Goal: Task Accomplishment & Management: Manage account settings

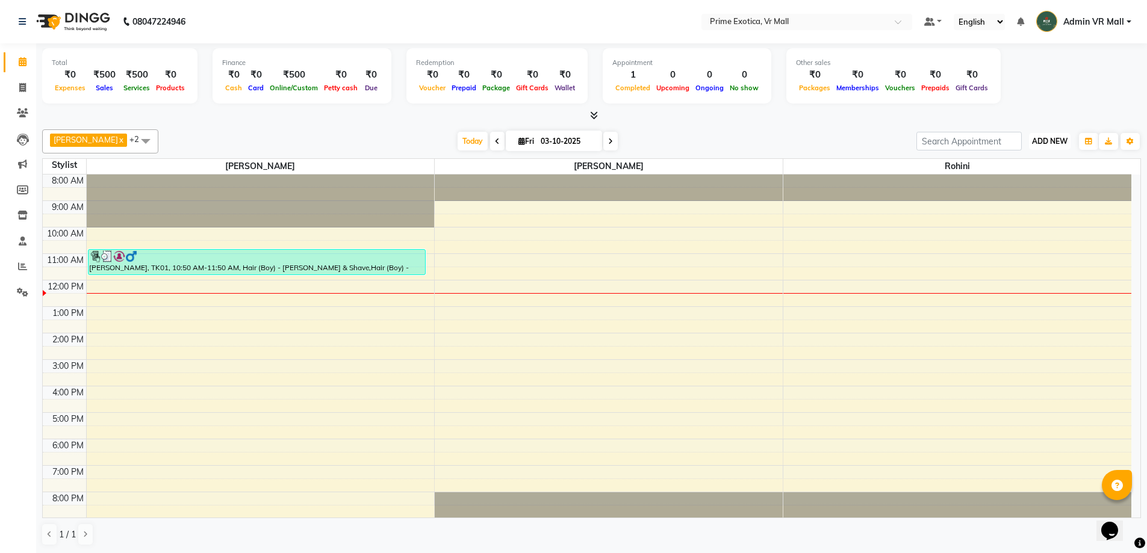
click at [1064, 138] on span "ADD NEW" at bounding box center [1050, 141] width 36 height 9
click at [17, 265] on span at bounding box center [22, 267] width 21 height 14
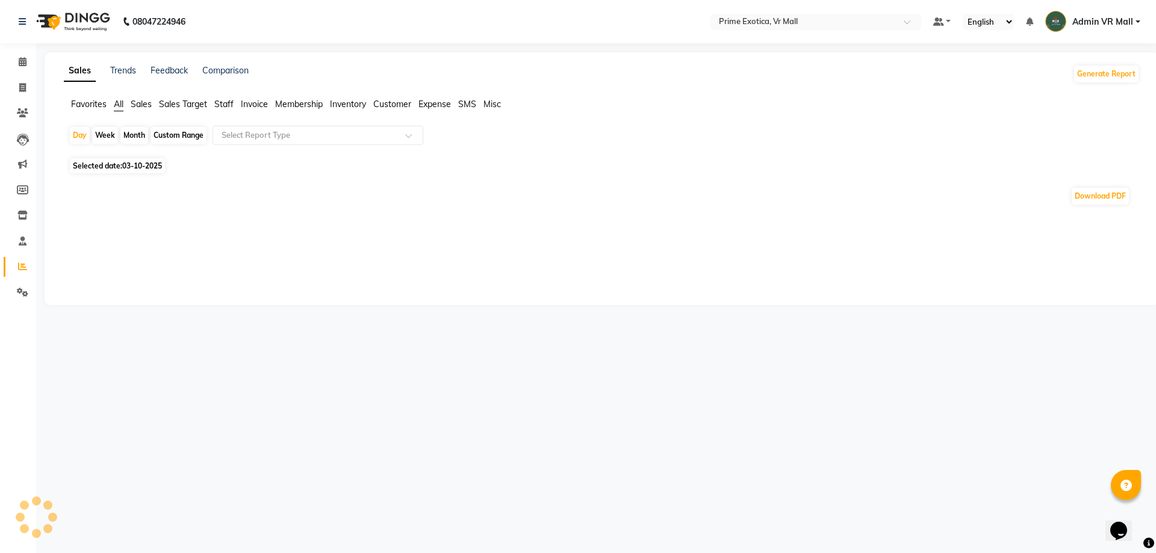
click at [137, 134] on div "Month" at bounding box center [134, 135] width 28 height 17
select select "10"
select select "2025"
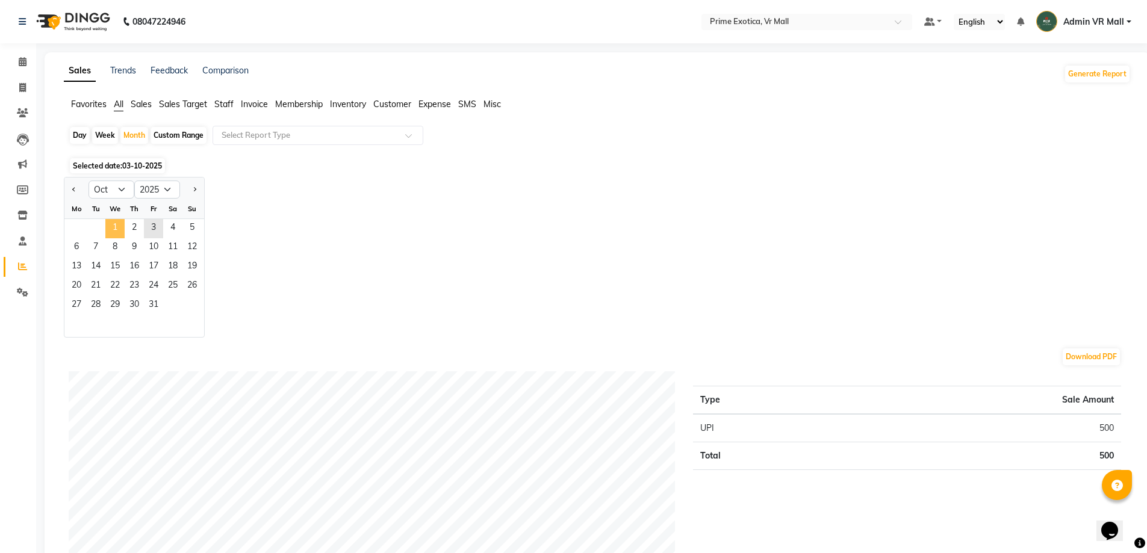
click at [118, 228] on span "1" at bounding box center [114, 228] width 19 height 19
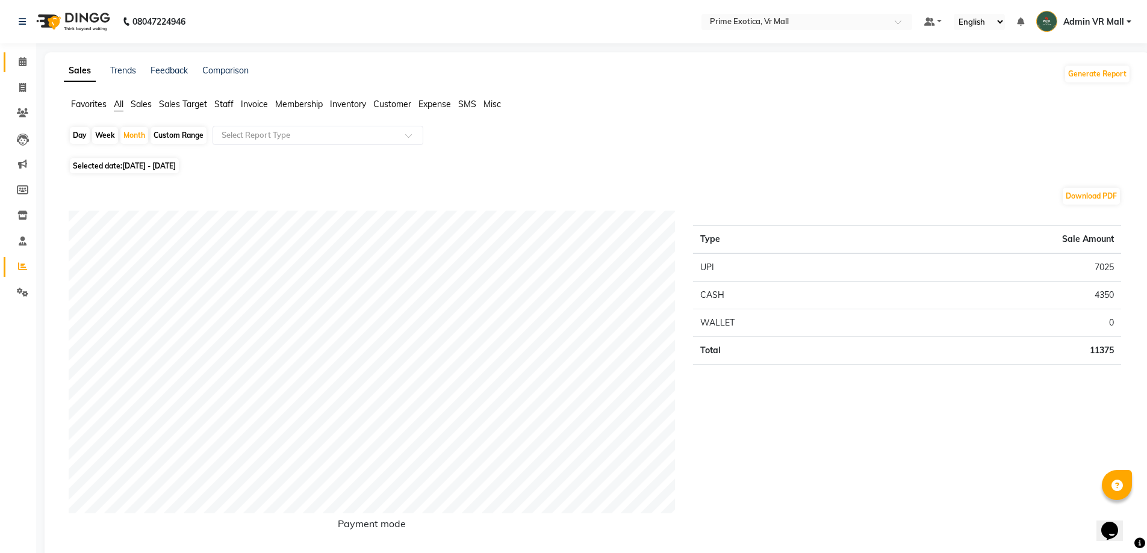
click at [10, 53] on link "Calendar" at bounding box center [18, 62] width 29 height 20
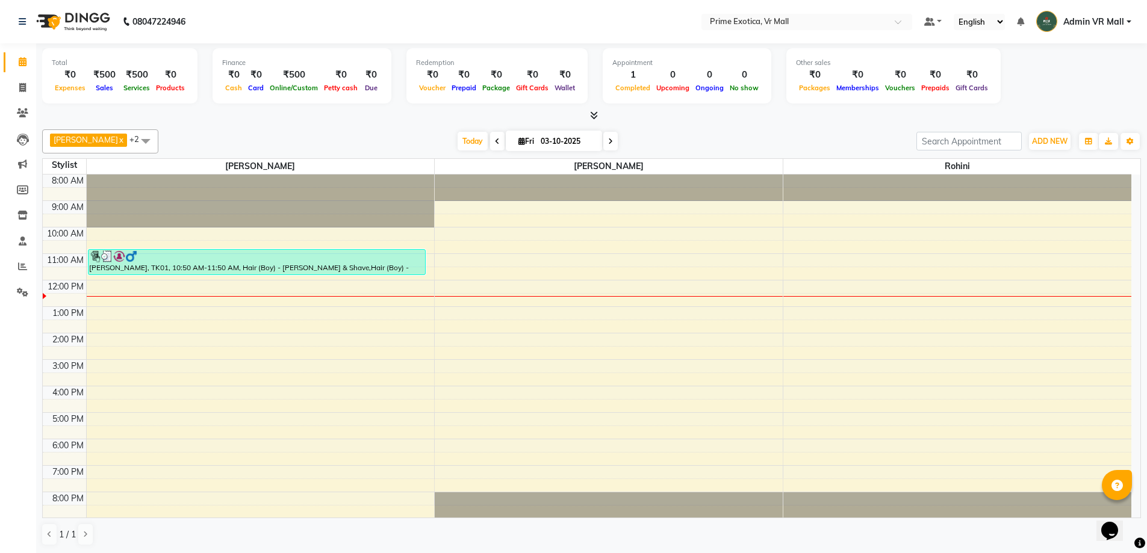
drag, startPoint x: 45, startPoint y: 295, endPoint x: 49, endPoint y: 281, distance: 14.3
click at [49, 281] on div "8:00 AM 9:00 AM 10:00 AM 11:00 AM 12:00 PM 1:00 PM 2:00 PM 3:00 PM 4:00 PM 5:00…" at bounding box center [587, 347] width 1089 height 344
click at [23, 78] on link "Invoice" at bounding box center [18, 88] width 29 height 20
select select "service"
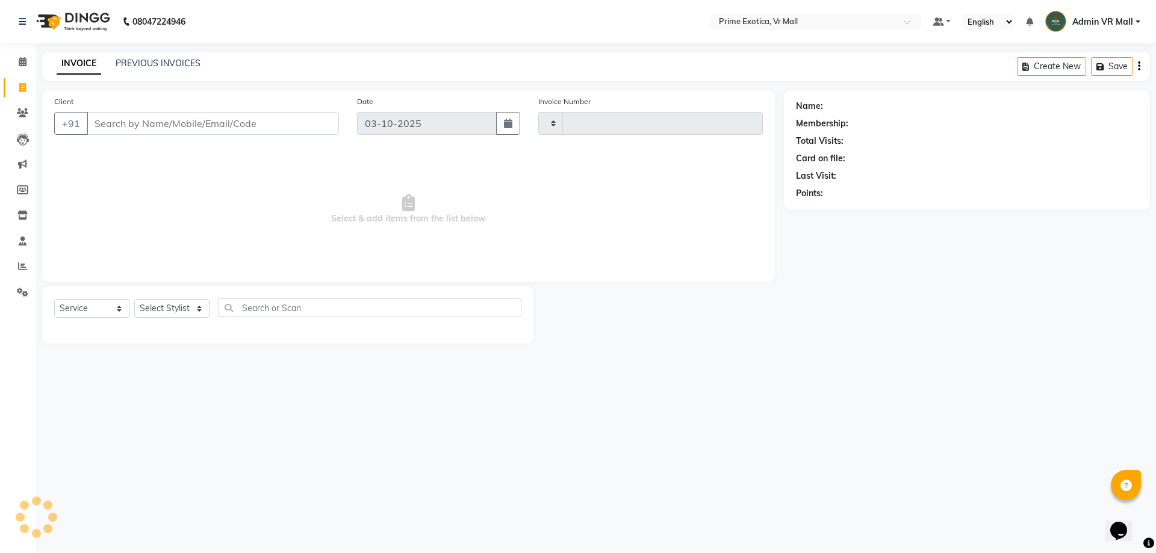
type input "1955"
select select "6077"
click at [164, 311] on select "Select Stylist [PERSON_NAME] Admin VR Mall [PERSON_NAME] [PERSON_NAME] Archana …" at bounding box center [171, 308] width 75 height 19
click at [188, 304] on select "Select Stylist [PERSON_NAME] Admin VR Mall [PERSON_NAME] [PERSON_NAME] Archana …" at bounding box center [171, 308] width 75 height 19
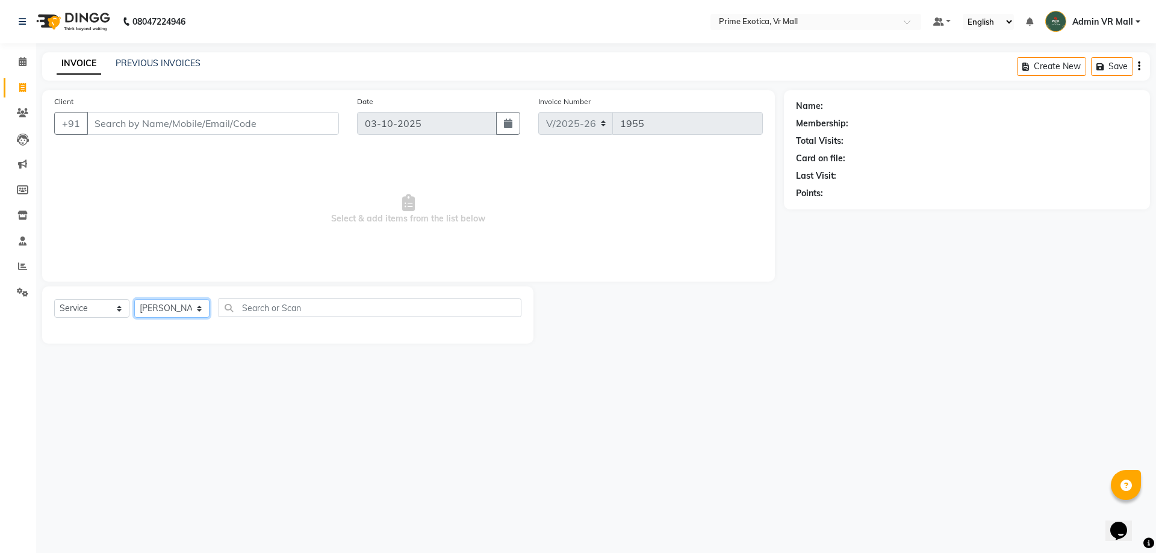
click at [134, 299] on select "Select Stylist [PERSON_NAME] Admin VR Mall [PERSON_NAME] [PERSON_NAME] Archana …" at bounding box center [171, 308] width 75 height 19
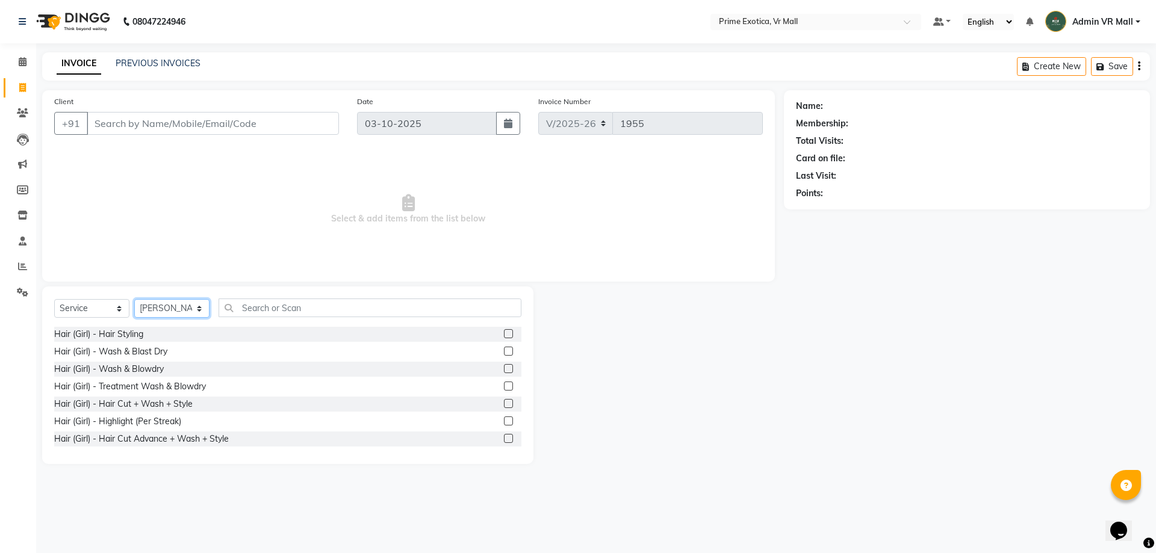
click at [154, 300] on select "Select Stylist [PERSON_NAME] Admin VR Mall [PERSON_NAME] [PERSON_NAME] Archana …" at bounding box center [171, 308] width 75 height 19
click at [154, 301] on select "Select Stylist [PERSON_NAME] Admin VR Mall [PERSON_NAME] [PERSON_NAME] Archana …" at bounding box center [171, 308] width 75 height 19
click at [182, 302] on select "Select Stylist [PERSON_NAME] Admin VR Mall [PERSON_NAME] [PERSON_NAME] Archana …" at bounding box center [171, 308] width 75 height 19
select select "62441"
click at [134, 299] on select "Select Stylist [PERSON_NAME] Admin VR Mall [PERSON_NAME] [PERSON_NAME] Archana …" at bounding box center [171, 308] width 75 height 19
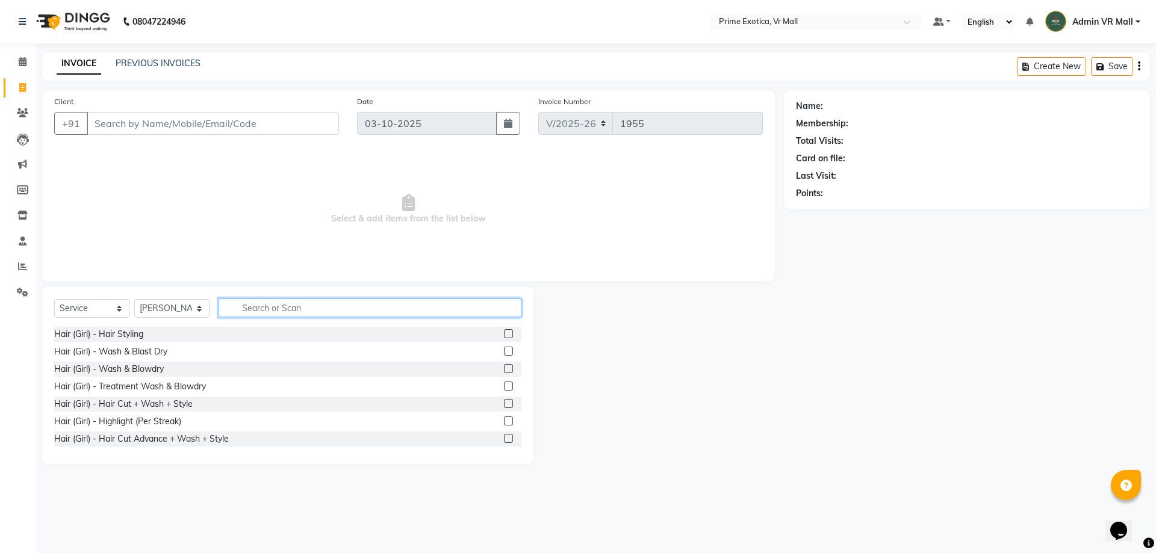
click at [275, 312] on input "text" at bounding box center [370, 308] width 303 height 19
type input "CUT"
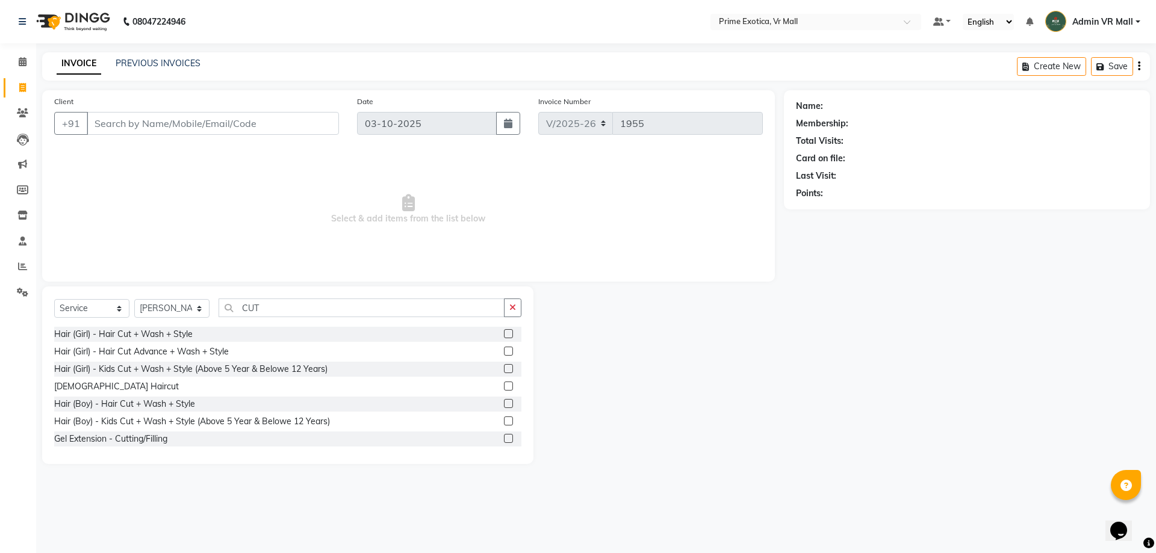
click at [504, 403] on label at bounding box center [508, 403] width 9 height 9
click at [504, 403] on input "checkbox" at bounding box center [508, 404] width 8 height 8
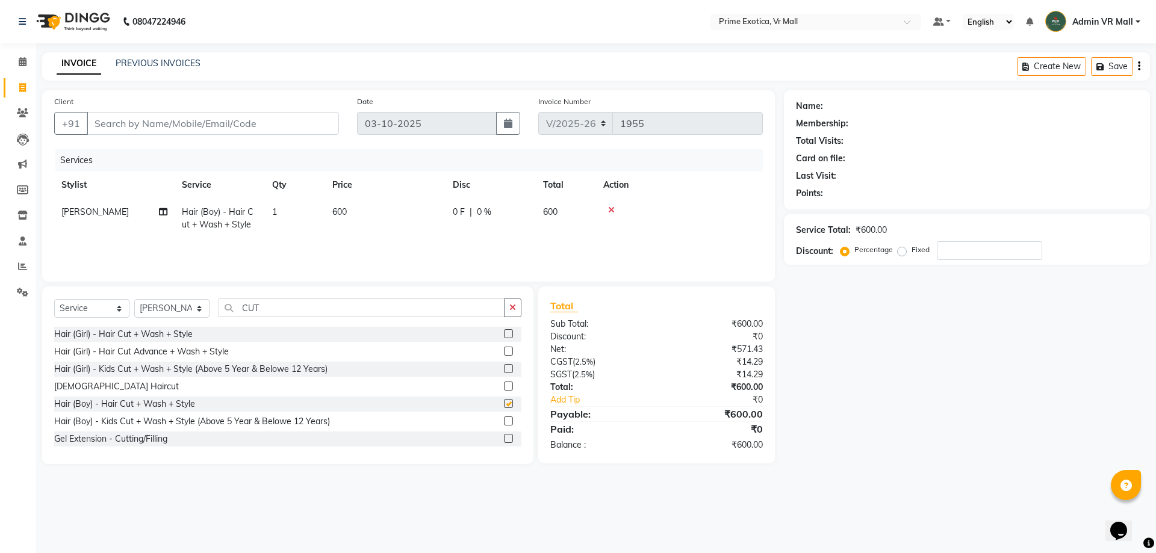
checkbox input "false"
click at [343, 308] on input "CUT" at bounding box center [362, 308] width 286 height 19
type input "C"
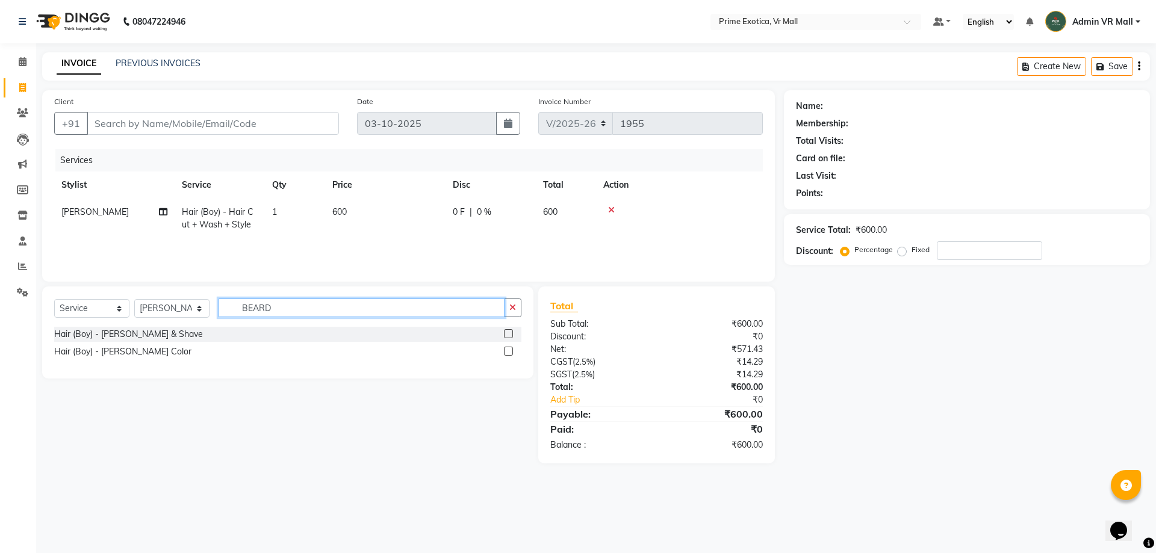
type input "BEARD"
click at [506, 334] on label at bounding box center [508, 333] width 9 height 9
click at [506, 334] on input "checkbox" at bounding box center [508, 335] width 8 height 8
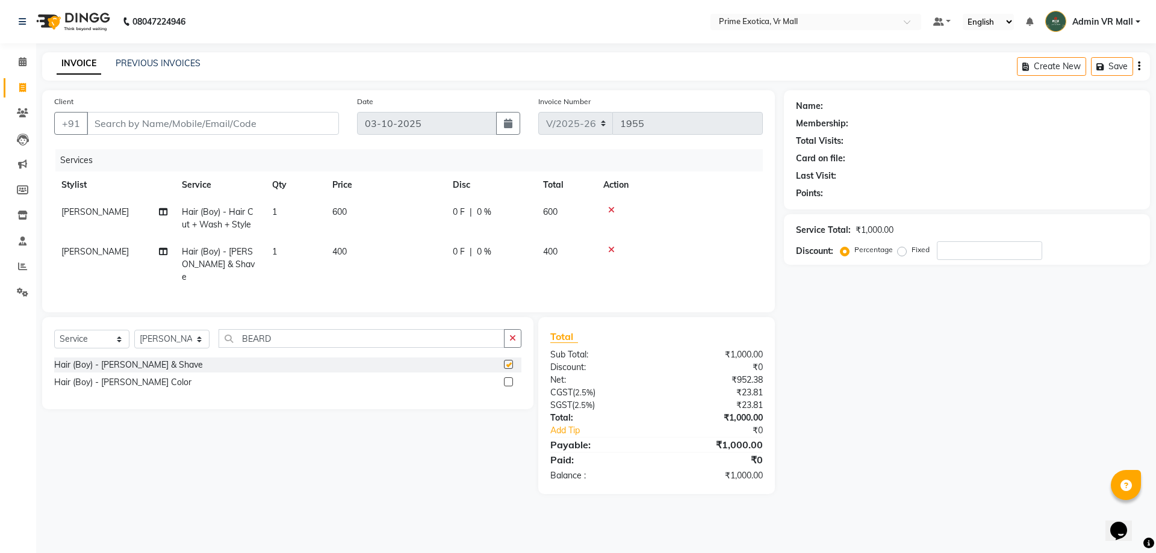
checkbox input "false"
click at [353, 335] on input "BEARD" at bounding box center [362, 338] width 286 height 19
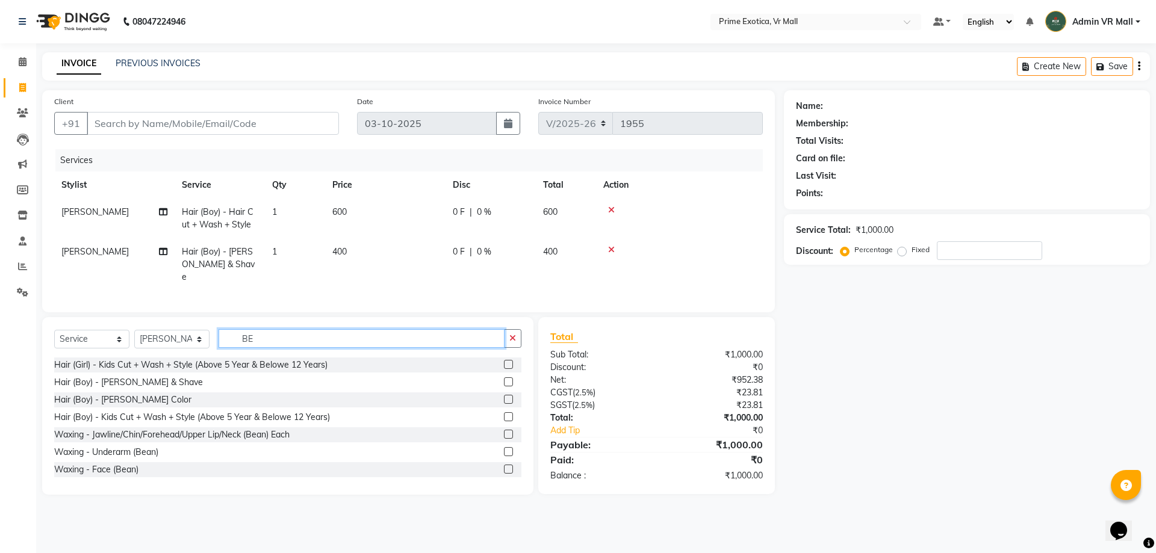
type input "B"
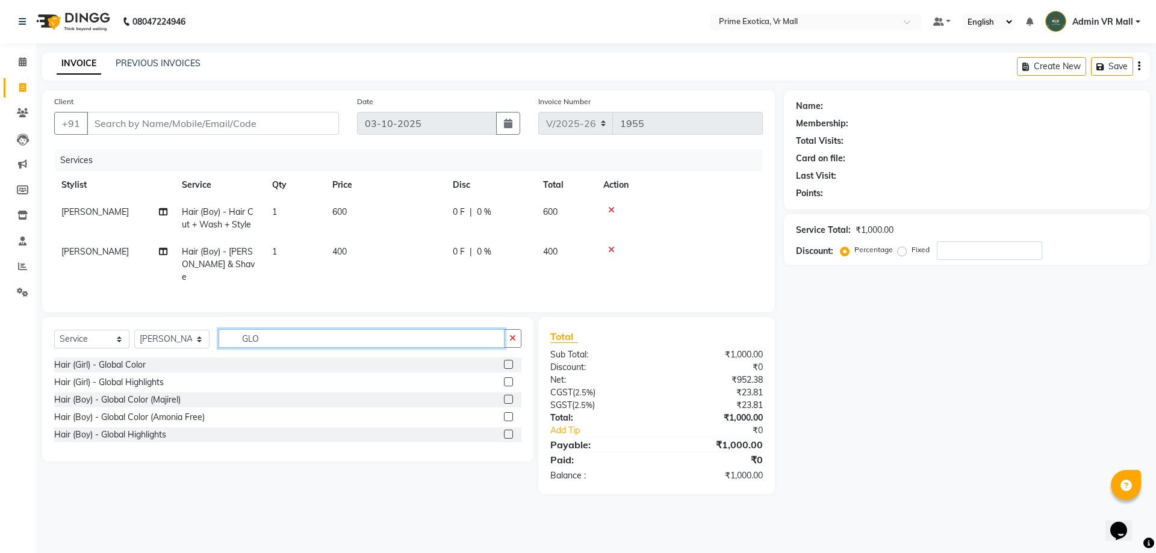
type input "GLO"
click at [505, 412] on label at bounding box center [508, 416] width 9 height 9
click at [505, 414] on input "checkbox" at bounding box center [508, 418] width 8 height 8
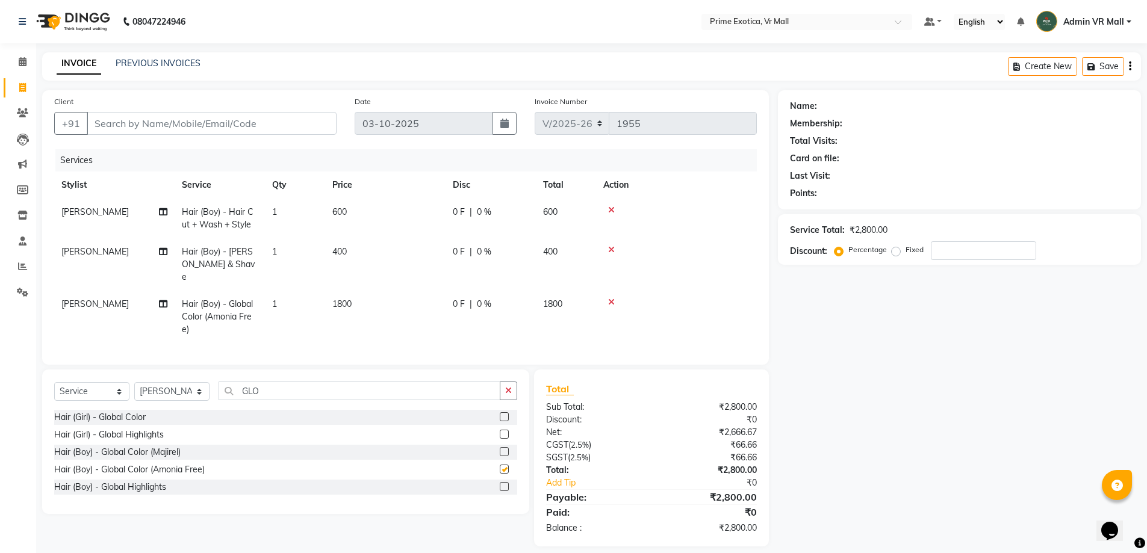
checkbox input "false"
click at [155, 89] on main "INVOICE PREVIOUS INVOICES Create New Save Client +91 Date [DATE] Invoice Number…" at bounding box center [591, 308] width 1111 height 512
click at [161, 117] on input "Client" at bounding box center [212, 123] width 250 height 23
type input "9"
type input "0"
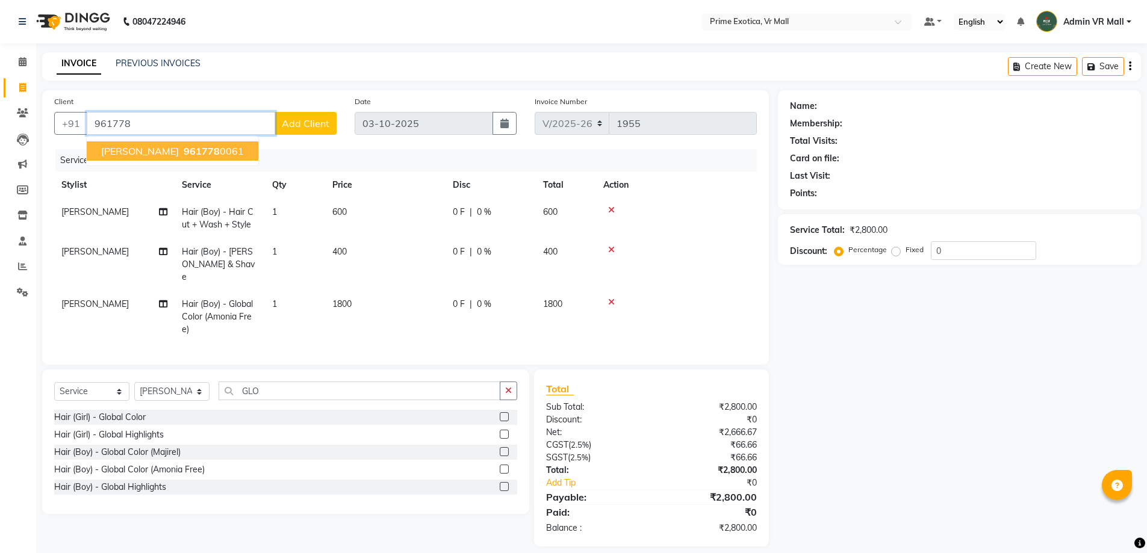
click at [145, 151] on span "[PERSON_NAME]" at bounding box center [140, 151] width 78 height 12
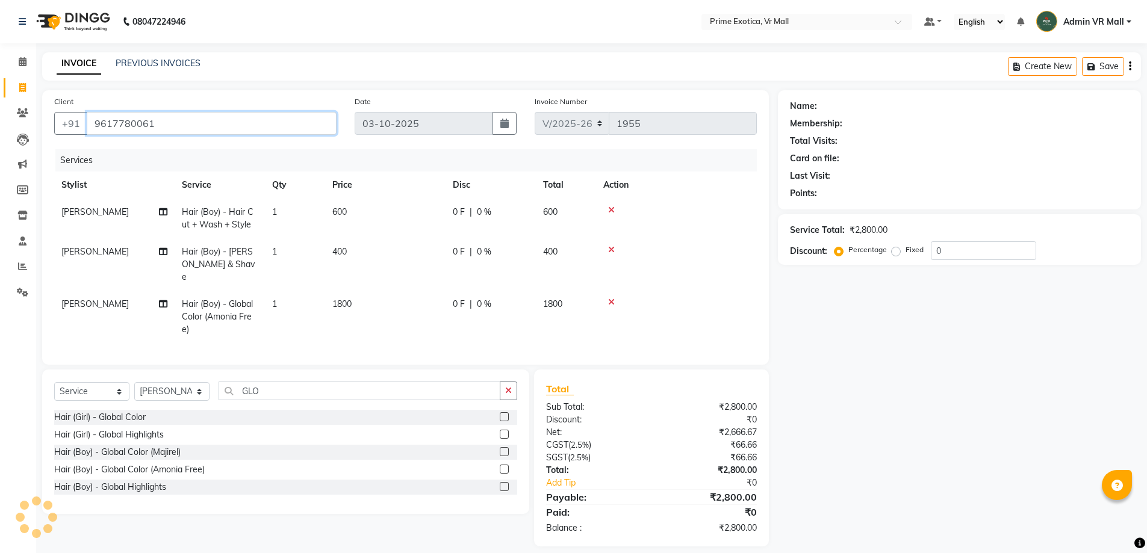
type input "9617780061"
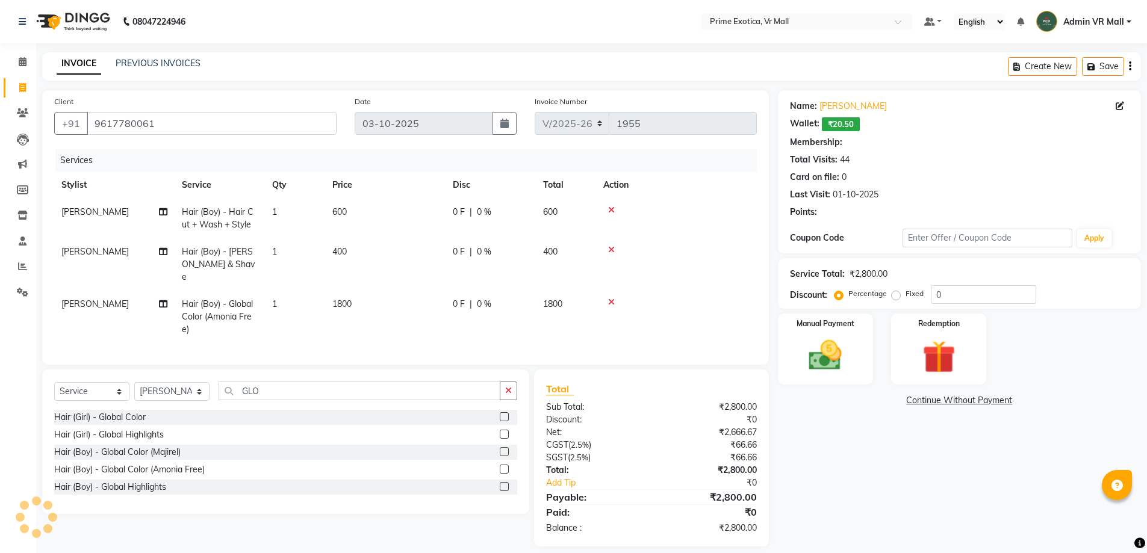
select select "1: Object"
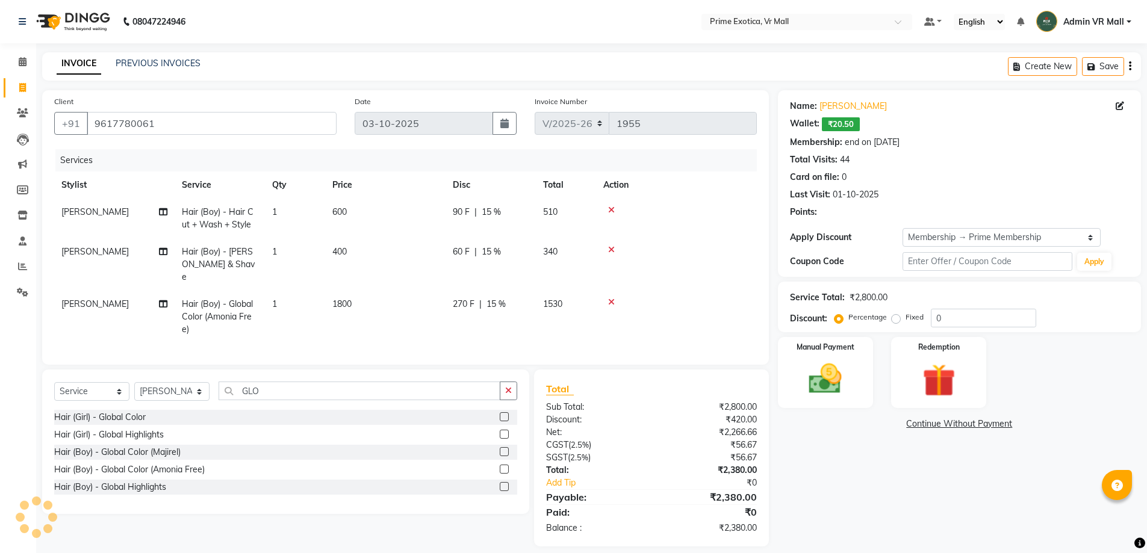
type input "15"
click at [842, 107] on link "[PERSON_NAME]" at bounding box center [853, 106] width 67 height 13
click at [374, 311] on td "1800" at bounding box center [385, 317] width 120 height 52
select select "62441"
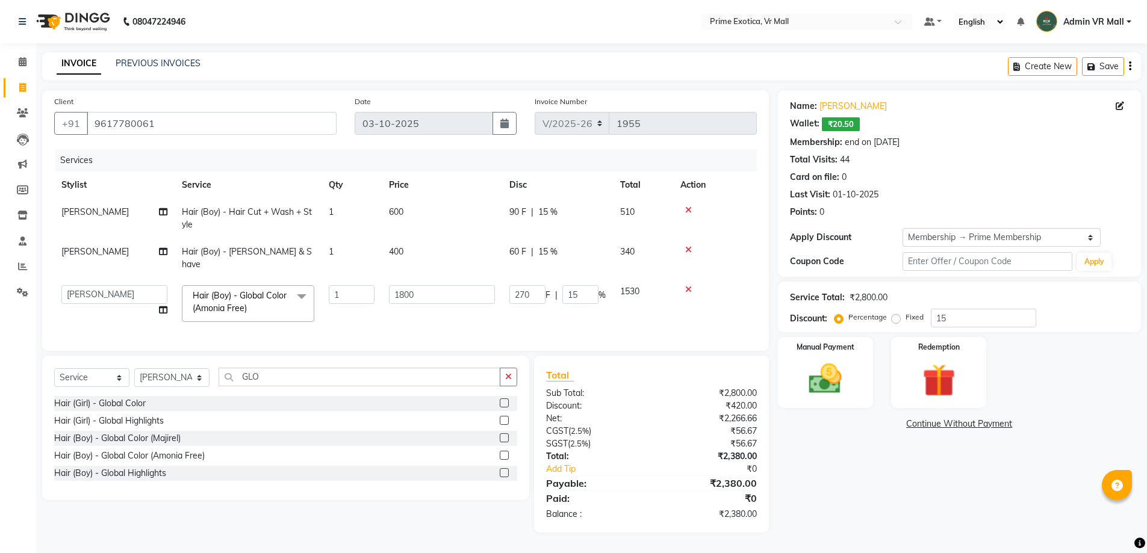
click at [420, 283] on td "1800" at bounding box center [442, 303] width 120 height 51
click at [426, 291] on input "1800" at bounding box center [442, 294] width 106 height 19
type input "1400"
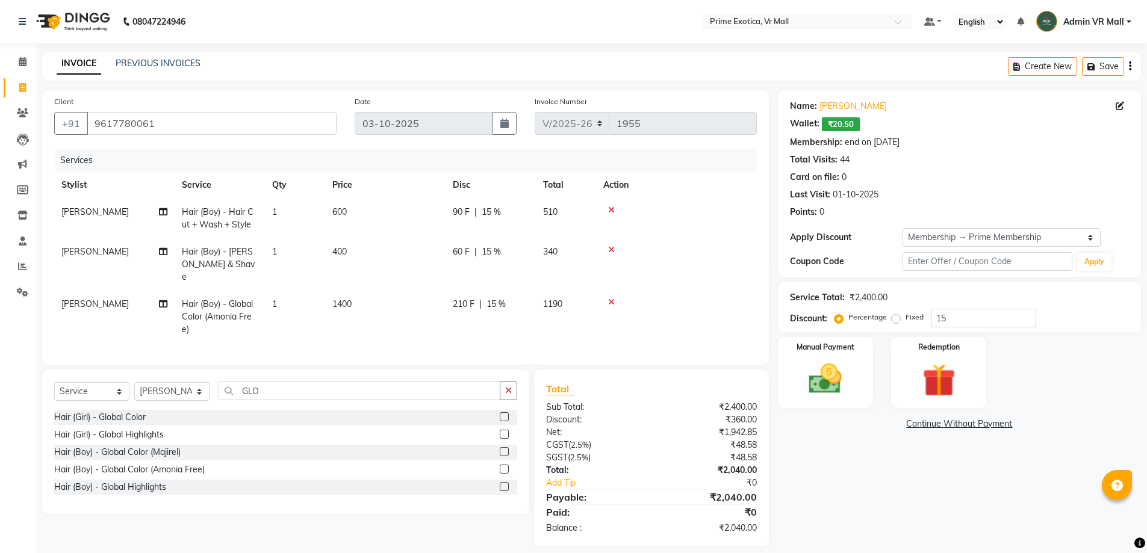
click at [426, 316] on td "1400" at bounding box center [385, 317] width 120 height 52
select select "62441"
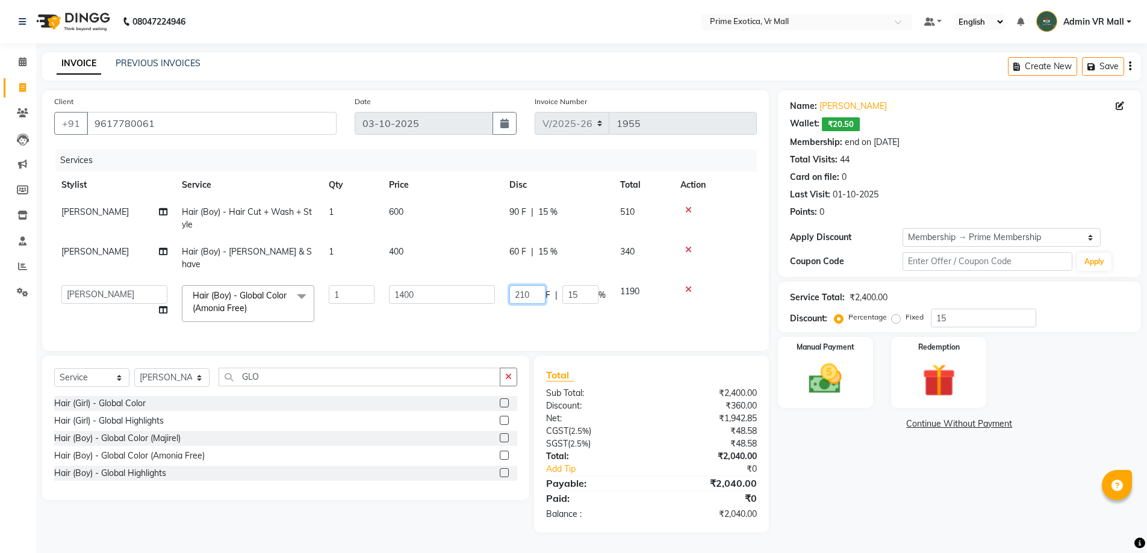
click at [541, 299] on input "210" at bounding box center [527, 294] width 36 height 19
type input "200"
click at [404, 188] on th "Price" at bounding box center [442, 185] width 120 height 27
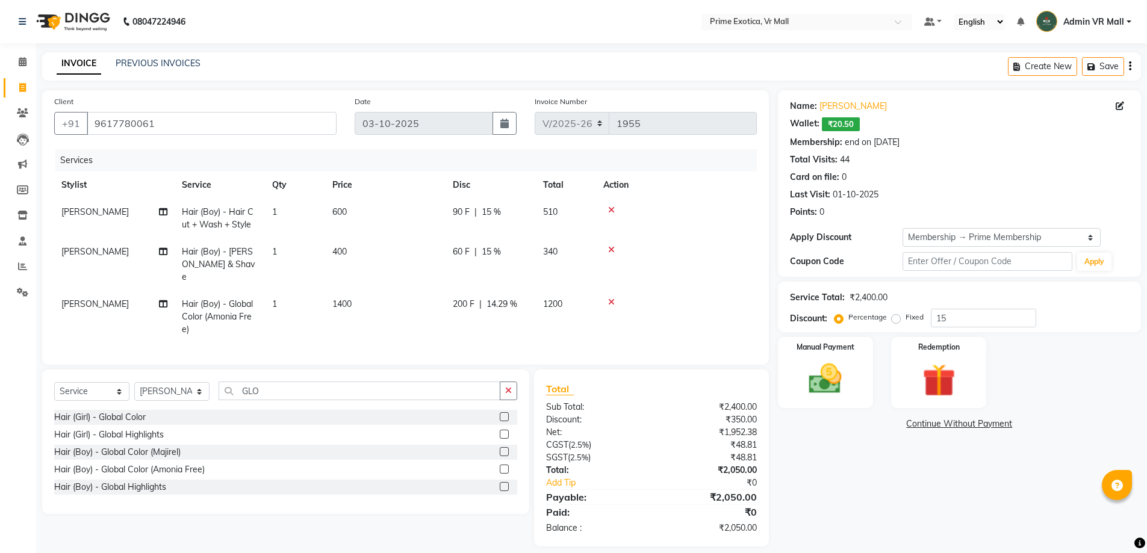
click at [429, 207] on td "600" at bounding box center [385, 219] width 120 height 40
select select "62441"
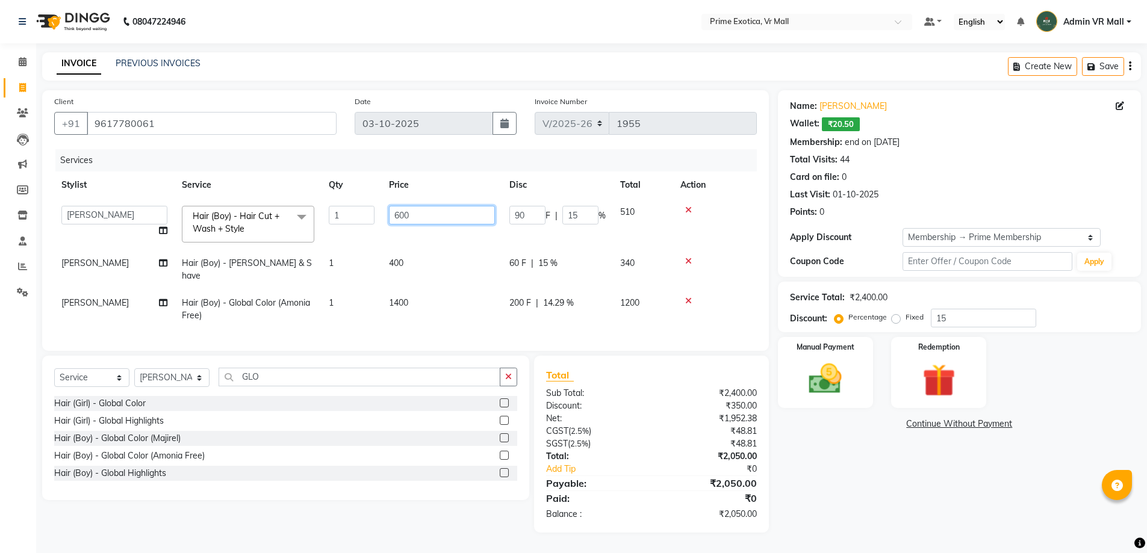
click at [429, 207] on input "600" at bounding box center [442, 215] width 106 height 19
type input "6"
type input "300"
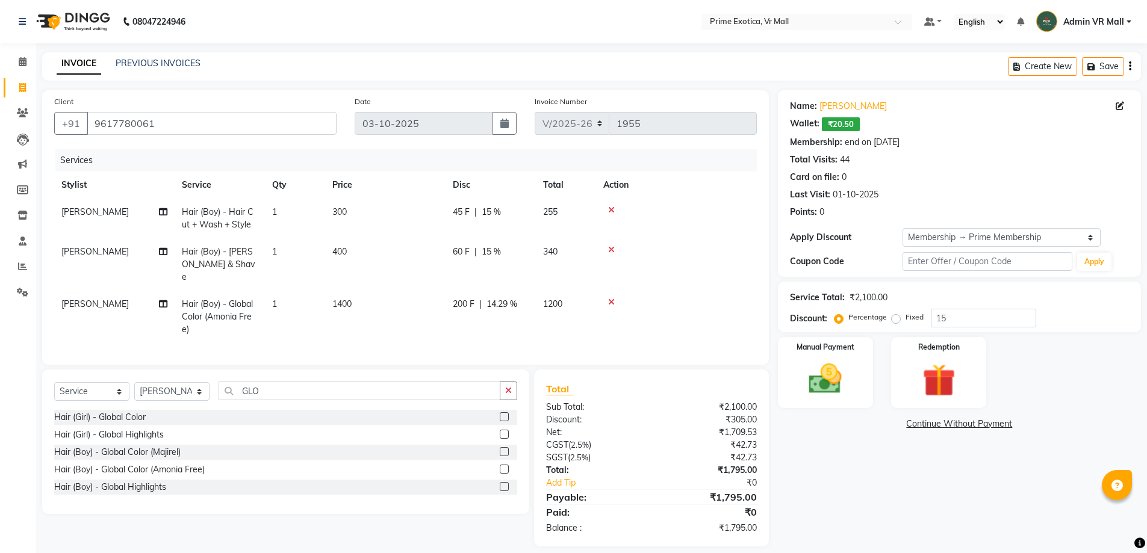
click at [423, 287] on tbody "[PERSON_NAME] Hair (Boy) - Hair Cut + Wash + Style 1 300 45 F | 15 % 255 [PERSO…" at bounding box center [405, 271] width 703 height 145
click at [411, 257] on td "400" at bounding box center [385, 264] width 120 height 52
select select "62441"
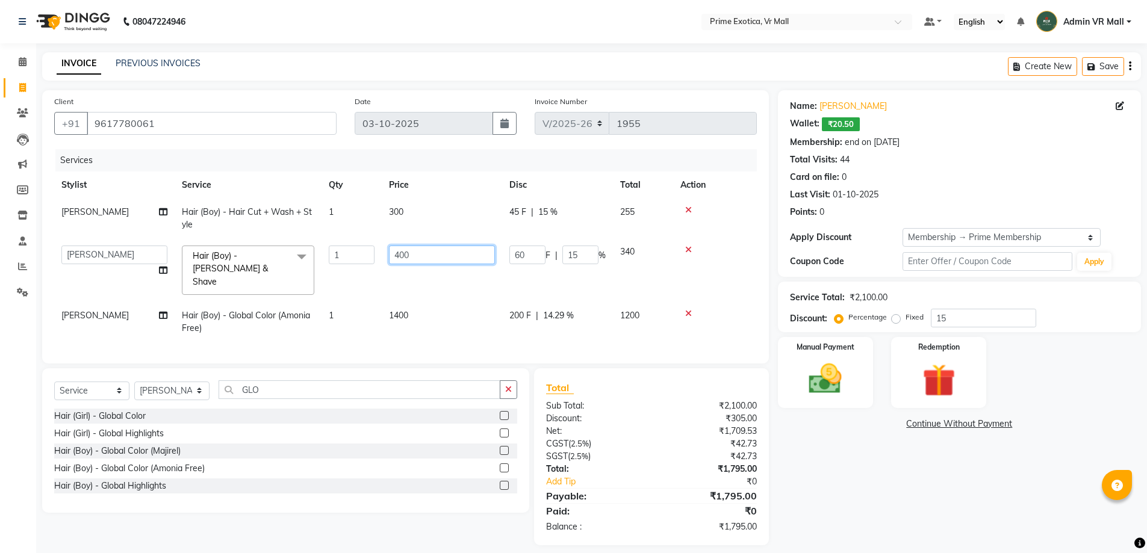
click at [412, 248] on input "400" at bounding box center [442, 255] width 106 height 19
type input "4"
type input "200"
click at [443, 314] on td "1400" at bounding box center [442, 322] width 120 height 40
select select "62441"
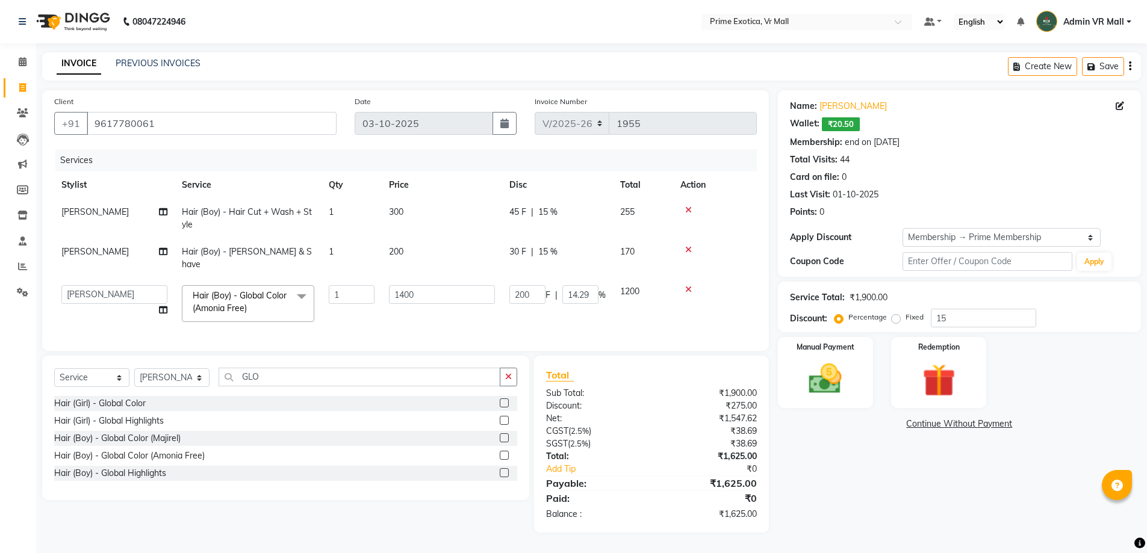
click at [834, 483] on div "Name: [PERSON_NAME] Wallet: ₹20.50 Membership: end on [DATE] Total Visits: 44 C…" at bounding box center [964, 311] width 372 height 443
click at [813, 370] on img at bounding box center [825, 378] width 55 height 39
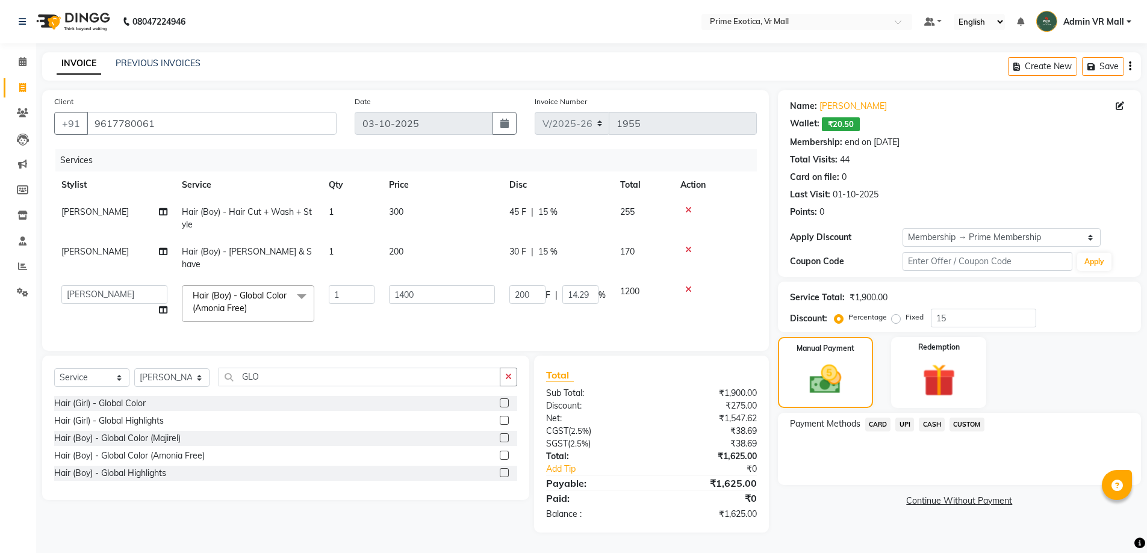
click at [905, 420] on span "UPI" at bounding box center [904, 425] width 19 height 14
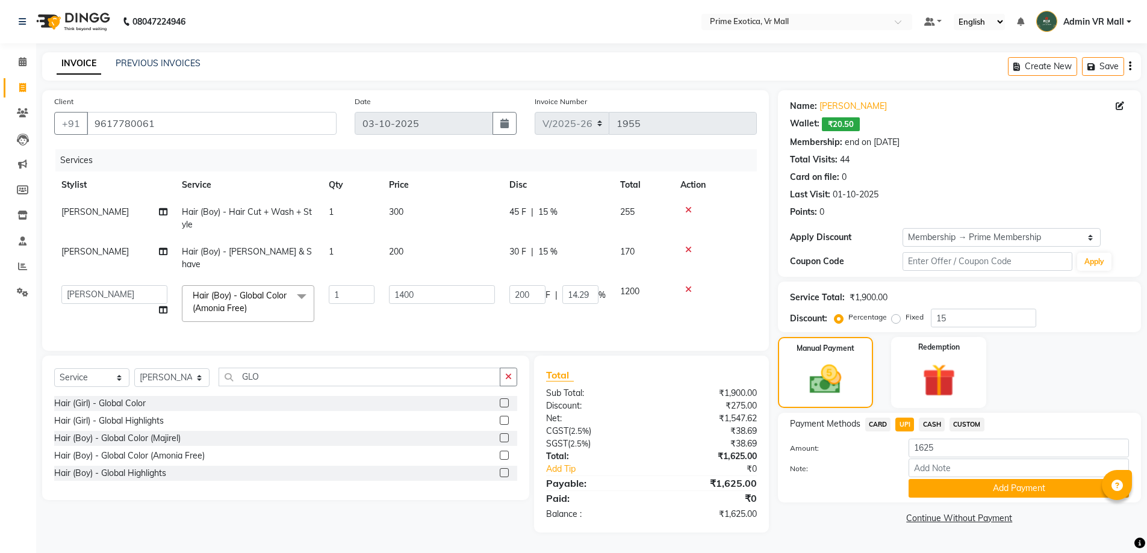
click at [882, 422] on span "CARD" at bounding box center [878, 425] width 26 height 14
click at [997, 483] on button "Add Payment" at bounding box center [1019, 488] width 220 height 19
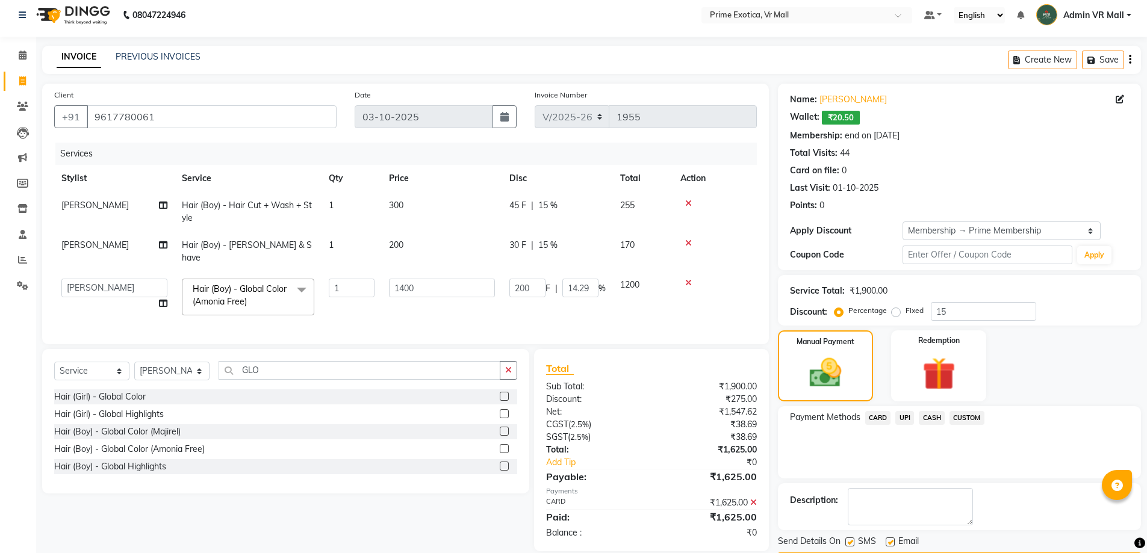
scroll to position [43, 0]
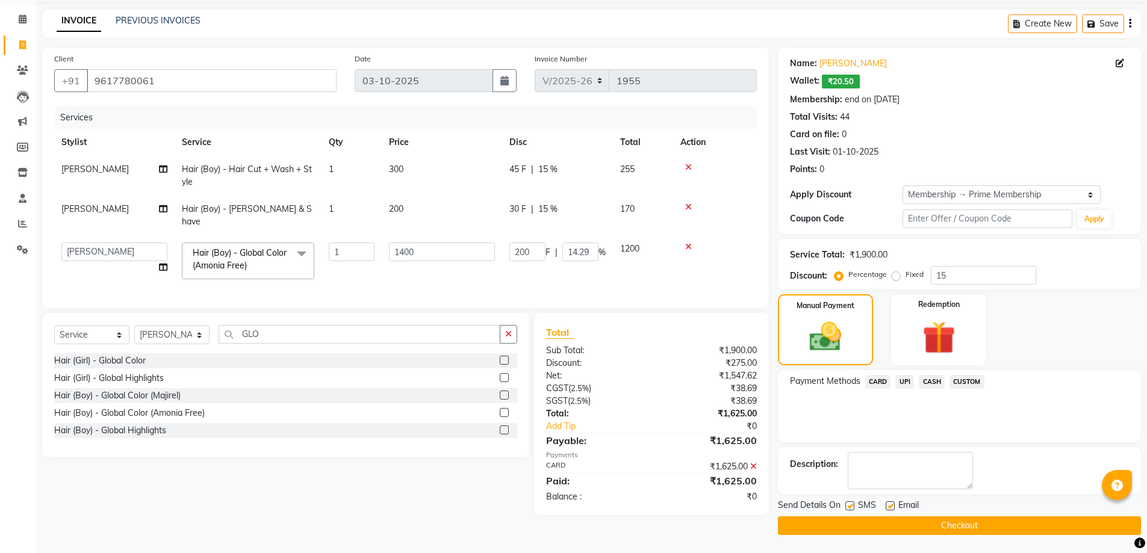
click at [969, 522] on button "Checkout" at bounding box center [959, 526] width 363 height 19
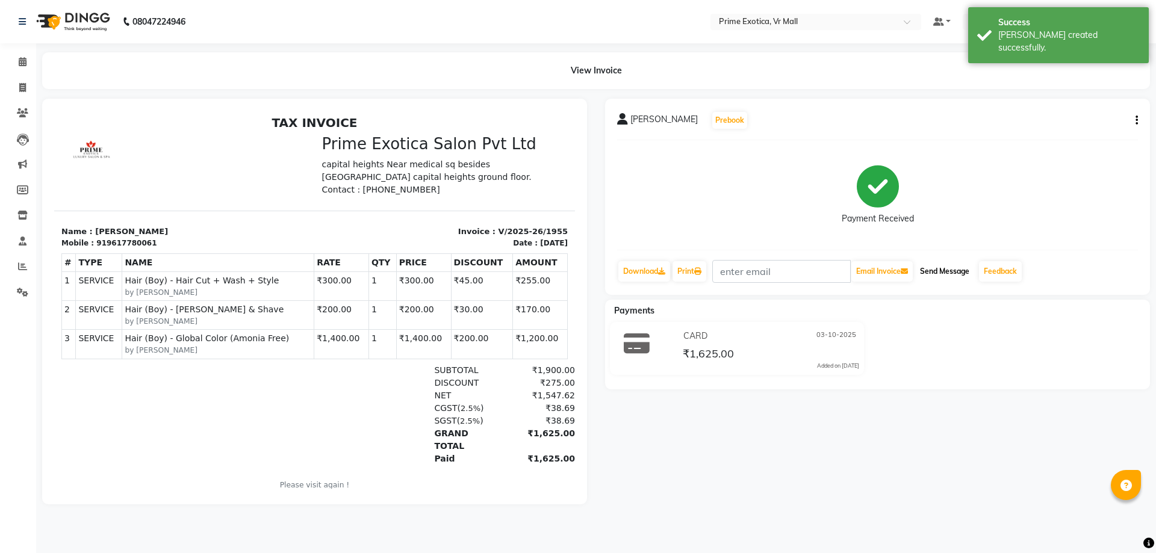
click at [970, 276] on button "Send Message" at bounding box center [944, 271] width 59 height 20
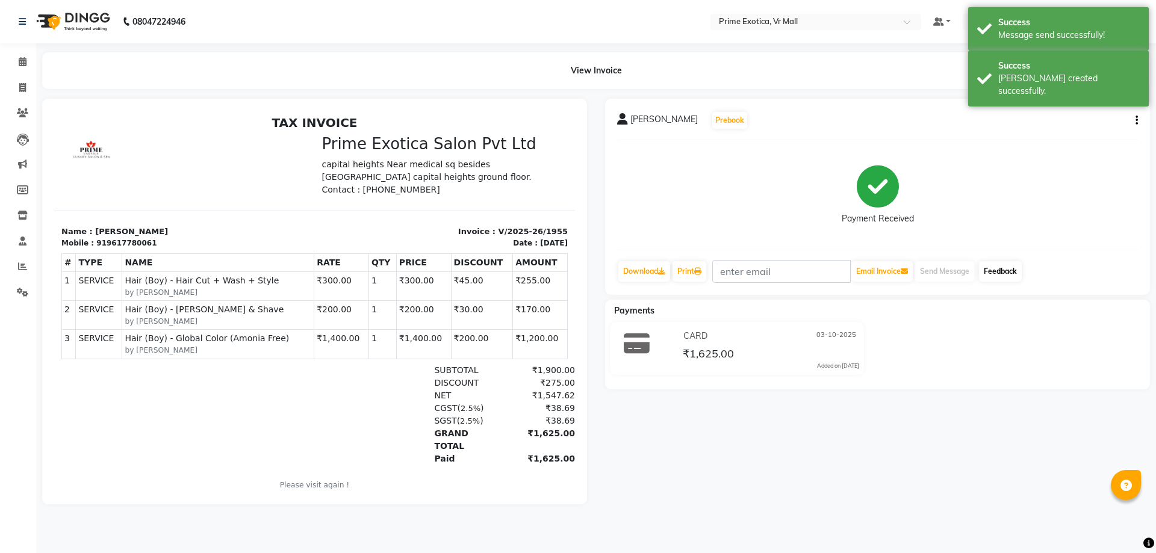
click at [1009, 274] on link "Feedback" at bounding box center [1000, 271] width 43 height 20
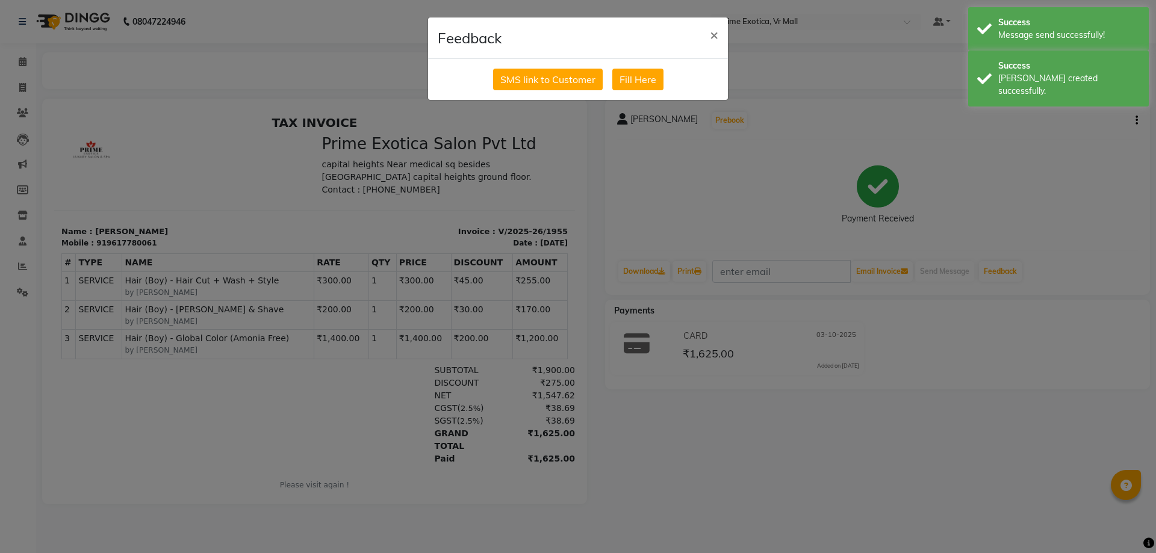
click at [620, 140] on ngb-modal-window "Feedback × SMS link to Customer Fill Here" at bounding box center [578, 276] width 1156 height 553
click at [543, 80] on button "SMS link to Customer" at bounding box center [548, 80] width 110 height 22
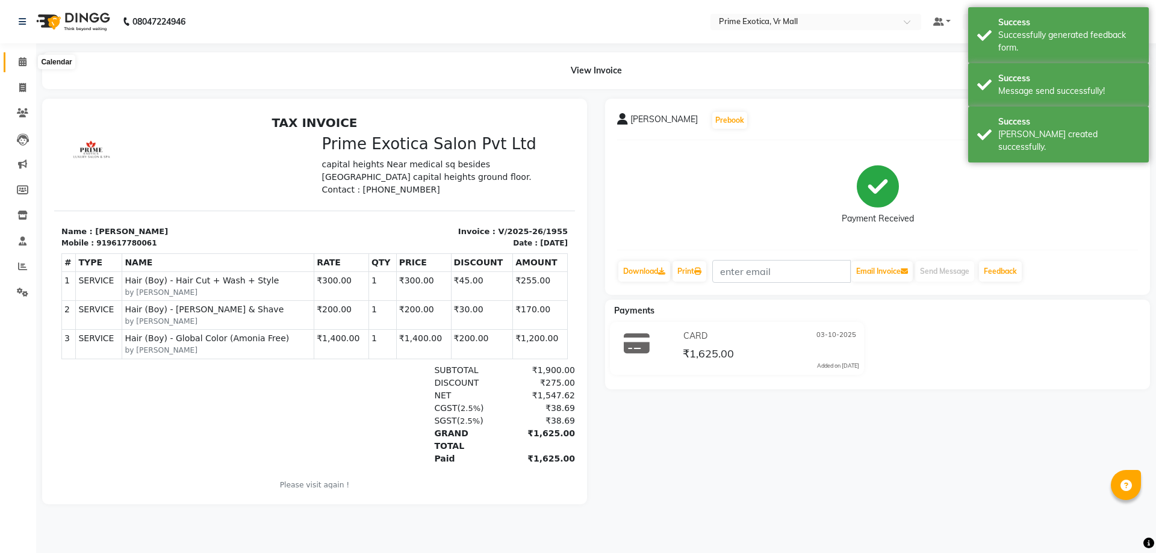
click at [21, 61] on icon at bounding box center [23, 61] width 8 height 9
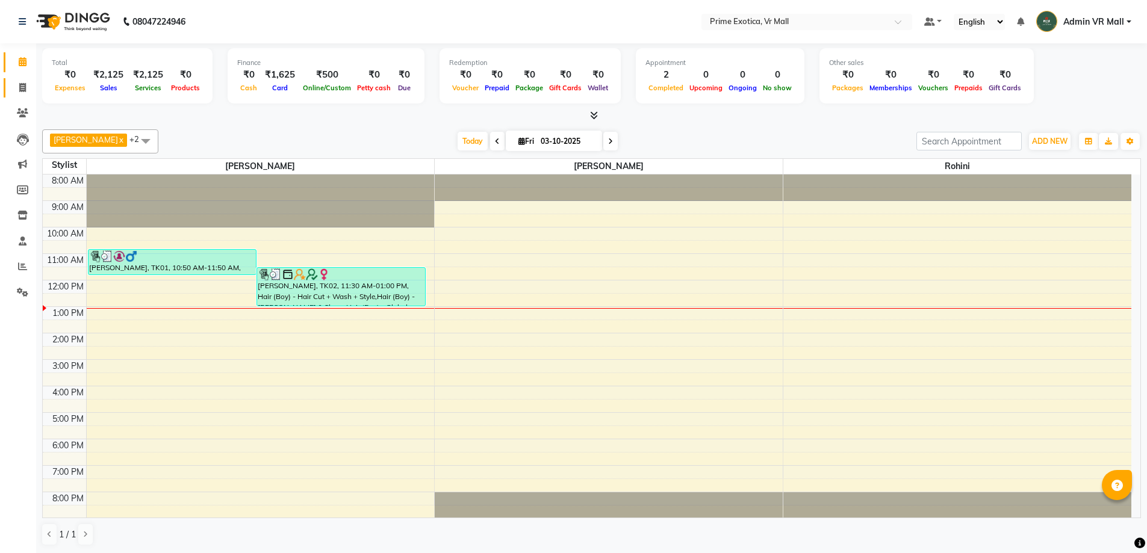
click at [20, 76] on li "Invoice" at bounding box center [18, 88] width 36 height 26
click at [22, 86] on icon at bounding box center [22, 87] width 7 height 9
select select "service"
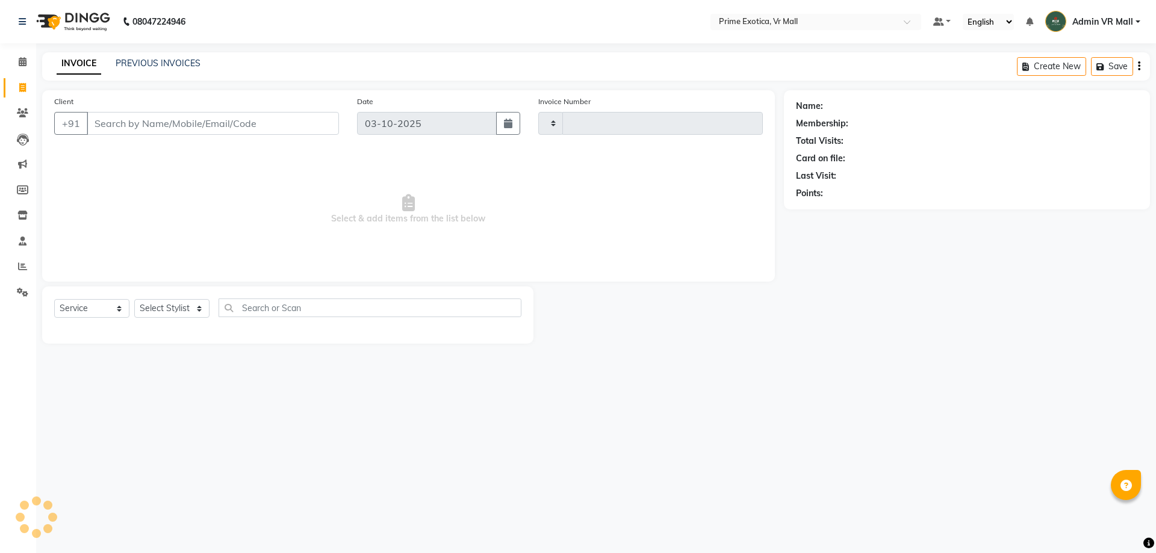
type input "1956"
select select "6077"
click at [164, 302] on select "Select Stylist [PERSON_NAME] Admin VR Mall [PERSON_NAME] [PERSON_NAME] Archana …" at bounding box center [171, 308] width 75 height 19
select select "62441"
click at [134, 299] on select "Select Stylist [PERSON_NAME] Admin VR Mall [PERSON_NAME] [PERSON_NAME] Archana …" at bounding box center [171, 308] width 75 height 19
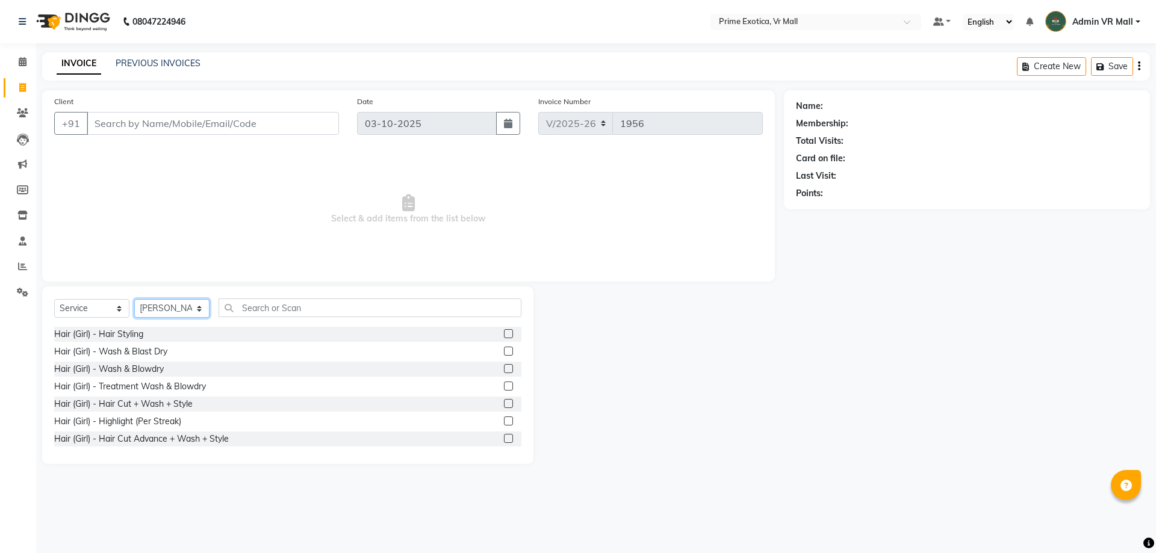
scroll to position [281, 0]
click at [504, 418] on label at bounding box center [508, 419] width 9 height 9
click at [504, 418] on input "checkbox" at bounding box center [508, 420] width 8 height 8
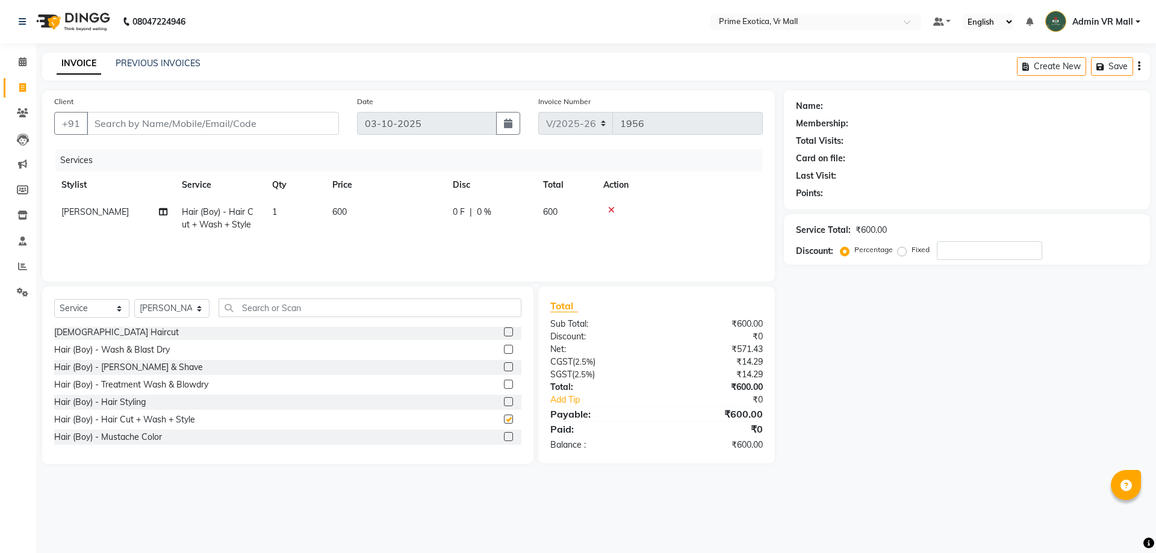
checkbox input "false"
click at [393, 208] on td "600" at bounding box center [385, 219] width 120 height 40
select select "62441"
click at [413, 216] on input "600" at bounding box center [442, 215] width 106 height 19
type input "6"
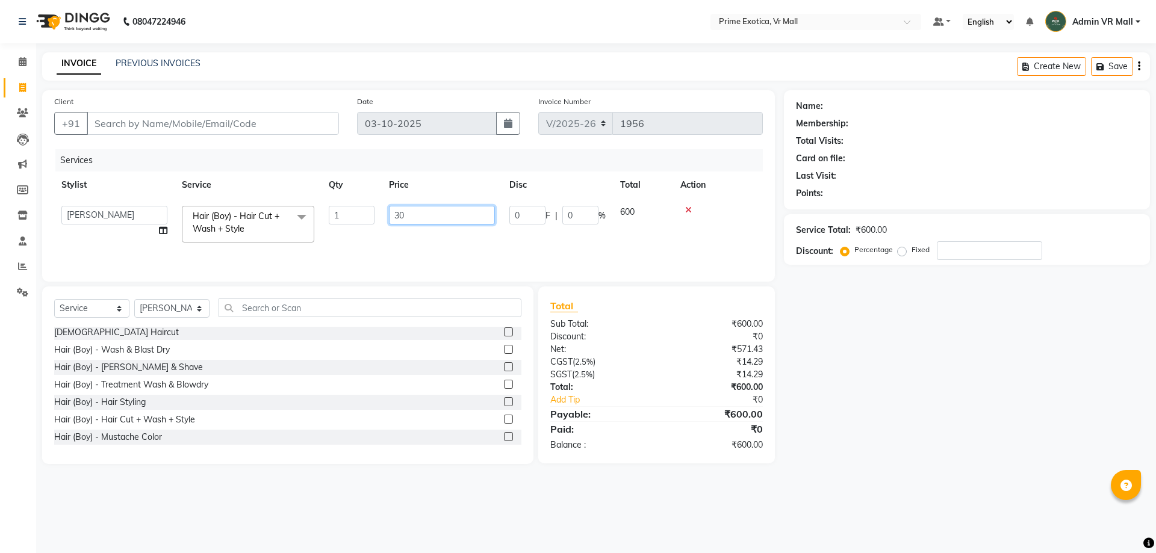
type input "300"
click at [103, 116] on input "Client" at bounding box center [213, 123] width 252 height 23
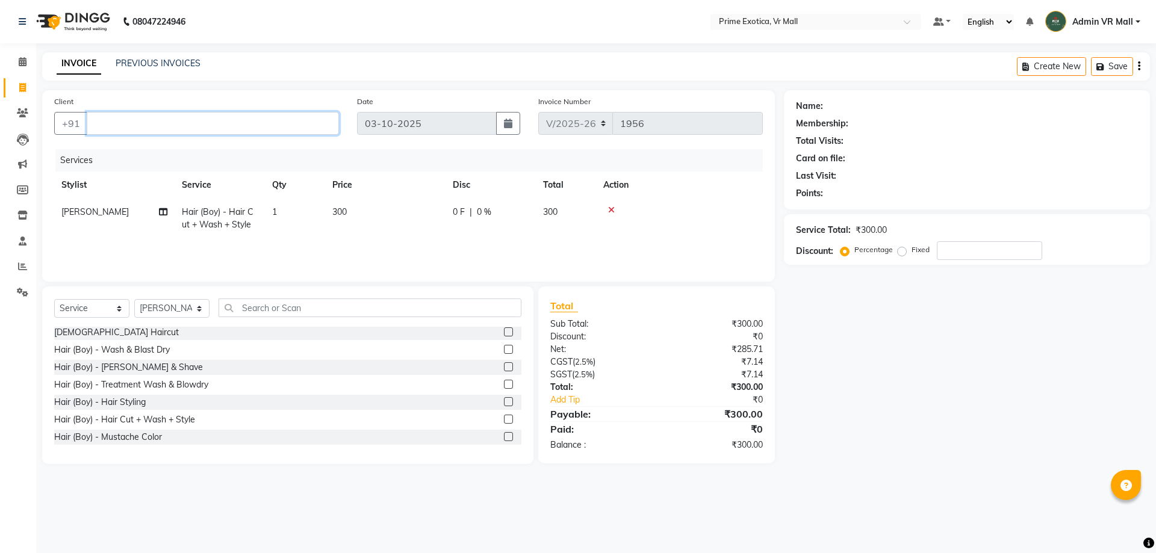
type input "0"
drag, startPoint x: 103, startPoint y: 119, endPoint x: 103, endPoint y: 129, distance: 10.2
click at [103, 126] on input "Client" at bounding box center [213, 123] width 252 height 23
click at [187, 113] on input "Client" at bounding box center [213, 123] width 252 height 23
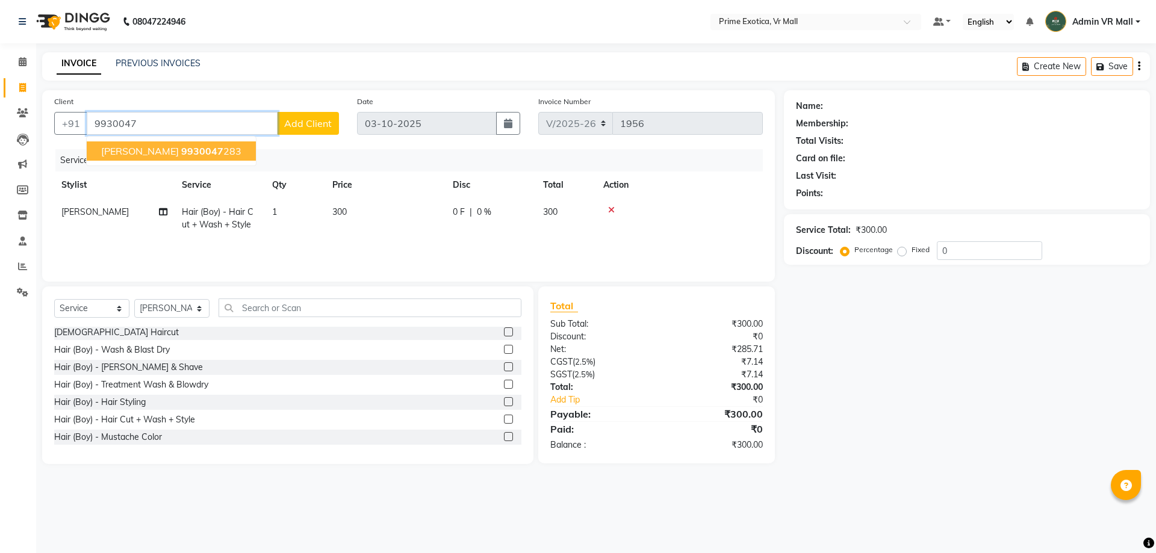
click at [210, 149] on ngb-highlight "9930047 283" at bounding box center [211, 151] width 60 height 12
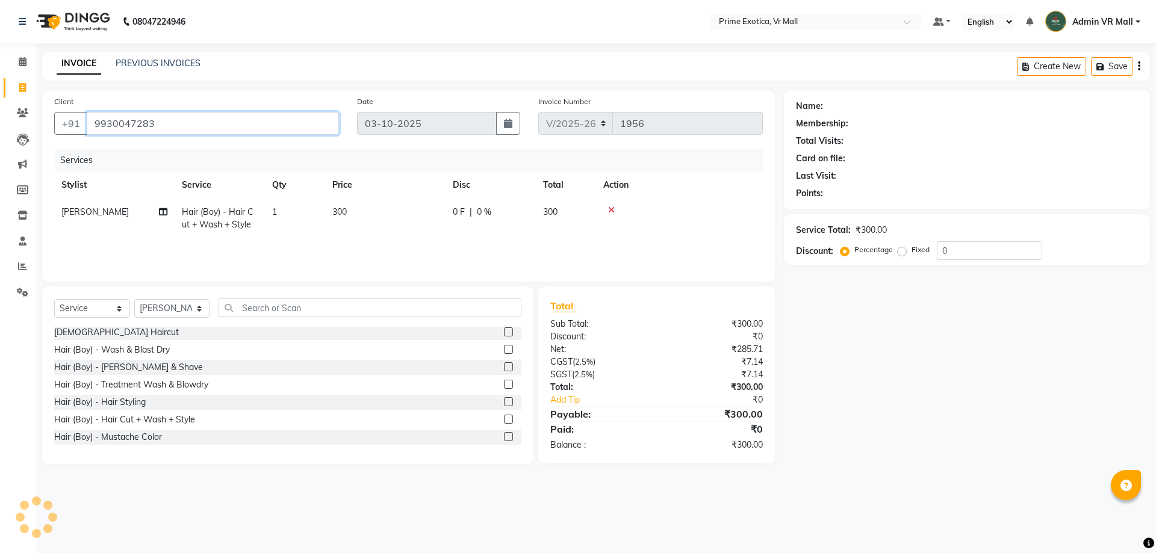
type input "9930047283"
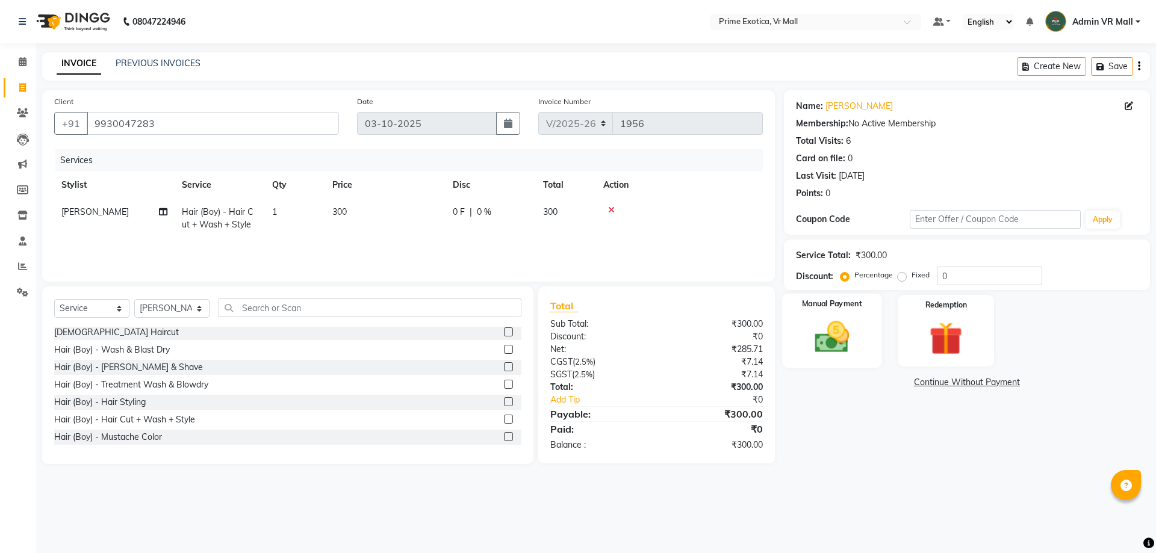
click at [826, 330] on img at bounding box center [832, 337] width 56 height 40
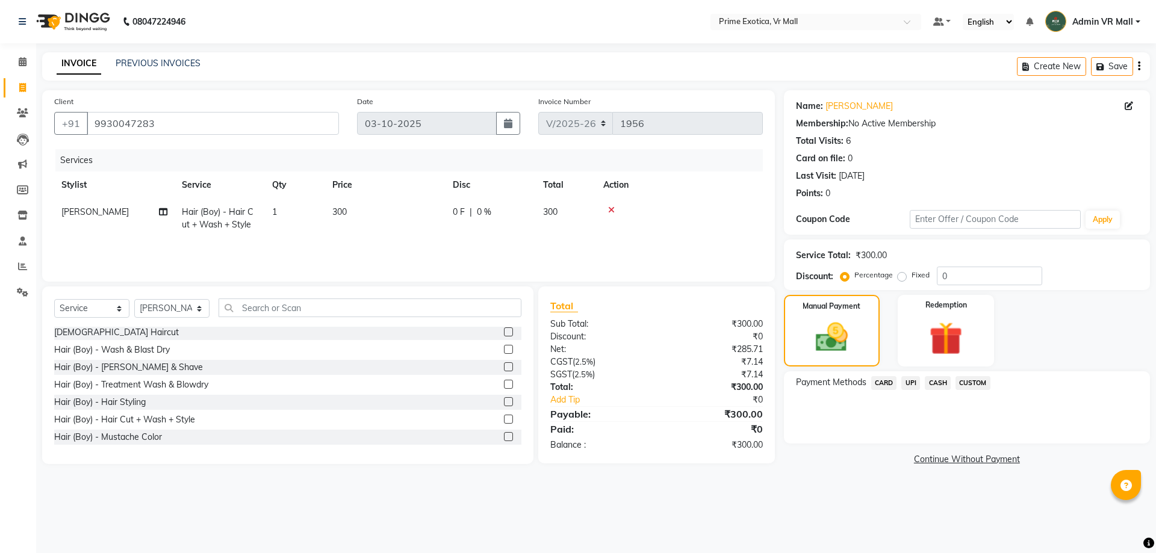
click at [912, 379] on span "UPI" at bounding box center [910, 383] width 19 height 14
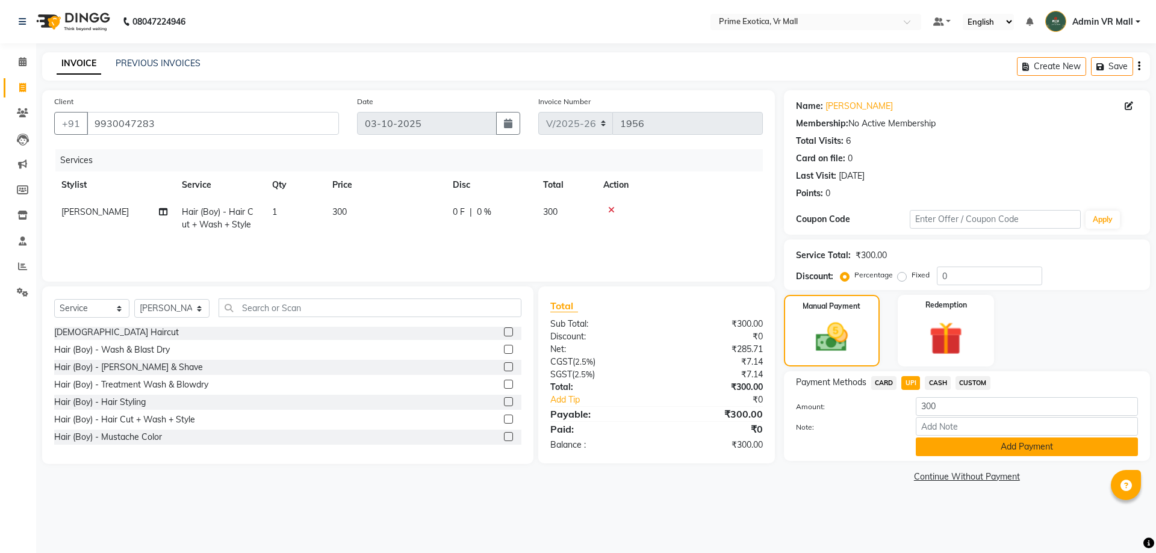
click at [989, 446] on button "Add Payment" at bounding box center [1027, 447] width 222 height 19
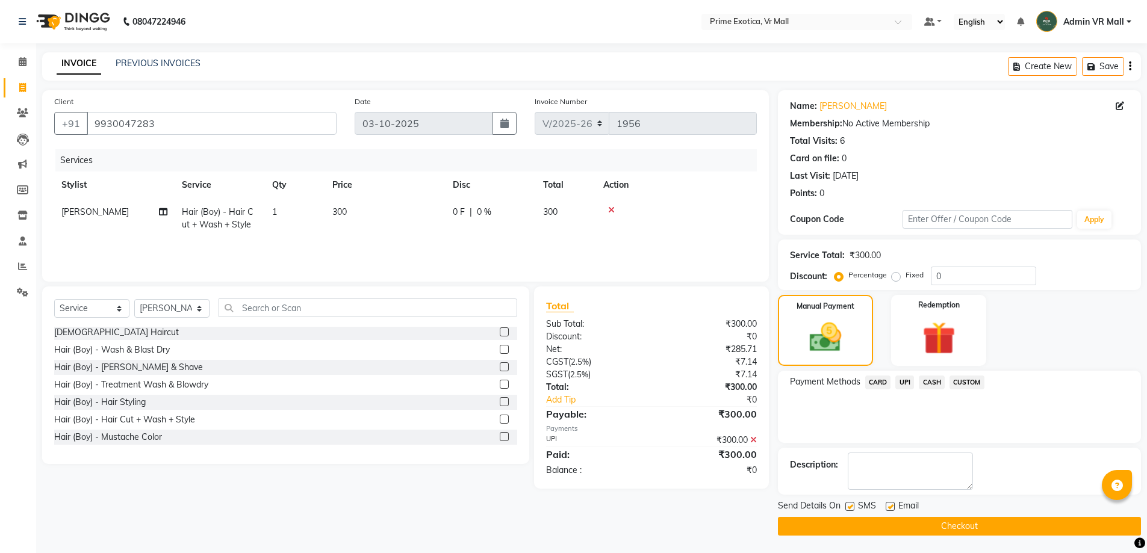
click at [963, 528] on button "Checkout" at bounding box center [959, 526] width 363 height 19
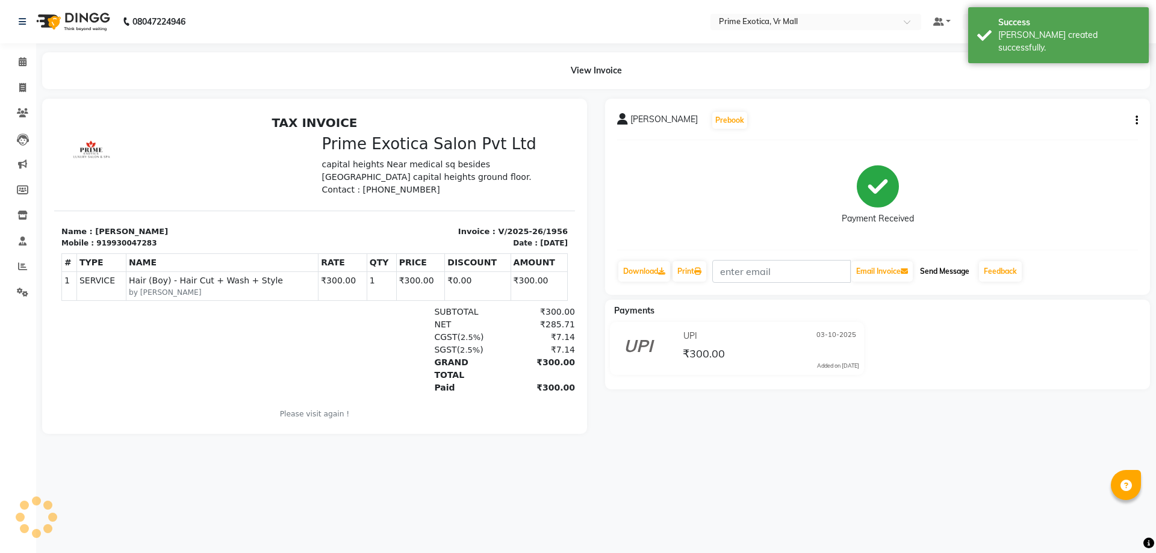
click at [936, 268] on button "Send Message" at bounding box center [944, 271] width 59 height 20
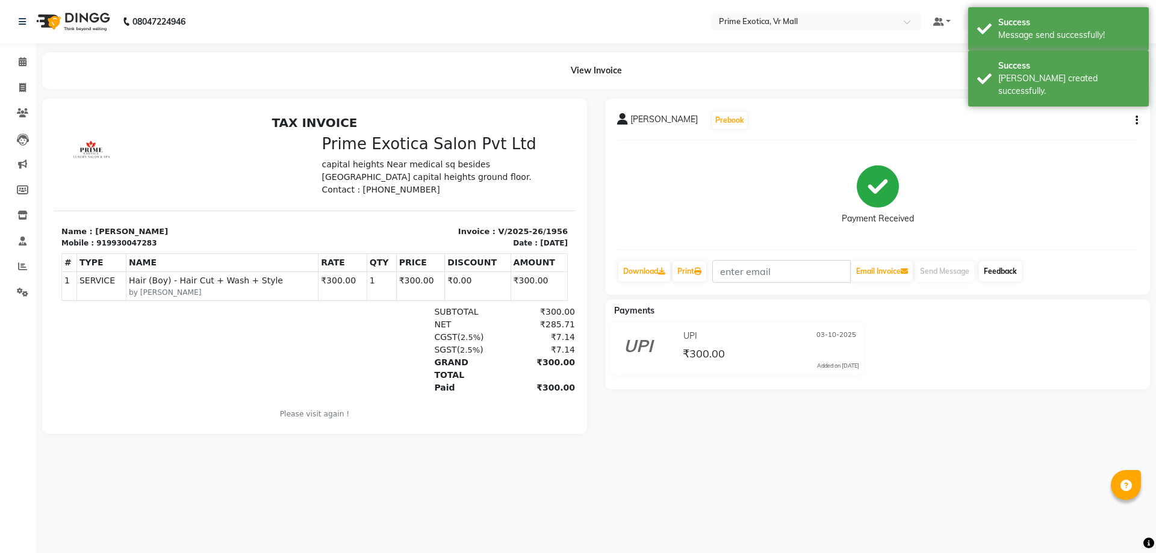
click at [1003, 272] on link "Feedback" at bounding box center [1000, 271] width 43 height 20
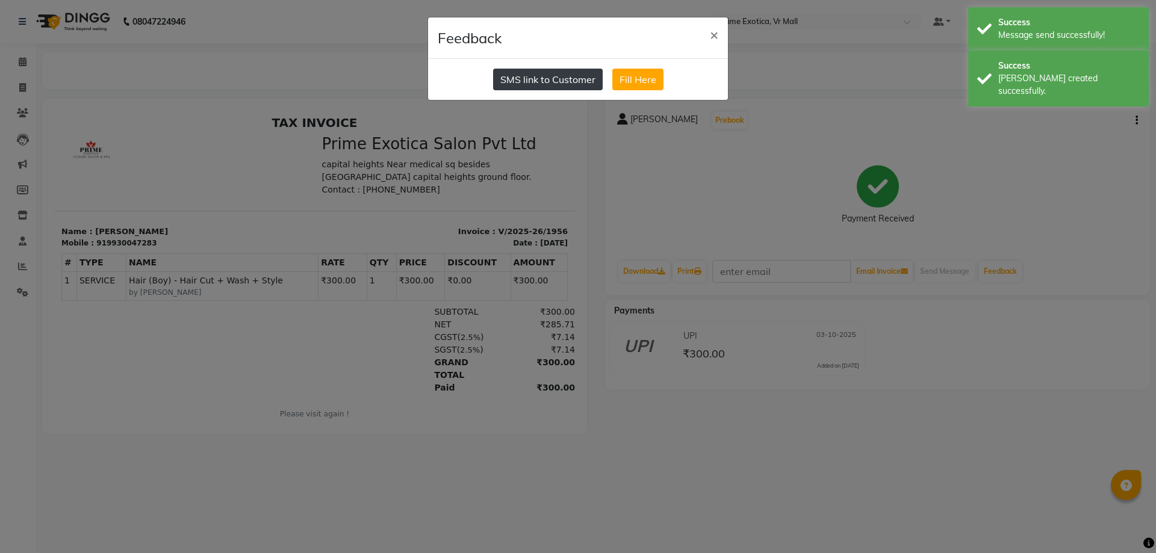
click at [547, 74] on button "SMS link to Customer" at bounding box center [548, 80] width 110 height 22
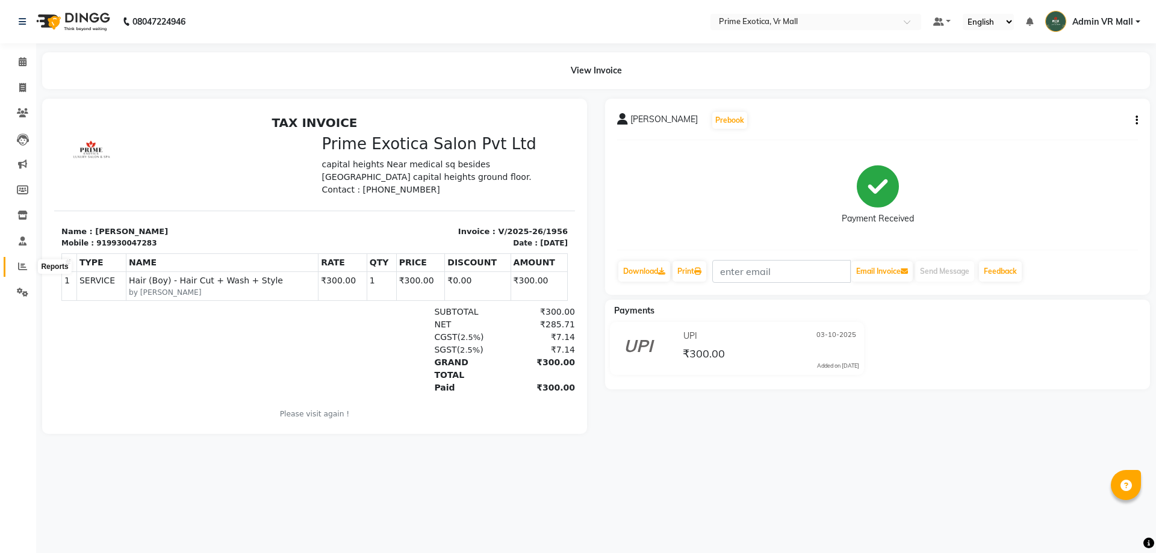
click at [23, 262] on icon at bounding box center [22, 266] width 9 height 9
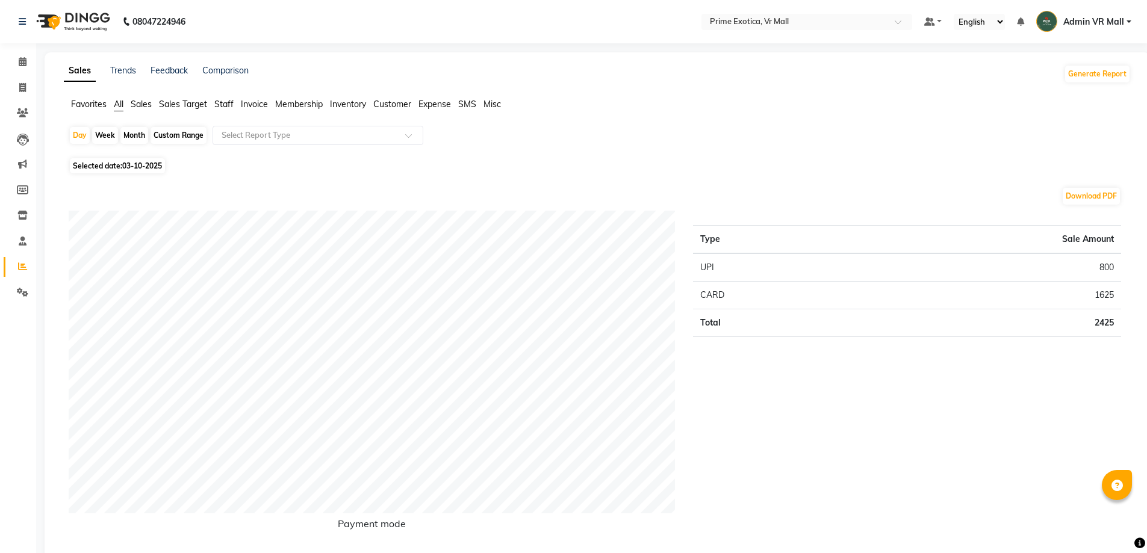
click at [135, 131] on div "Month" at bounding box center [134, 135] width 28 height 17
select select "10"
select select "2025"
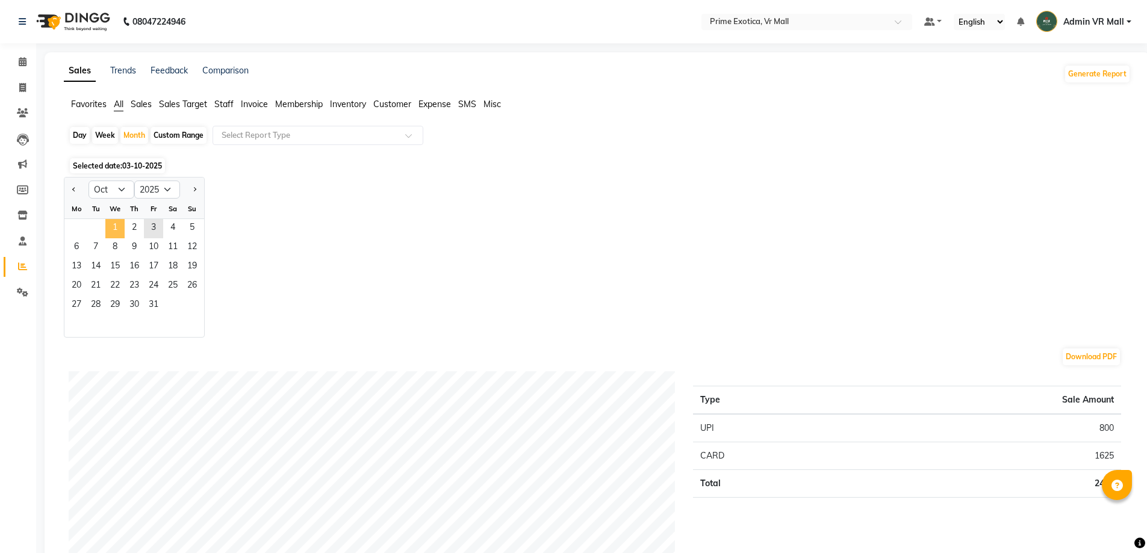
click at [117, 225] on span "1" at bounding box center [114, 228] width 19 height 19
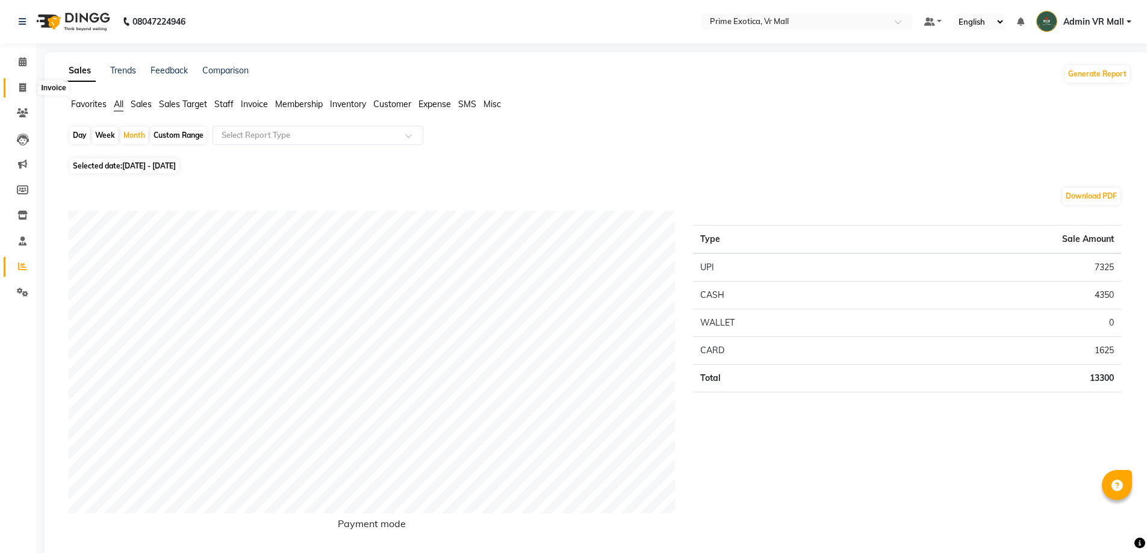
click at [21, 88] on icon at bounding box center [22, 87] width 7 height 9
select select "6077"
select select "service"
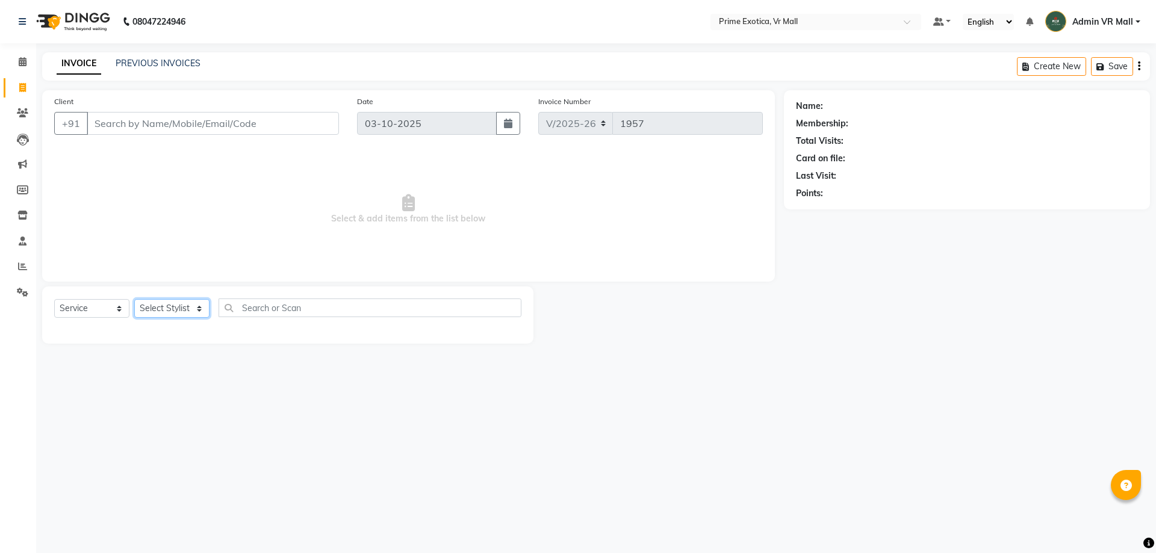
click at [199, 305] on select "Select Stylist [PERSON_NAME] Admin VR Mall [PERSON_NAME] [PERSON_NAME] Archana …" at bounding box center [171, 308] width 75 height 19
select select "65217"
click at [134, 299] on select "Select Stylist [PERSON_NAME] Admin VR Mall [PERSON_NAME] [PERSON_NAME] Archana …" at bounding box center [171, 308] width 75 height 19
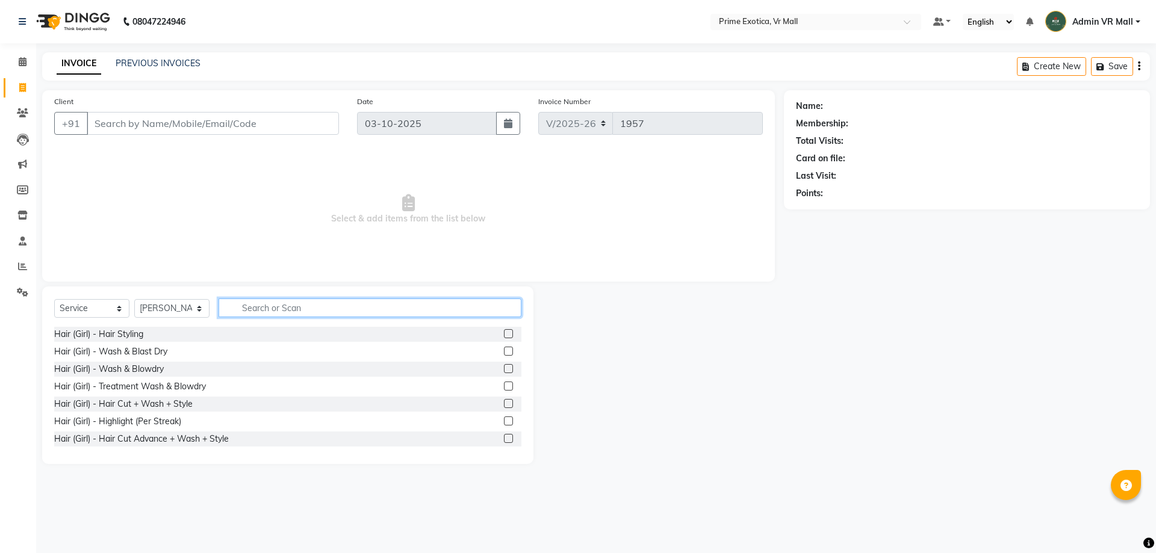
click at [266, 313] on input "text" at bounding box center [370, 308] width 303 height 19
type input "GEL"
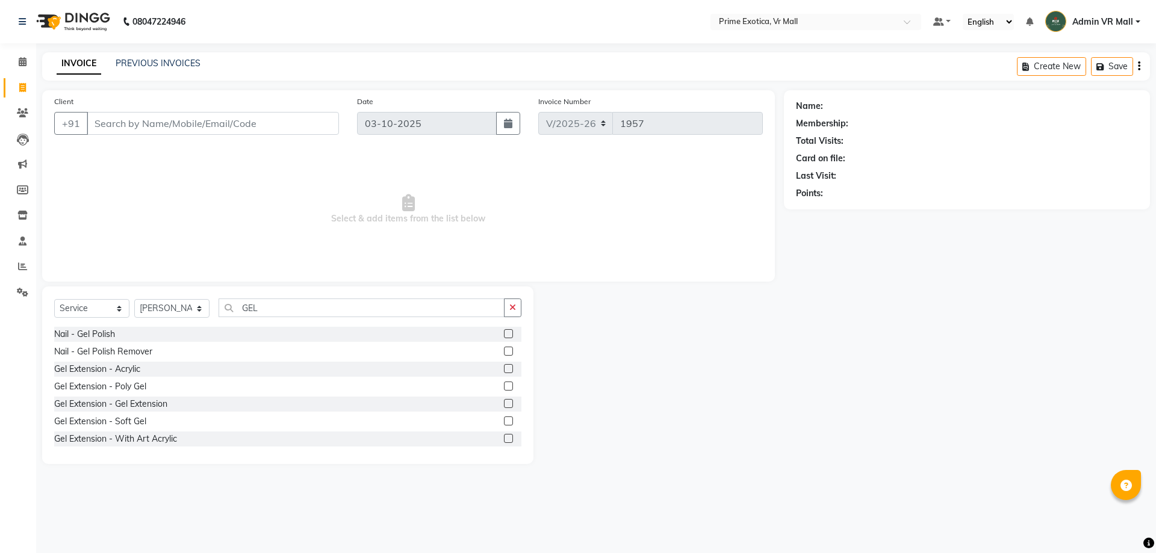
click at [504, 334] on label at bounding box center [508, 333] width 9 height 9
click at [504, 334] on input "checkbox" at bounding box center [508, 335] width 8 height 8
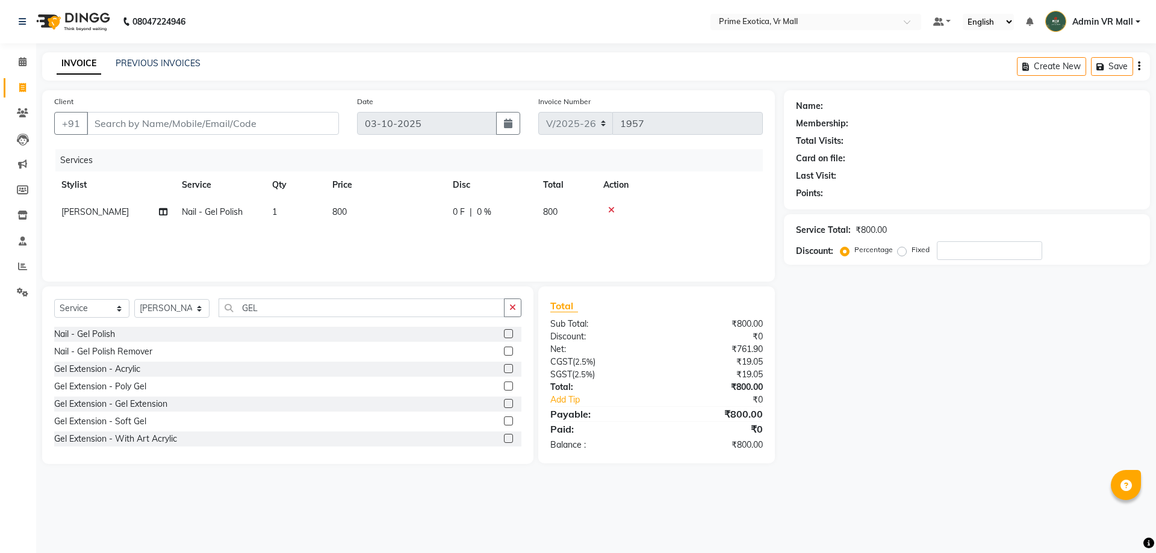
checkbox input "false"
drag, startPoint x: 367, startPoint y: 225, endPoint x: 394, endPoint y: 213, distance: 30.0
click at [370, 223] on div "Services Stylist Service Qty Price Disc Total Action [PERSON_NAME] Nail - Gel P…" at bounding box center [408, 209] width 709 height 120
click at [411, 207] on td "800" at bounding box center [385, 212] width 120 height 27
select select "65217"
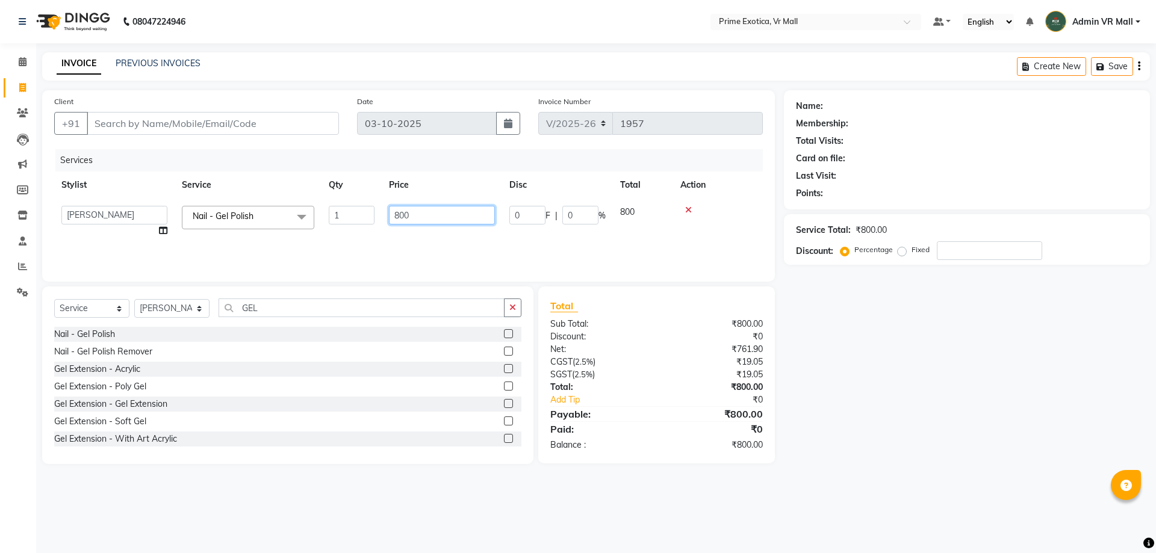
drag, startPoint x: 411, startPoint y: 207, endPoint x: 419, endPoint y: 211, distance: 8.4
click at [419, 208] on input "800" at bounding box center [442, 215] width 106 height 19
type input "8"
type input "1000"
click at [108, 127] on input "Client" at bounding box center [213, 123] width 252 height 23
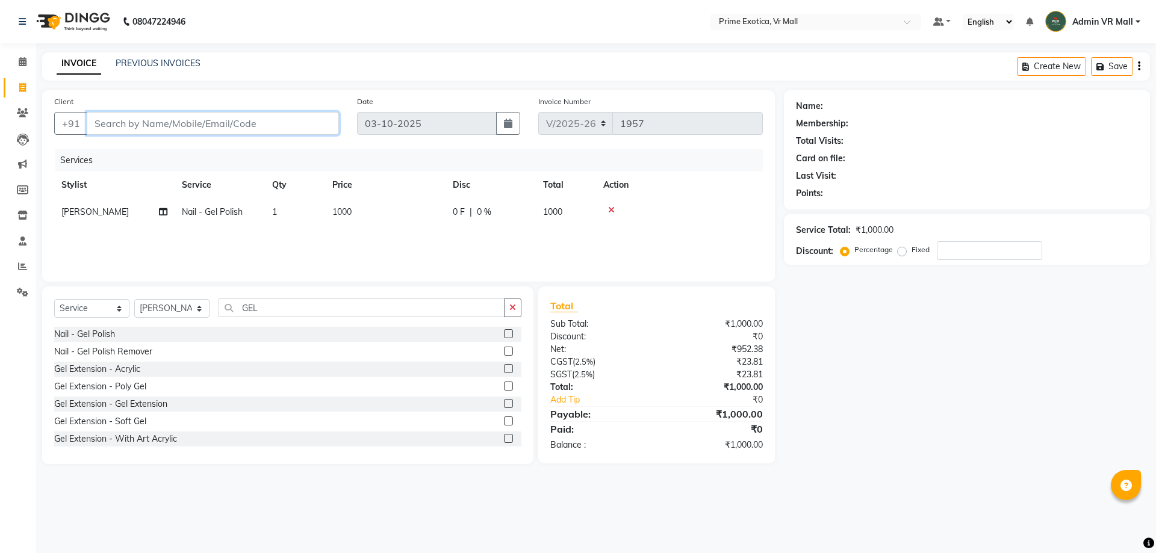
type input "7"
type input "0"
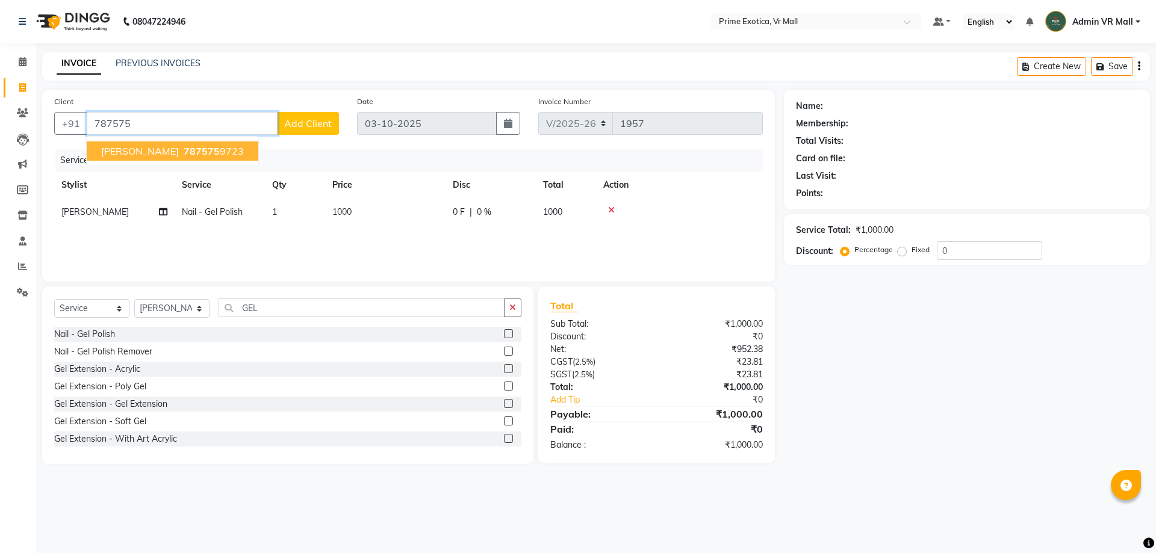
click at [184, 150] on span "787575" at bounding box center [202, 151] width 36 height 12
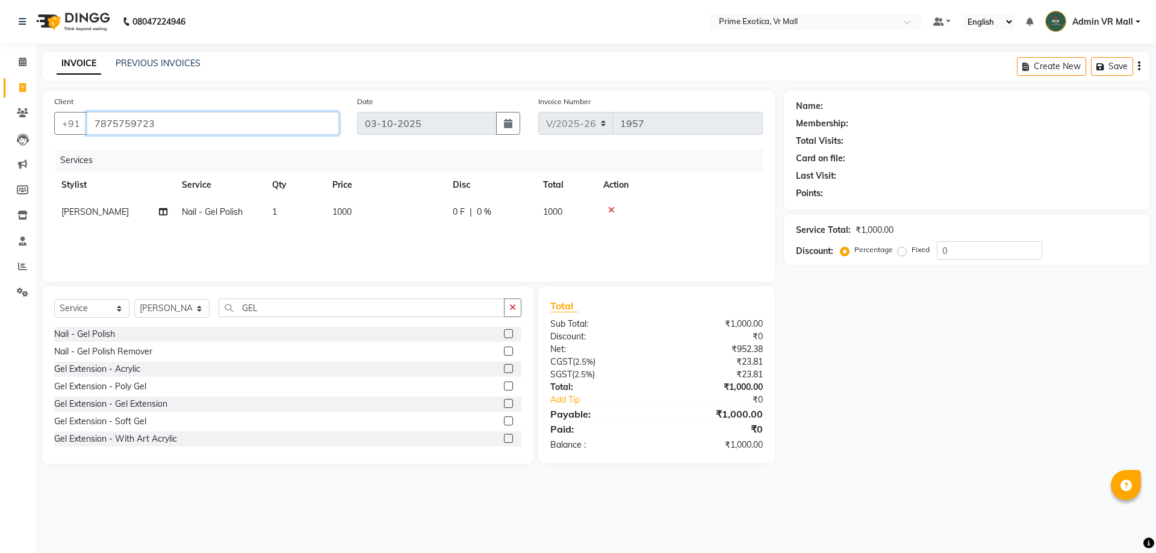
type input "7875759723"
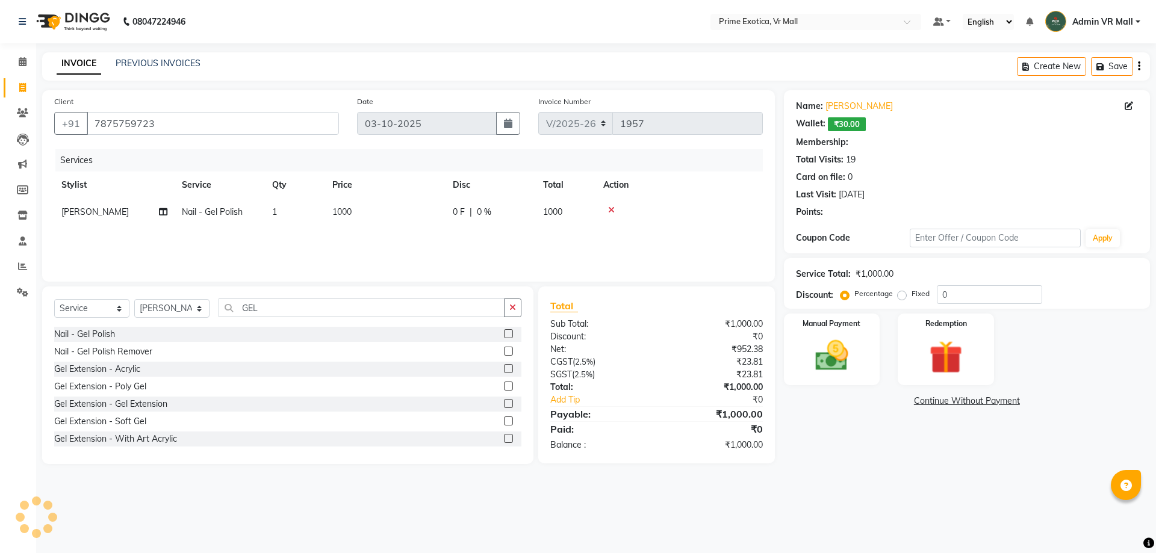
type input "15"
select select "1: Object"
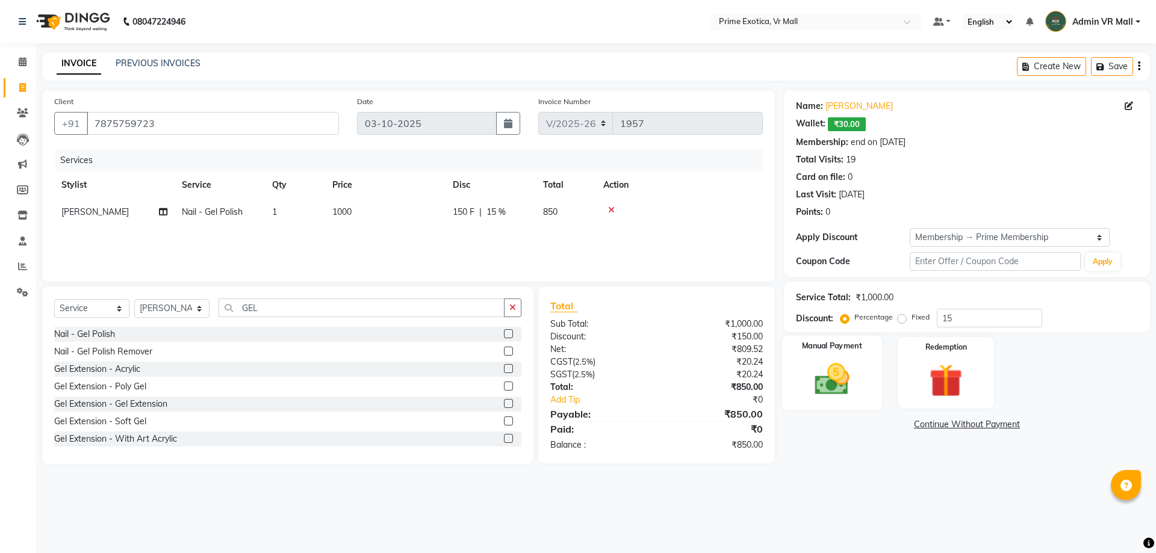
click at [844, 386] on img at bounding box center [832, 379] width 56 height 40
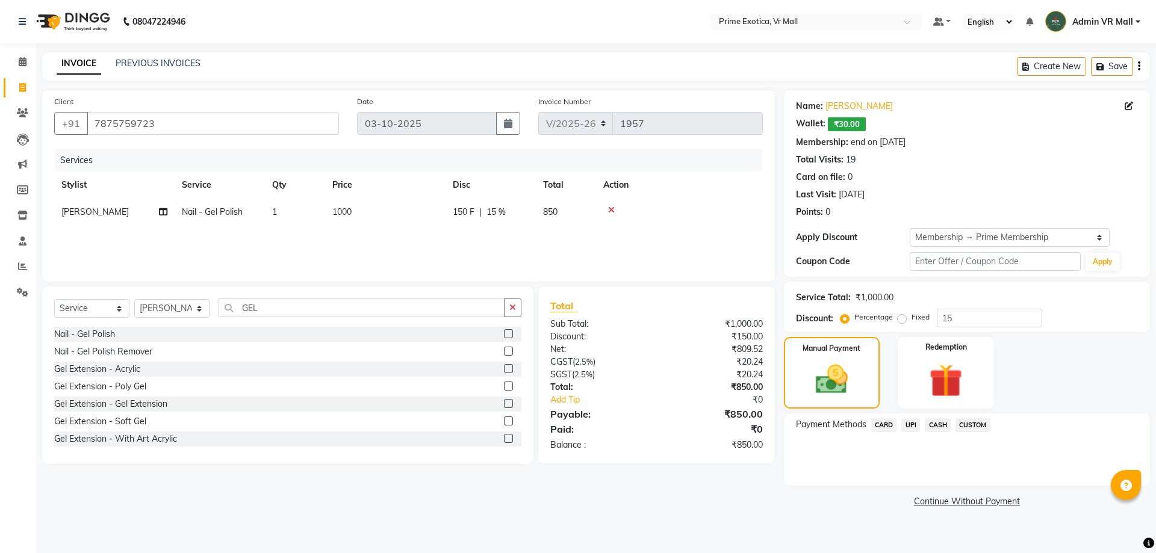
drag, startPoint x: 827, startPoint y: 162, endPoint x: 467, endPoint y: 211, distance: 362.8
click at [467, 211] on span "150 F" at bounding box center [464, 212] width 22 height 13
select select "65217"
click at [470, 211] on input "1000" at bounding box center [442, 215] width 106 height 19
drag, startPoint x: 530, startPoint y: 211, endPoint x: 521, endPoint y: 228, distance: 18.3
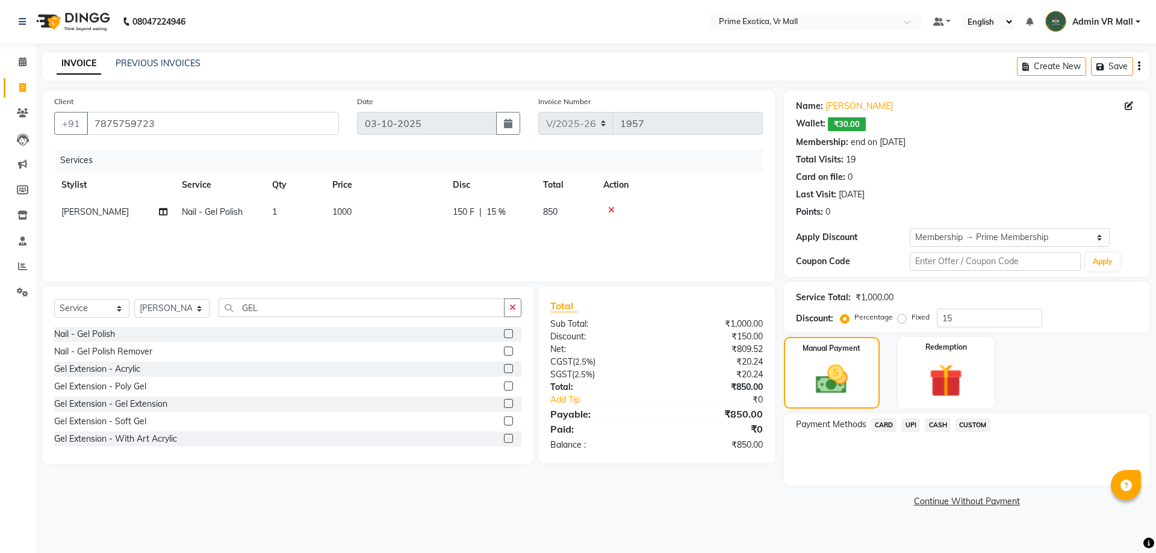
click at [530, 212] on td "150 F | 15 %" at bounding box center [491, 212] width 90 height 27
select select "65217"
click at [535, 213] on input "150" at bounding box center [527, 215] width 36 height 19
type input "1"
type input "200"
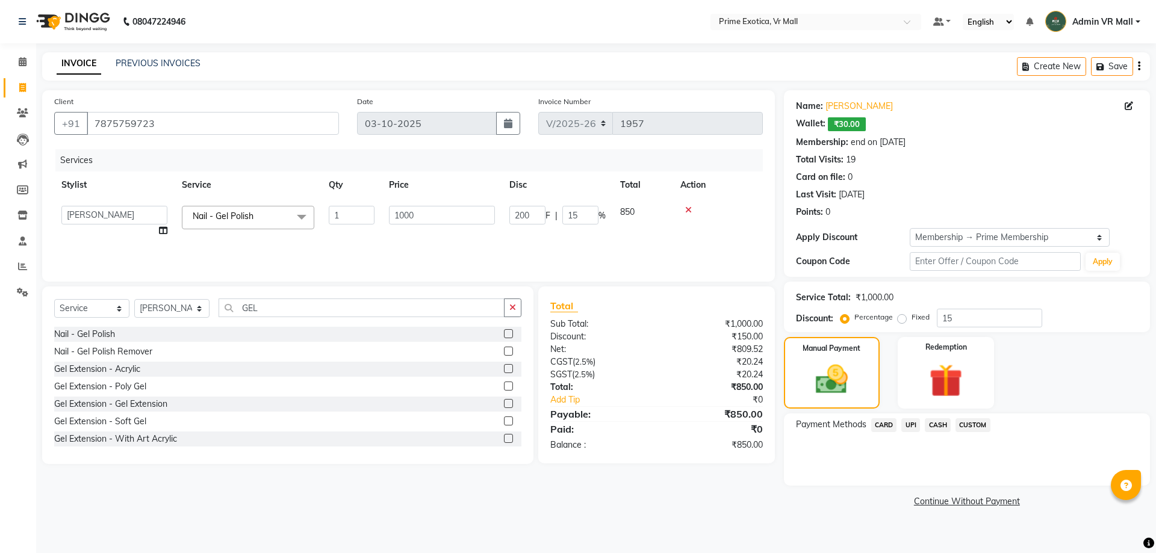
click at [734, 184] on th "Action" at bounding box center [718, 185] width 90 height 27
drag, startPoint x: 934, startPoint y: 427, endPoint x: 936, endPoint y: 434, distance: 7.6
click at [935, 427] on span "CASH" at bounding box center [938, 426] width 26 height 14
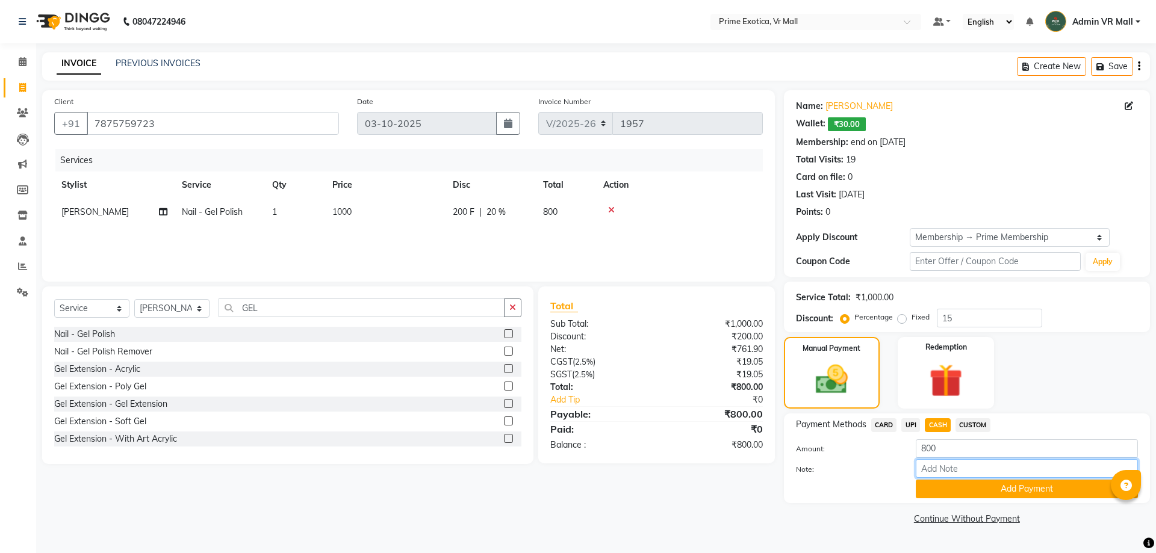
click at [954, 478] on input "Note:" at bounding box center [1027, 468] width 222 height 19
click at [957, 488] on button "Add Payment" at bounding box center [1027, 489] width 222 height 19
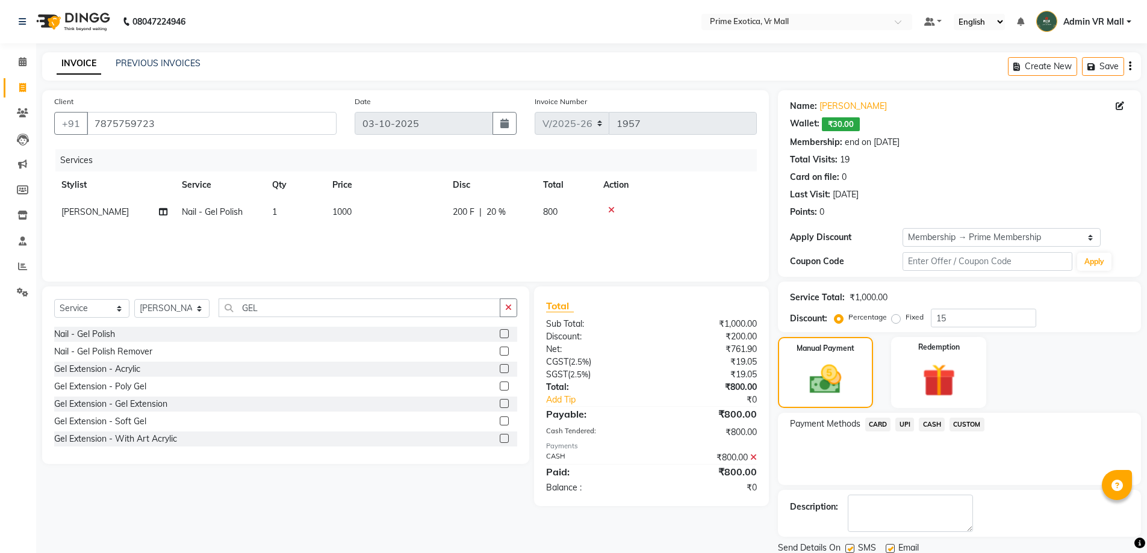
click at [930, 431] on span "CASH" at bounding box center [932, 425] width 26 height 14
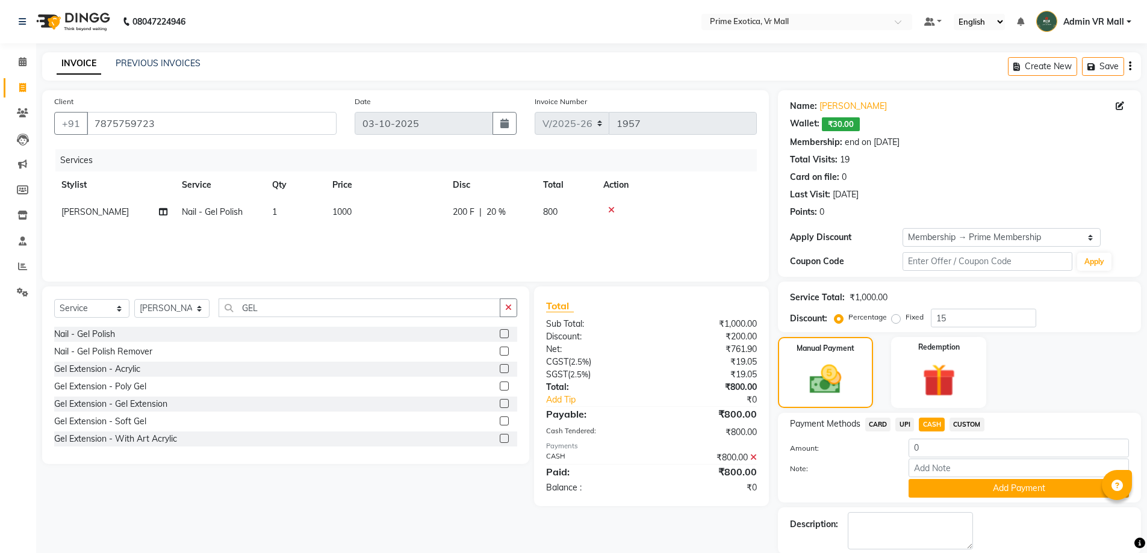
click at [757, 458] on div "₹800.00" at bounding box center [709, 458] width 114 height 13
click at [755, 458] on icon at bounding box center [753, 457] width 7 height 8
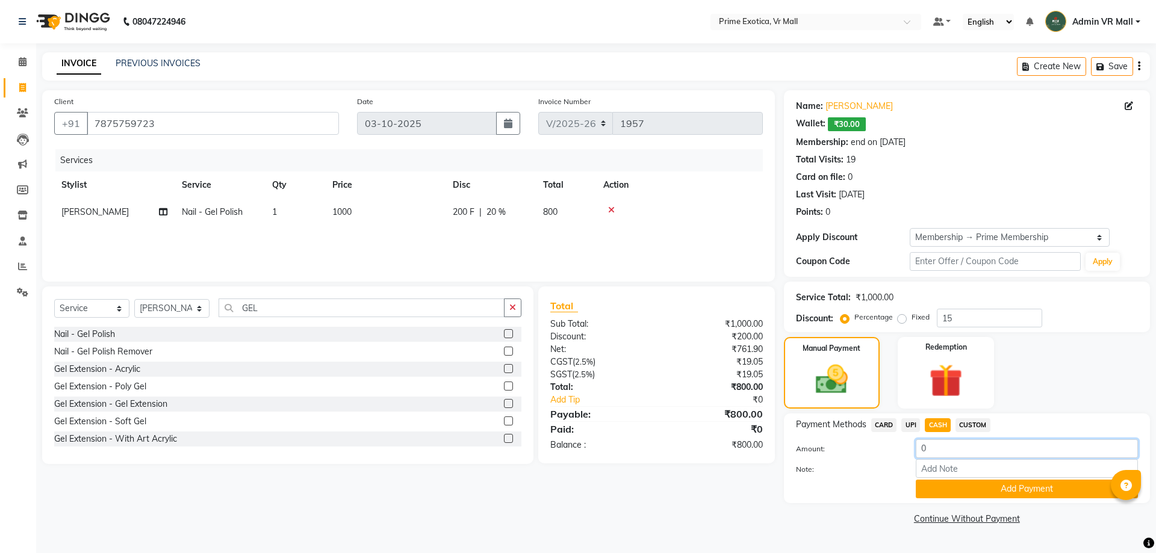
click at [933, 441] on input "0" at bounding box center [1027, 449] width 222 height 19
type input "1000"
click at [992, 485] on button "Add Payment" at bounding box center [1027, 489] width 222 height 19
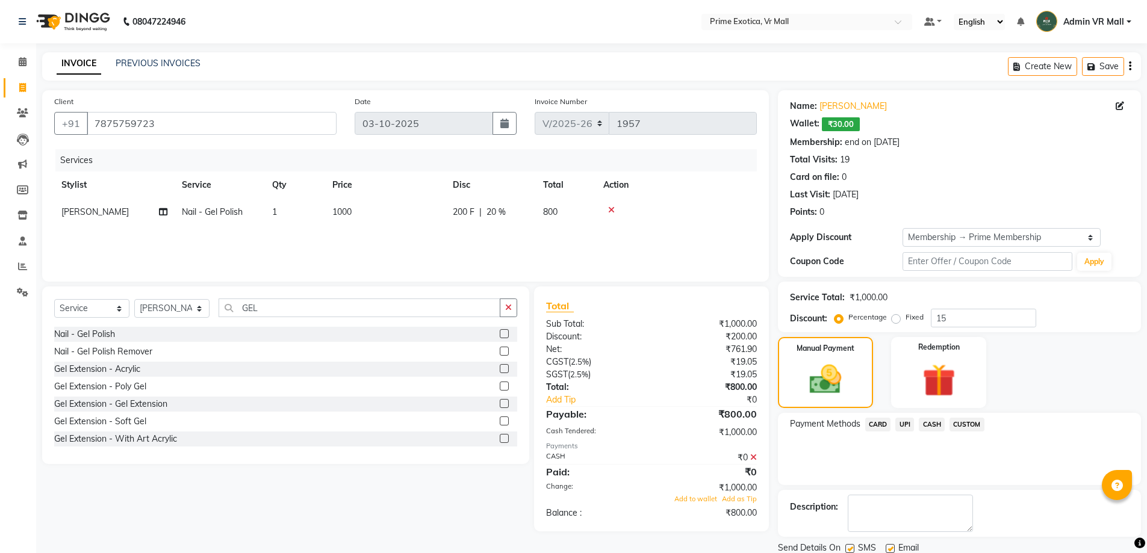
click at [753, 456] on icon at bounding box center [753, 457] width 7 height 8
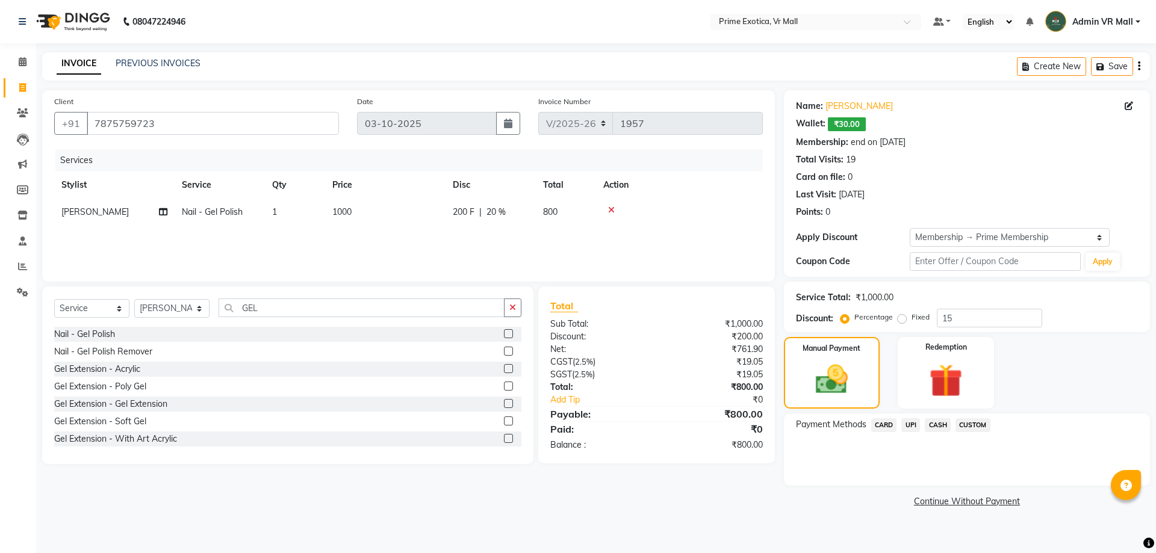
click at [933, 419] on span "CASH" at bounding box center [938, 426] width 26 height 14
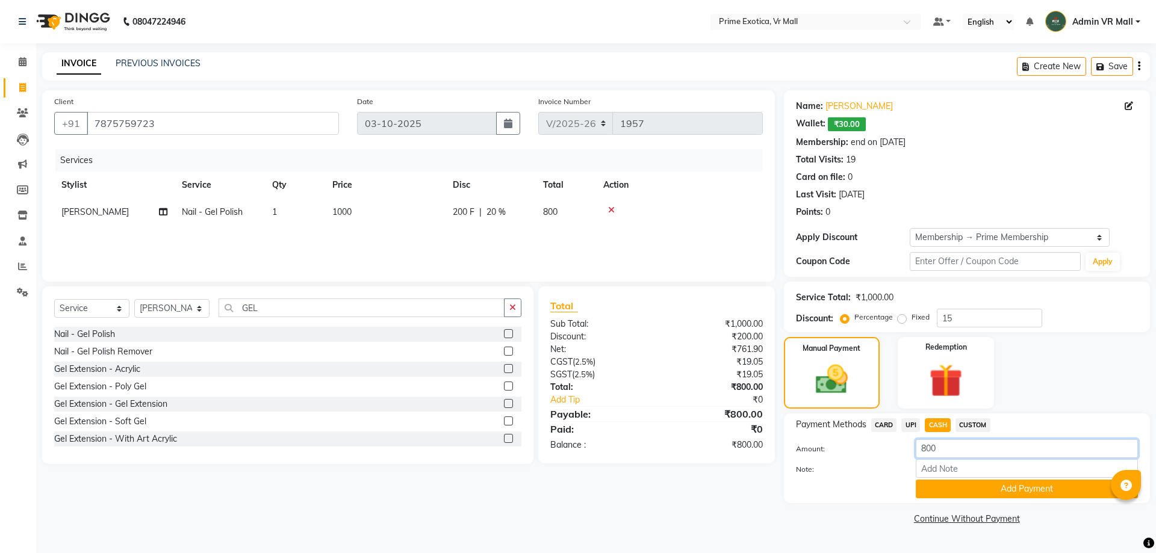
click at [947, 456] on input "800" at bounding box center [1027, 449] width 222 height 19
type input "8"
type input "1000"
click at [940, 492] on button "Add Payment" at bounding box center [1027, 489] width 222 height 19
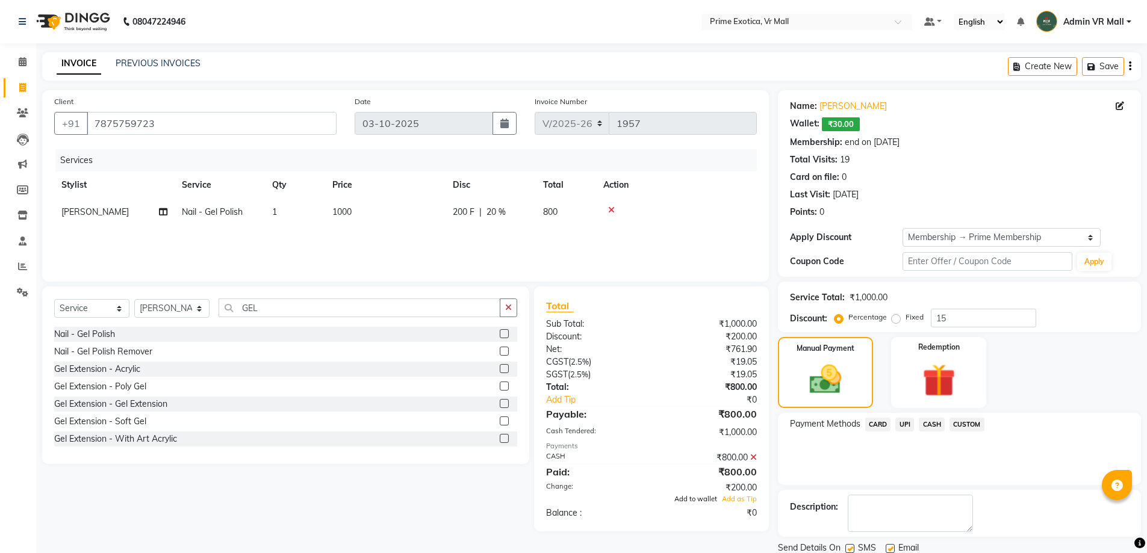
click at [702, 499] on span "Add to wallet" at bounding box center [695, 499] width 43 height 8
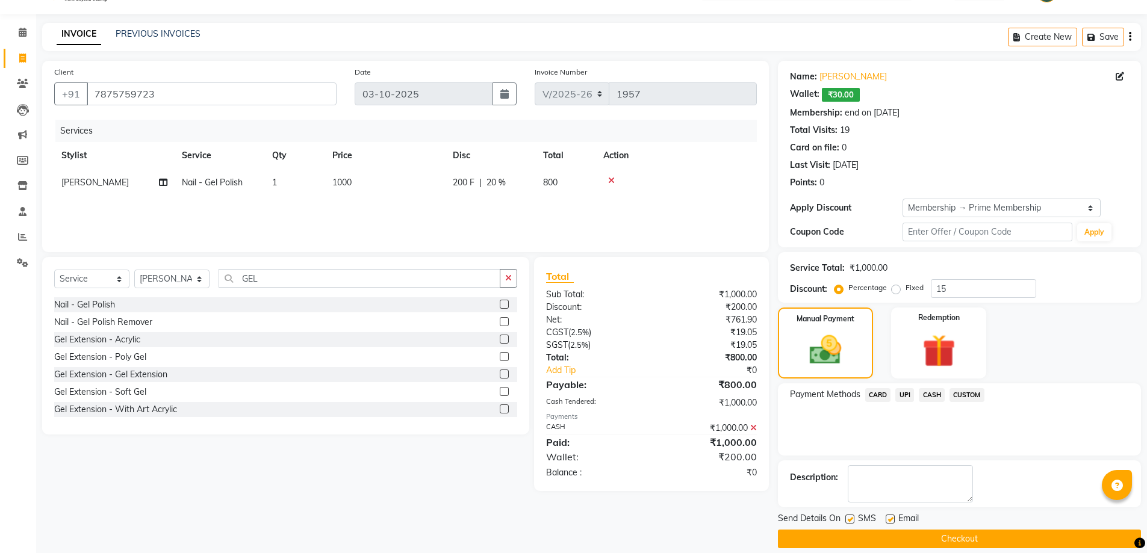
scroll to position [43, 0]
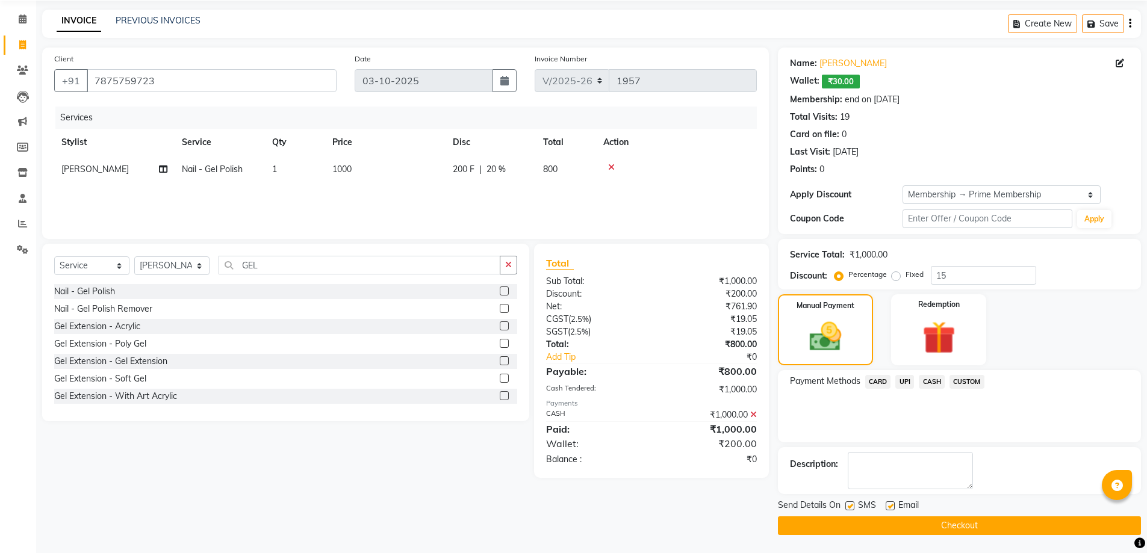
click at [938, 526] on button "Checkout" at bounding box center [959, 526] width 363 height 19
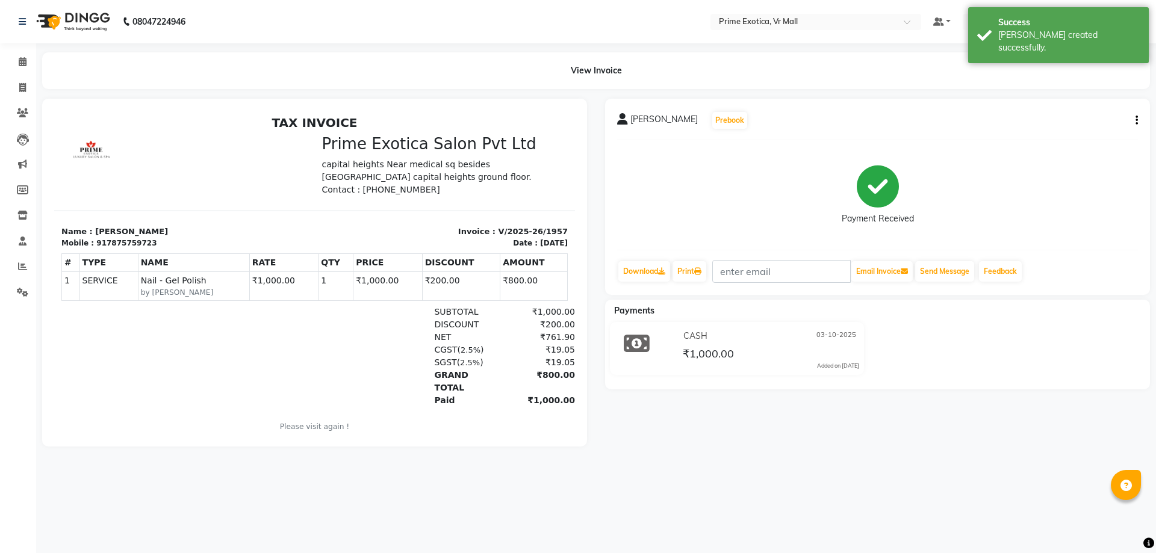
click at [963, 282] on div "Send Message" at bounding box center [944, 271] width 61 height 23
click at [963, 268] on button "Send Message" at bounding box center [944, 271] width 59 height 20
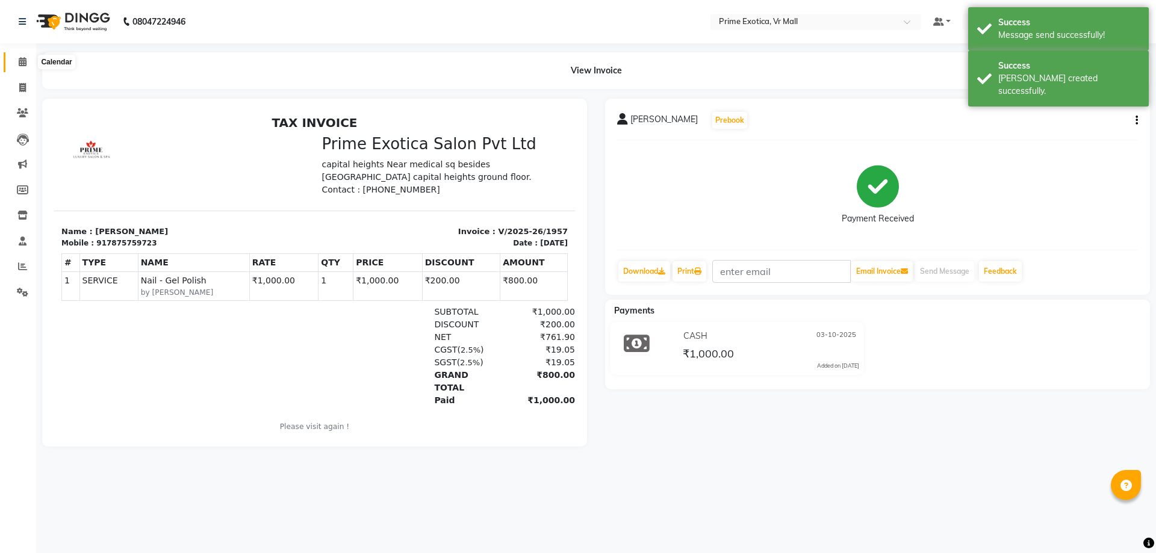
click at [16, 55] on span at bounding box center [22, 62] width 21 height 14
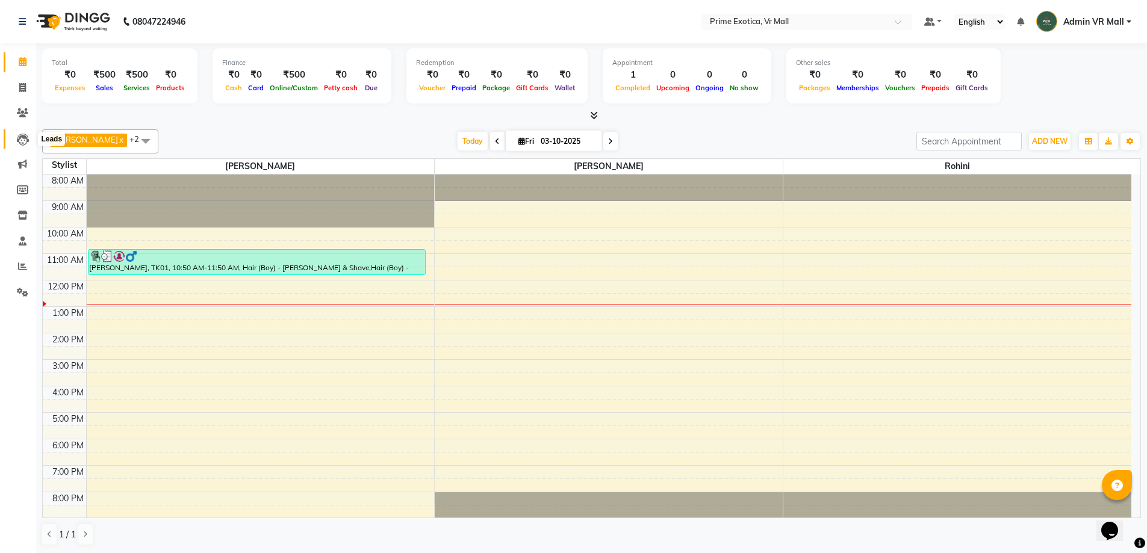
click at [20, 134] on icon at bounding box center [23, 140] width 12 height 12
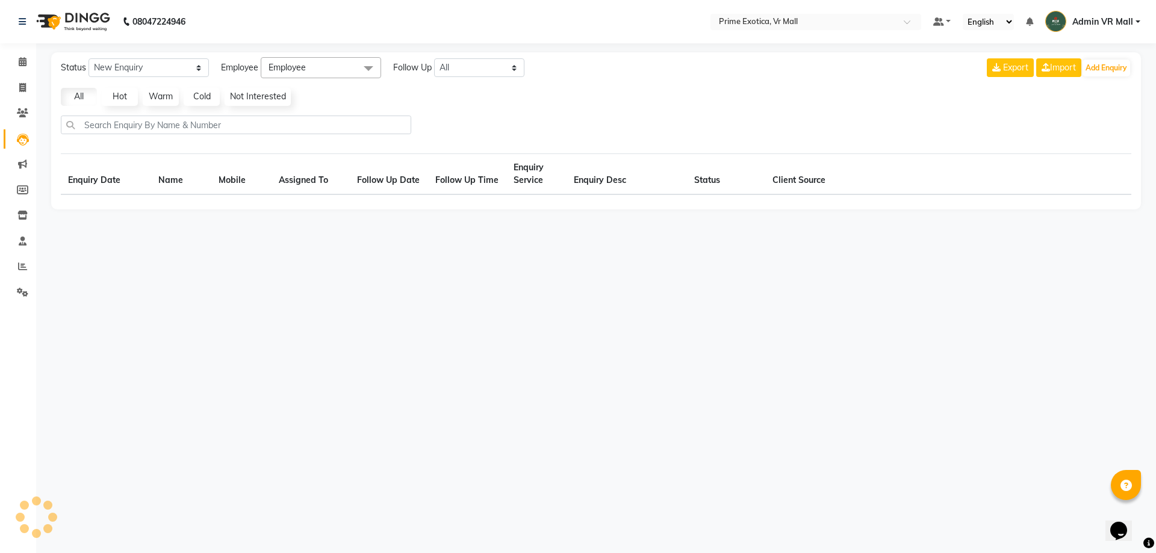
select select "10"
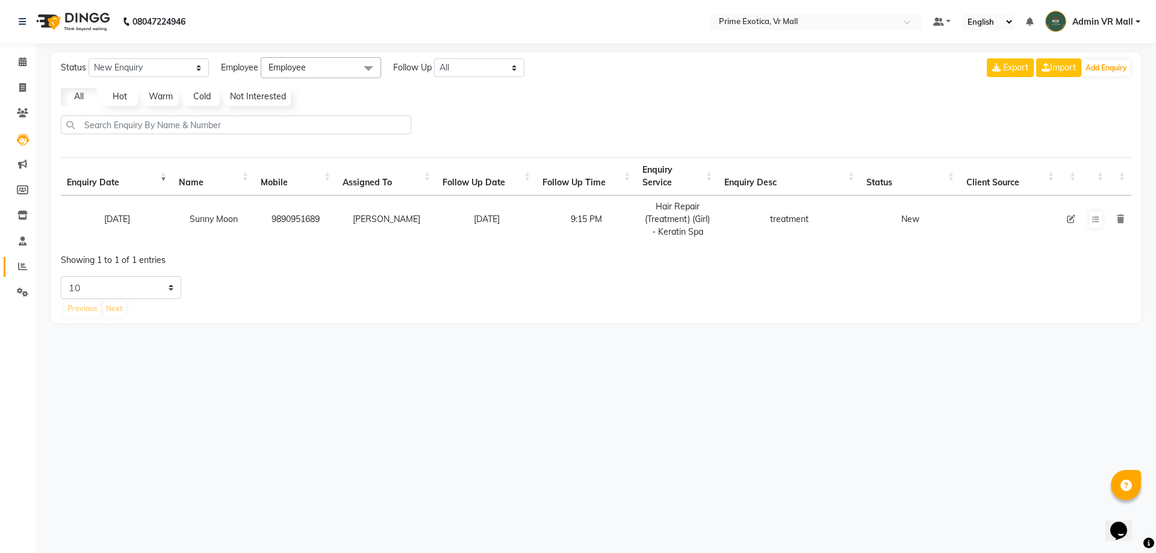
click at [7, 270] on link "Reports" at bounding box center [18, 267] width 29 height 20
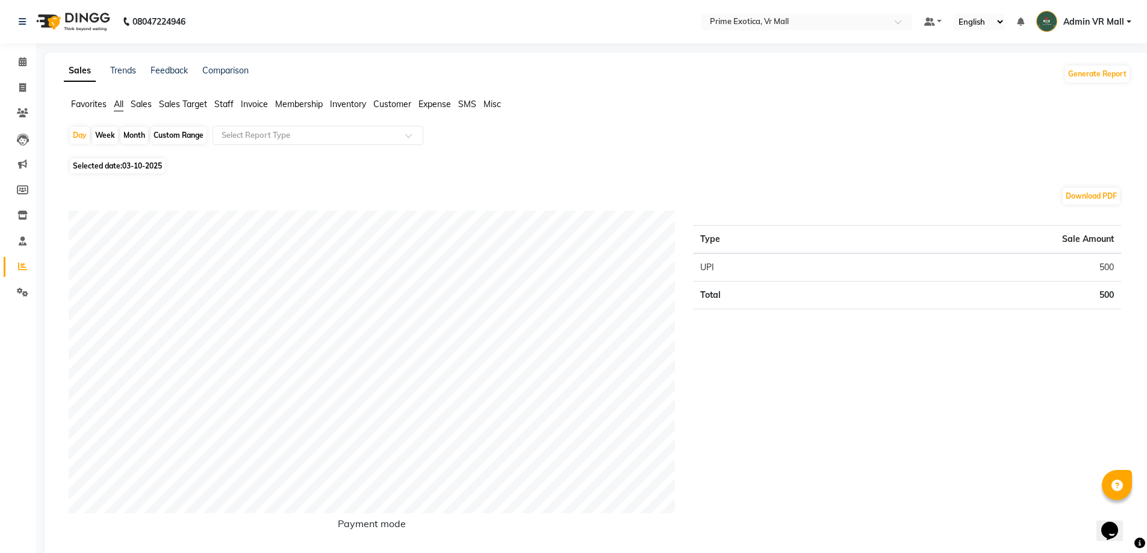
click at [143, 161] on span "Selected date: 03-10-2025" at bounding box center [117, 165] width 95 height 15
click at [146, 166] on span "03-10-2025" at bounding box center [142, 165] width 40 height 9
select select "10"
select select "2025"
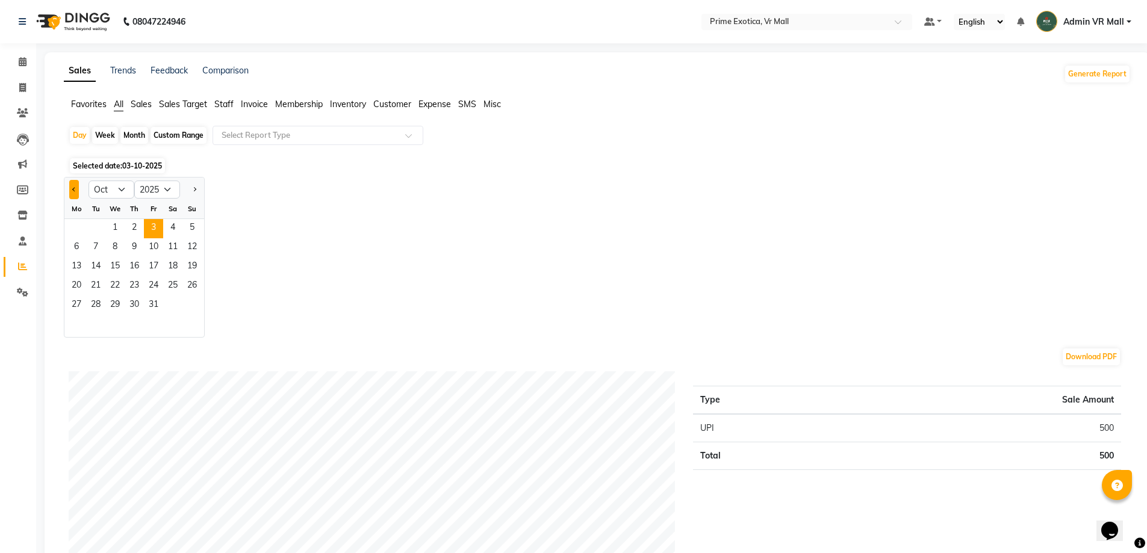
click at [78, 185] on button "Previous month" at bounding box center [74, 189] width 10 height 19
select select "9"
click at [193, 285] on span "28" at bounding box center [191, 286] width 19 height 19
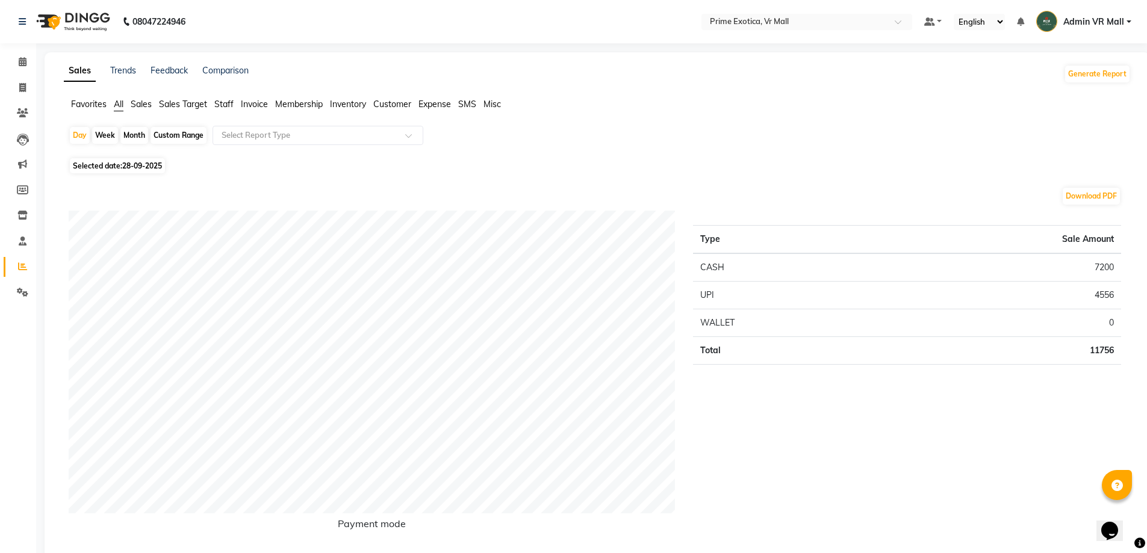
click at [226, 103] on span "Staff" at bounding box center [223, 104] width 19 height 11
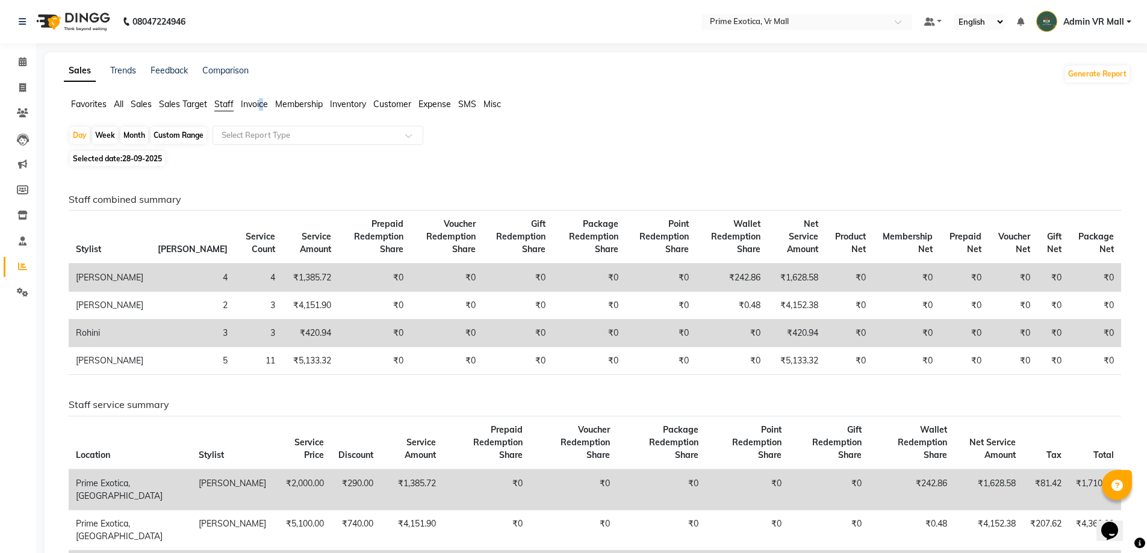
click at [262, 104] on span "Invoice" at bounding box center [254, 104] width 27 height 11
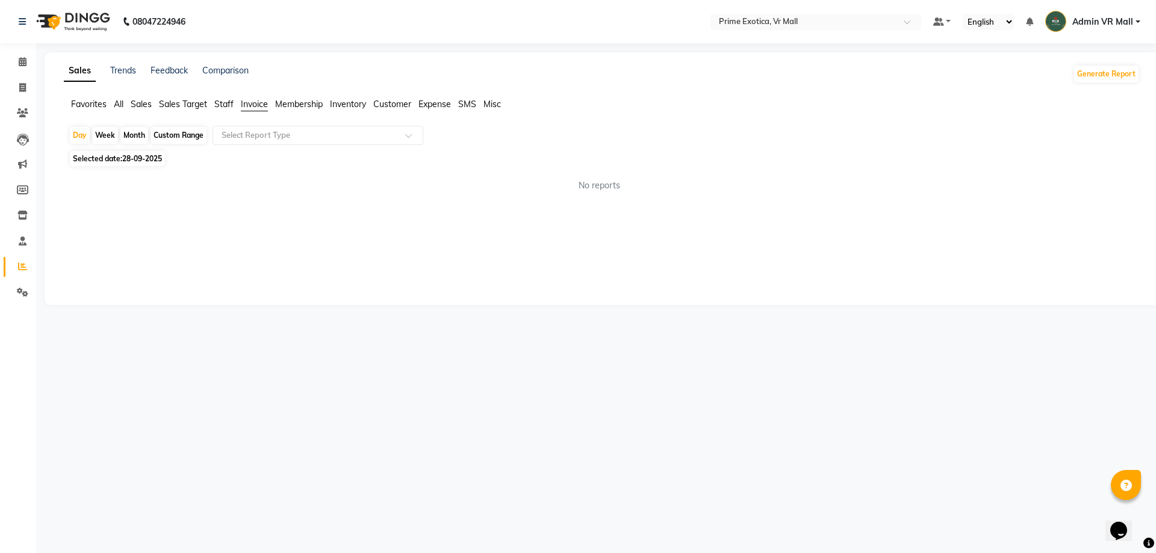
click at [246, 108] on span "Invoice" at bounding box center [254, 104] width 27 height 11
click at [225, 107] on span "Staff" at bounding box center [223, 104] width 19 height 11
click at [226, 107] on span "Staff" at bounding box center [223, 104] width 19 height 11
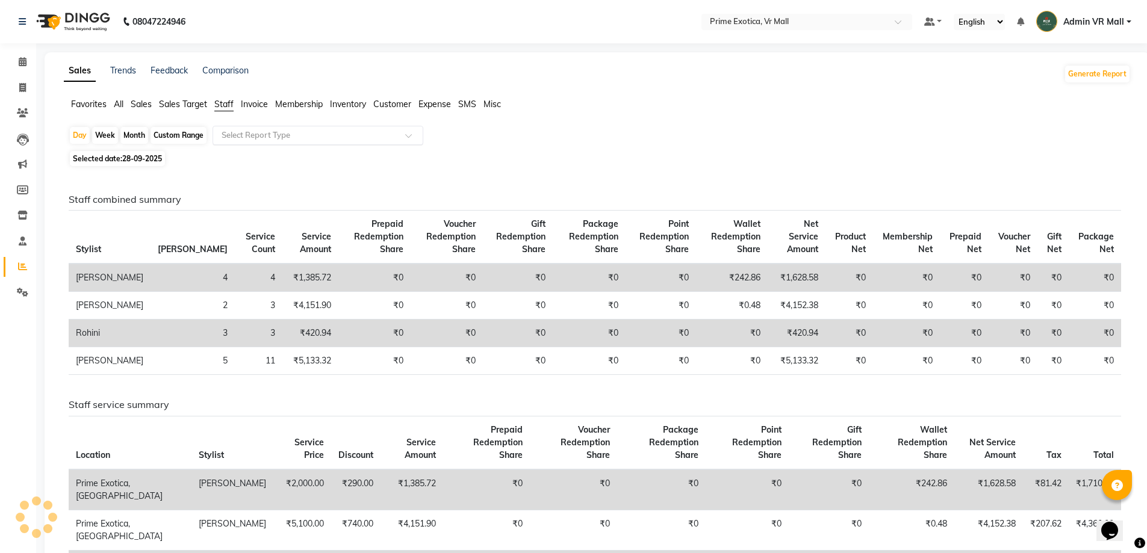
click at [250, 132] on input "text" at bounding box center [305, 135] width 173 height 12
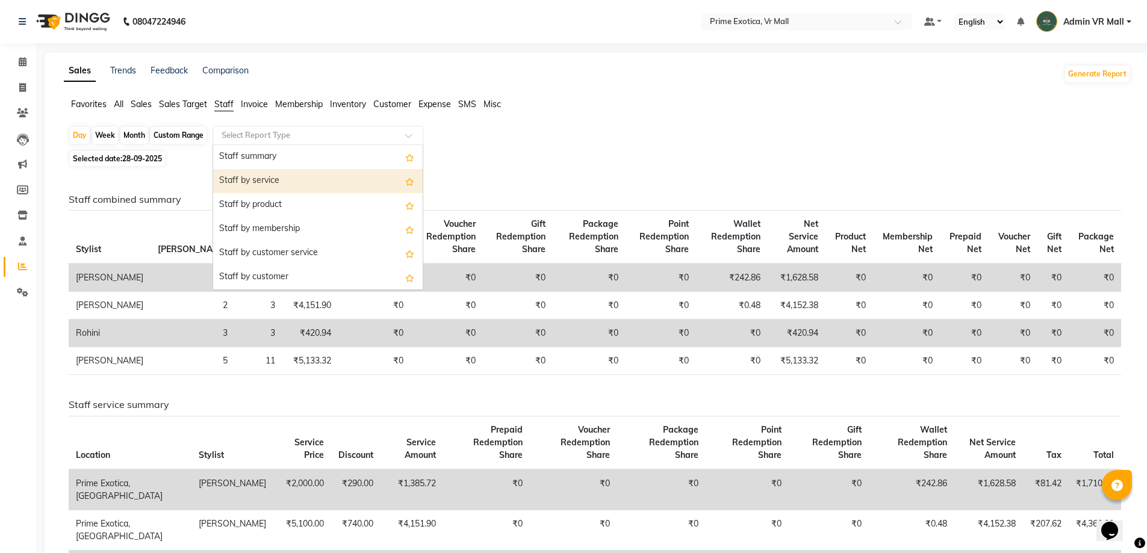
click at [246, 180] on div "Staff by service" at bounding box center [318, 181] width 210 height 24
select select "filtered_report"
select select "csv"
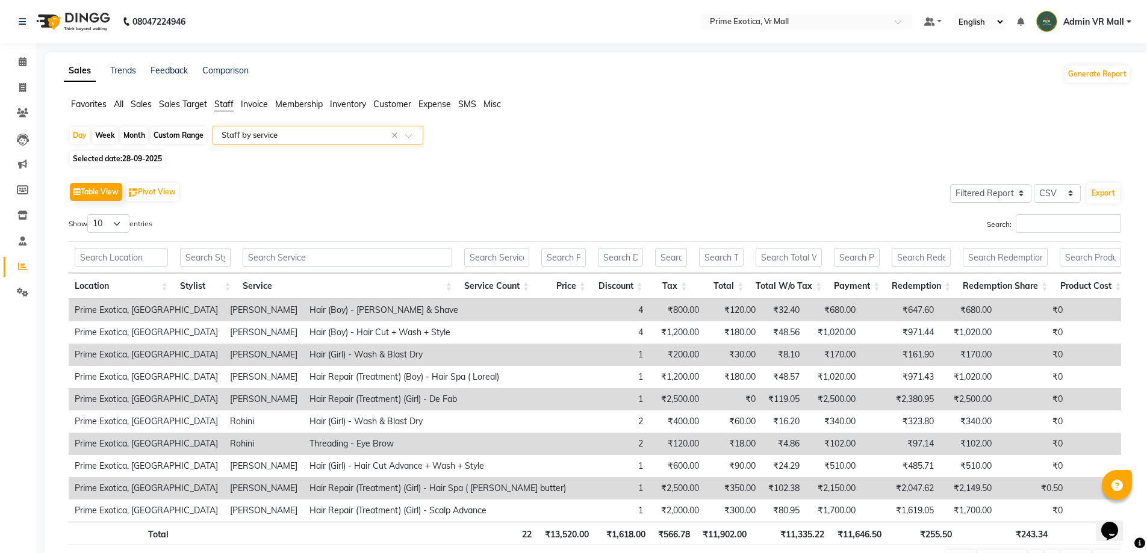
click at [264, 132] on input "text" at bounding box center [305, 135] width 173 height 12
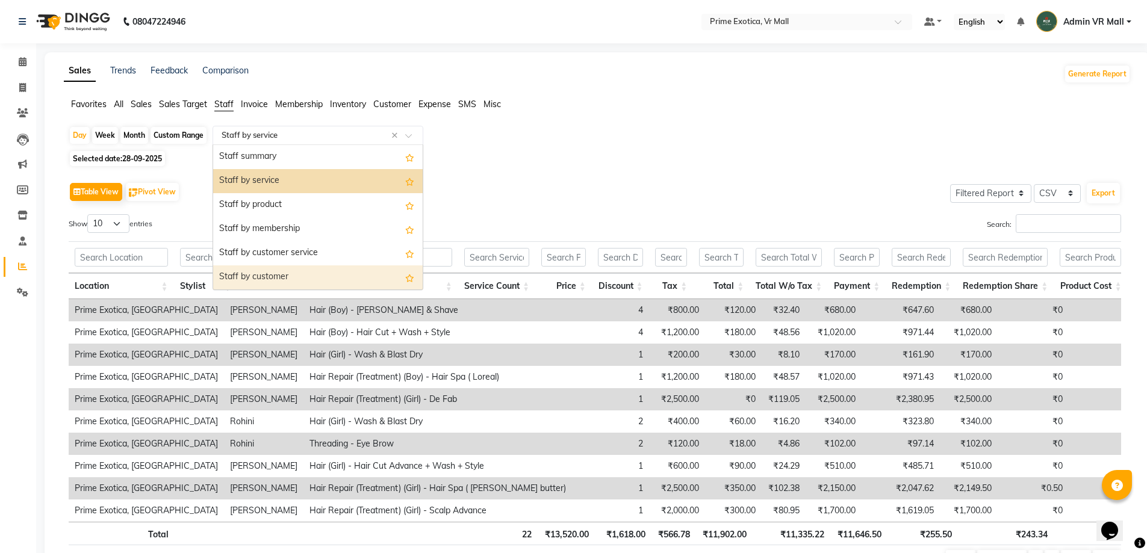
click at [269, 272] on div "Staff by customer" at bounding box center [318, 278] width 210 height 24
click at [269, 272] on th at bounding box center [347, 257] width 221 height 32
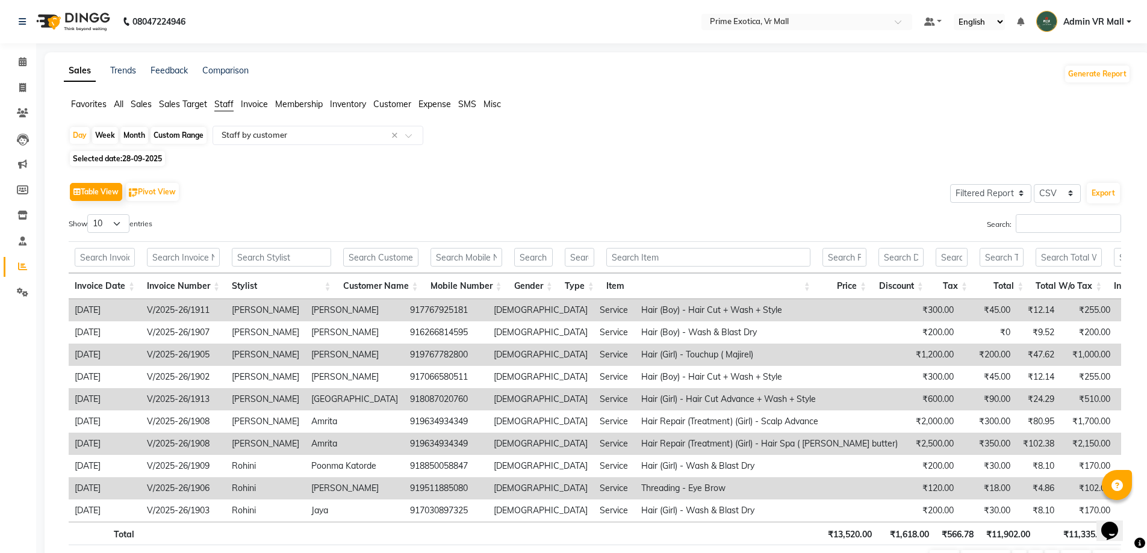
scroll to position [78, 0]
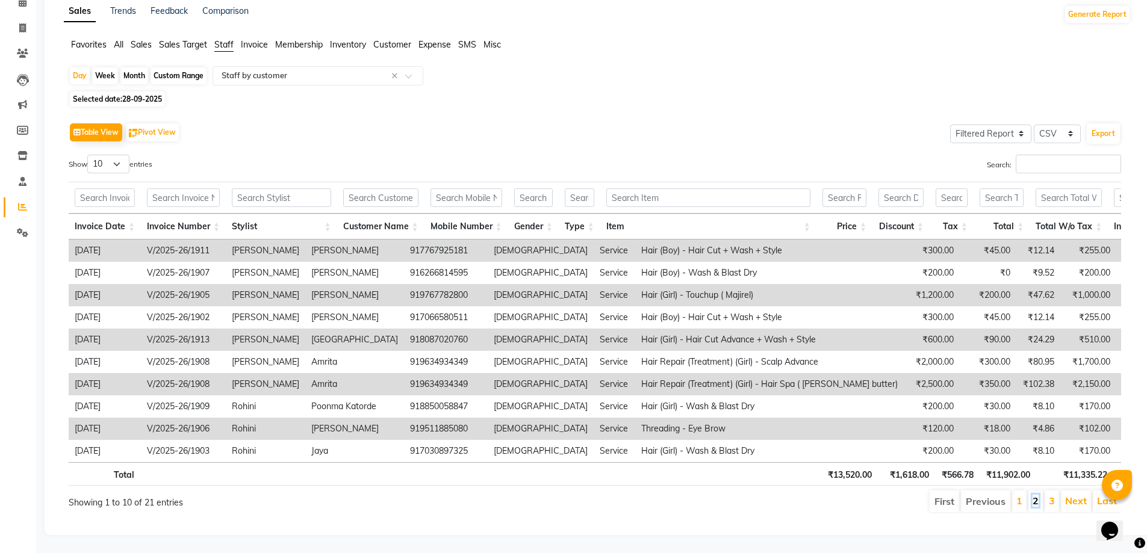
click at [1038, 497] on link "2" at bounding box center [1036, 501] width 6 height 12
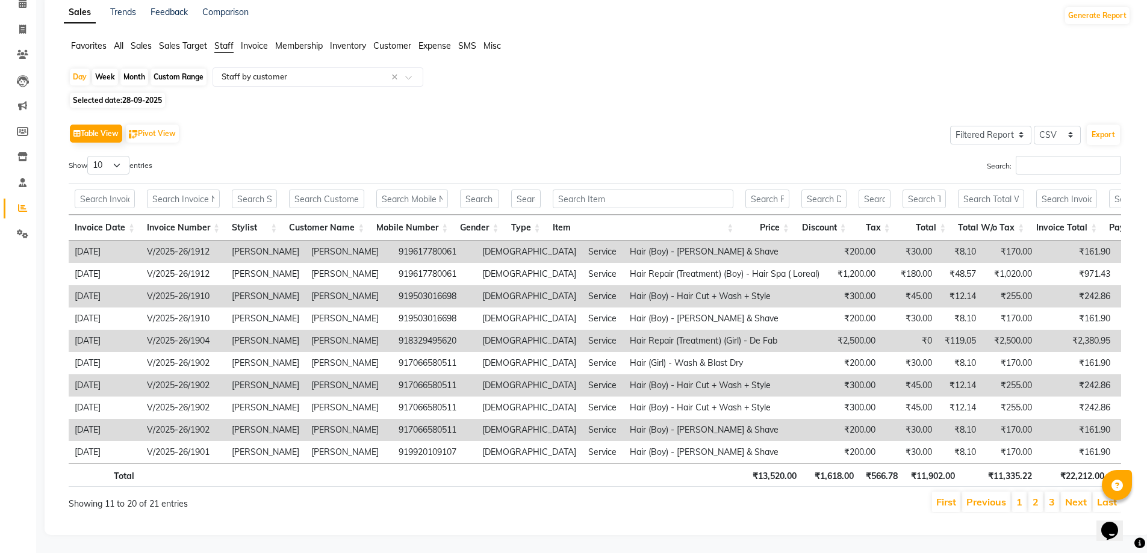
scroll to position [76, 0]
click at [1056, 494] on li "3" at bounding box center [1052, 502] width 14 height 20
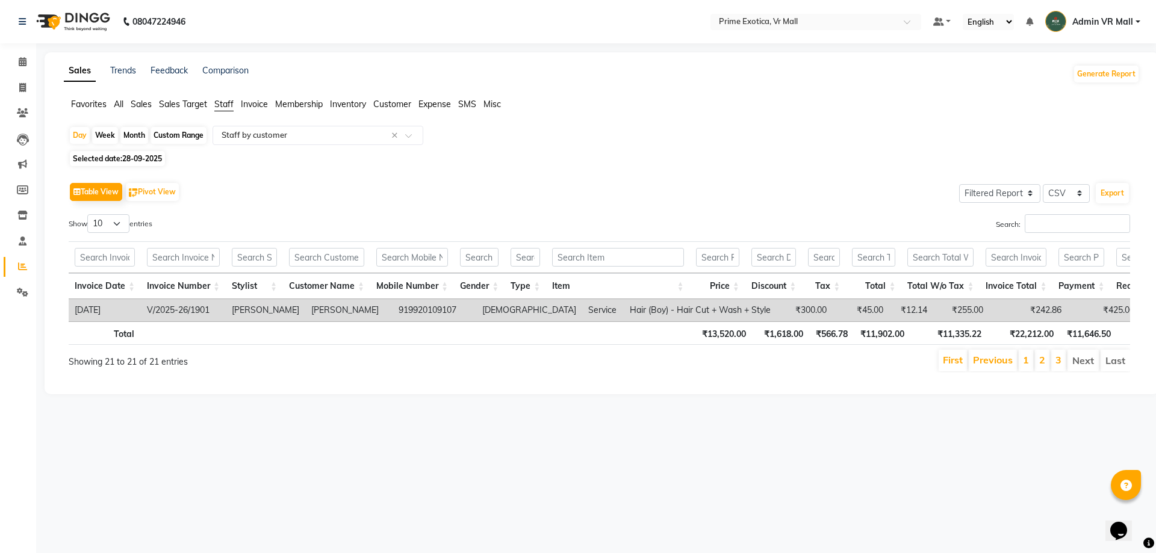
click at [129, 149] on div "Day Week Month Custom Range Select Report Type × Staff by customer × Selected d…" at bounding box center [602, 254] width 1076 height 257
click at [22, 211] on icon at bounding box center [22, 215] width 10 height 9
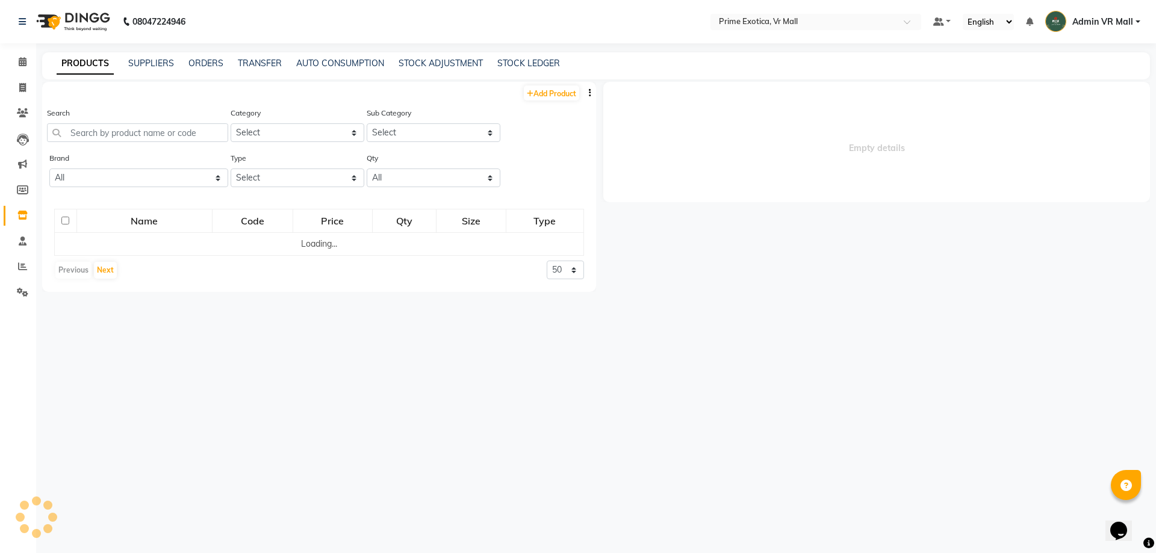
select select
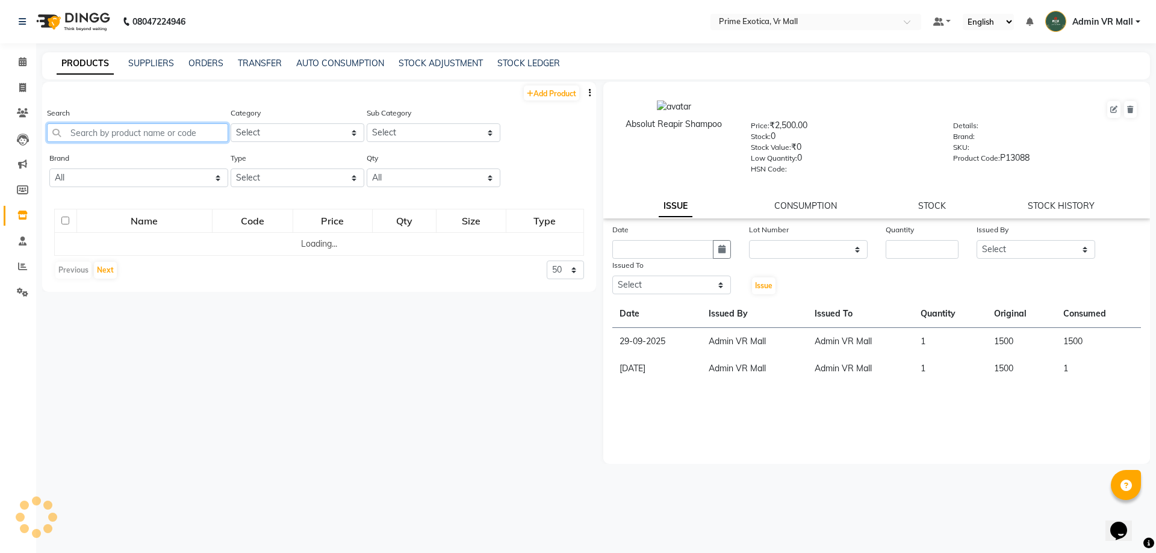
click at [124, 134] on input "text" at bounding box center [137, 132] width 181 height 19
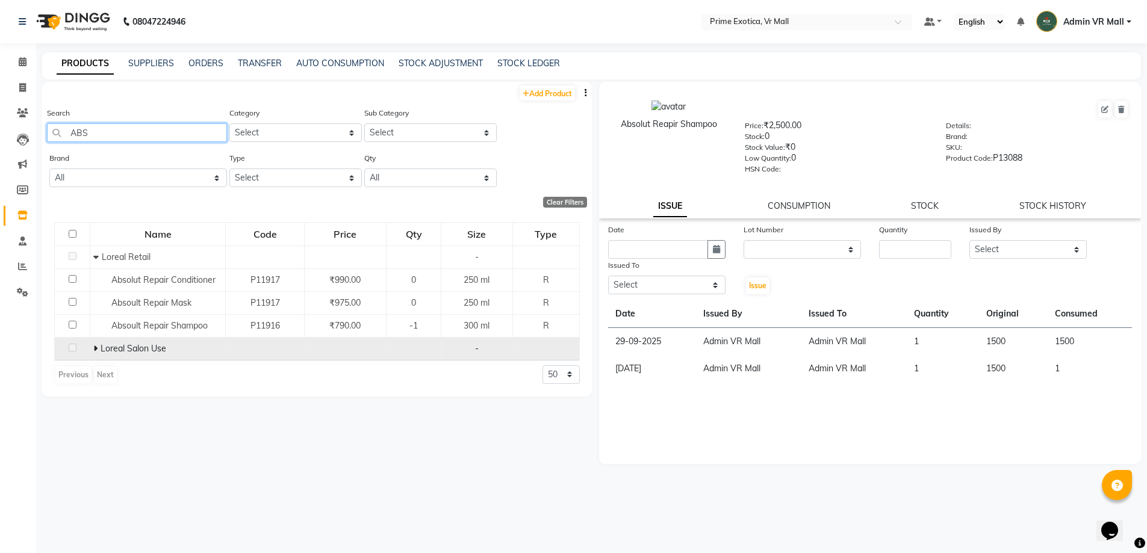
type input "ABS"
click at [89, 347] on td at bounding box center [73, 348] width 36 height 23
click at [93, 346] on icon at bounding box center [95, 348] width 4 height 8
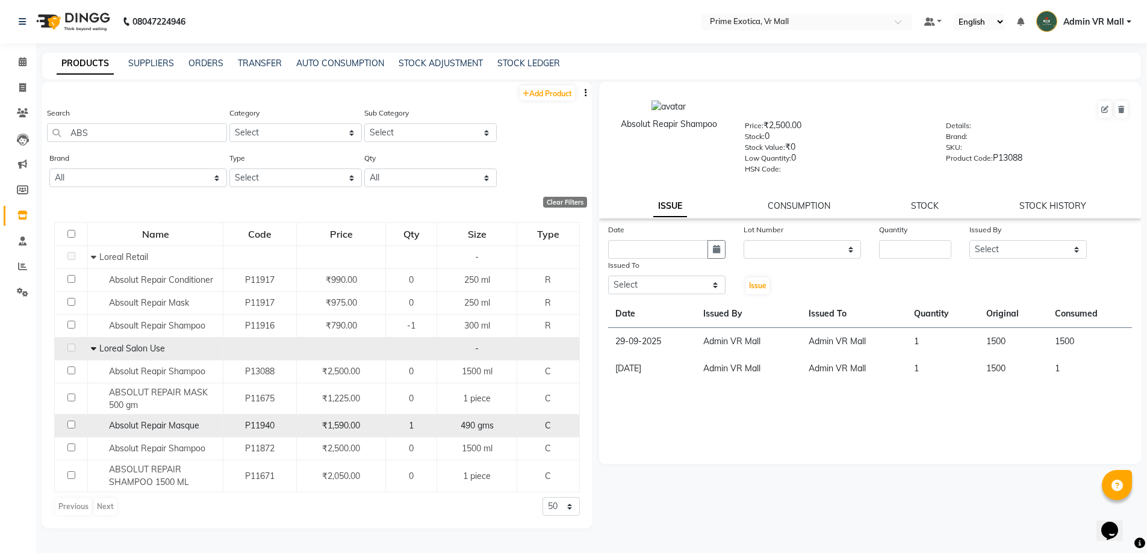
click at [70, 421] on input "checkbox" at bounding box center [71, 425] width 8 height 8
checkbox input "true"
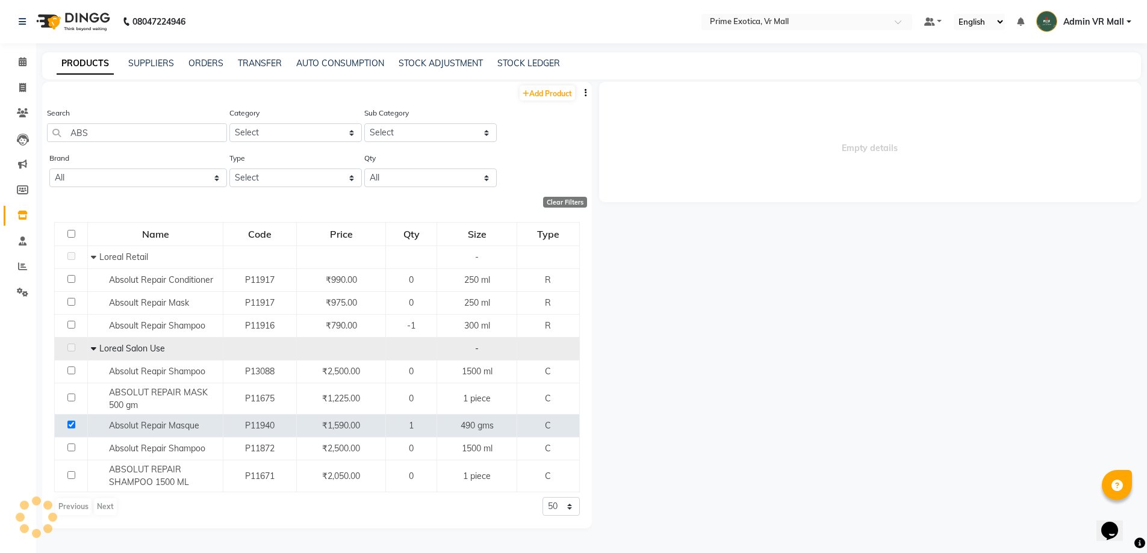
select select
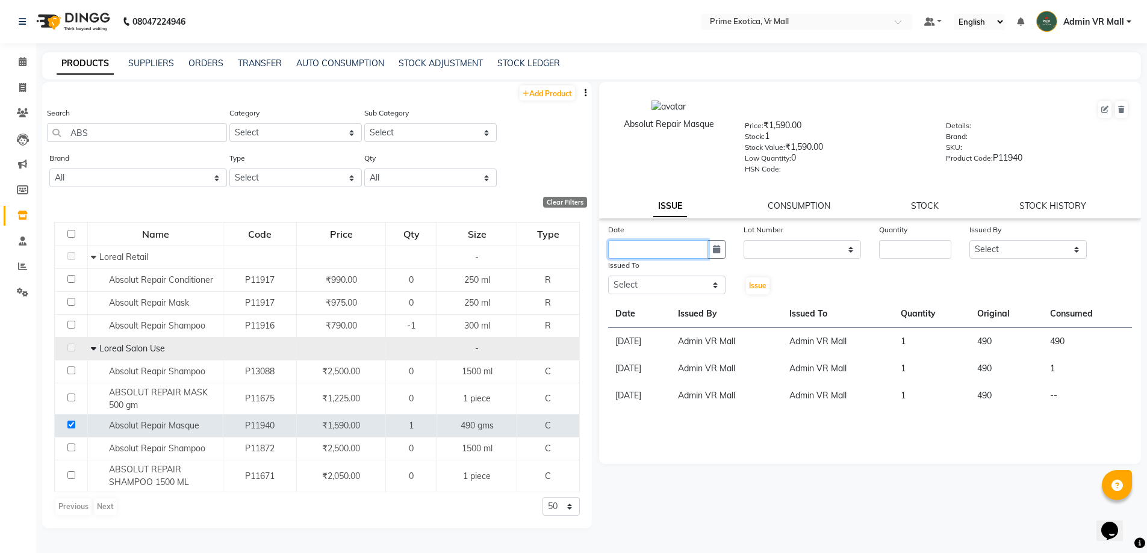
click at [658, 241] on input "text" at bounding box center [658, 249] width 100 height 19
select select "10"
select select "2025"
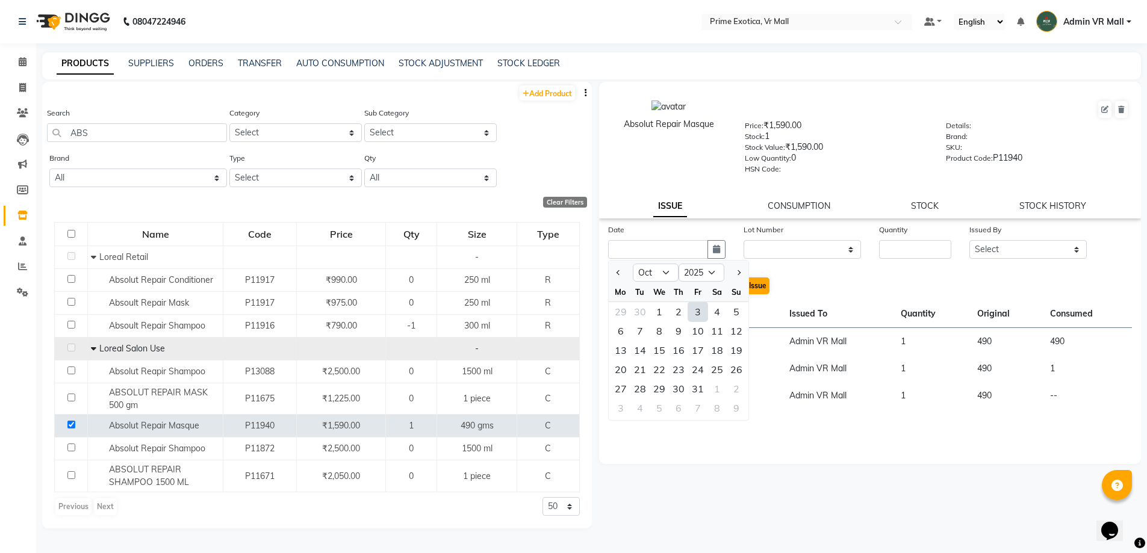
drag, startPoint x: 699, startPoint y: 308, endPoint x: 763, endPoint y: 285, distance: 67.8
click at [698, 308] on div "3" at bounding box center [697, 311] width 19 height 19
type input "03-10-2025"
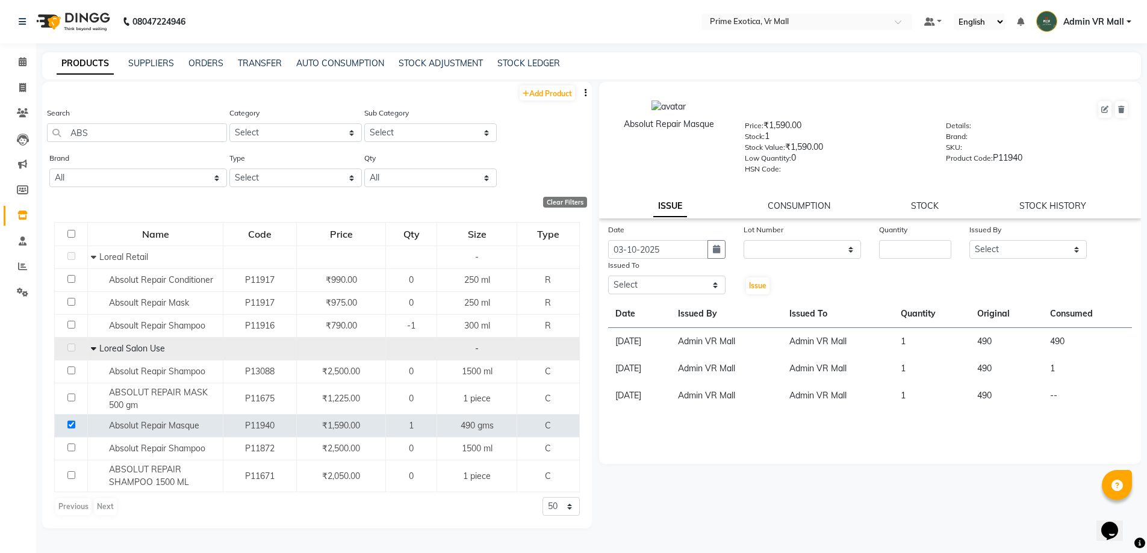
click at [801, 263] on div "Date 03-10-2025 Lot Number None Quantity Issued By Select abhijeet Admin VR Mal…" at bounding box center [870, 259] width 543 height 72
click at [807, 255] on select "None" at bounding box center [802, 249] width 117 height 19
select select "0: null"
click at [744, 240] on select "None" at bounding box center [802, 249] width 117 height 19
click at [907, 247] on input "number" at bounding box center [915, 249] width 72 height 19
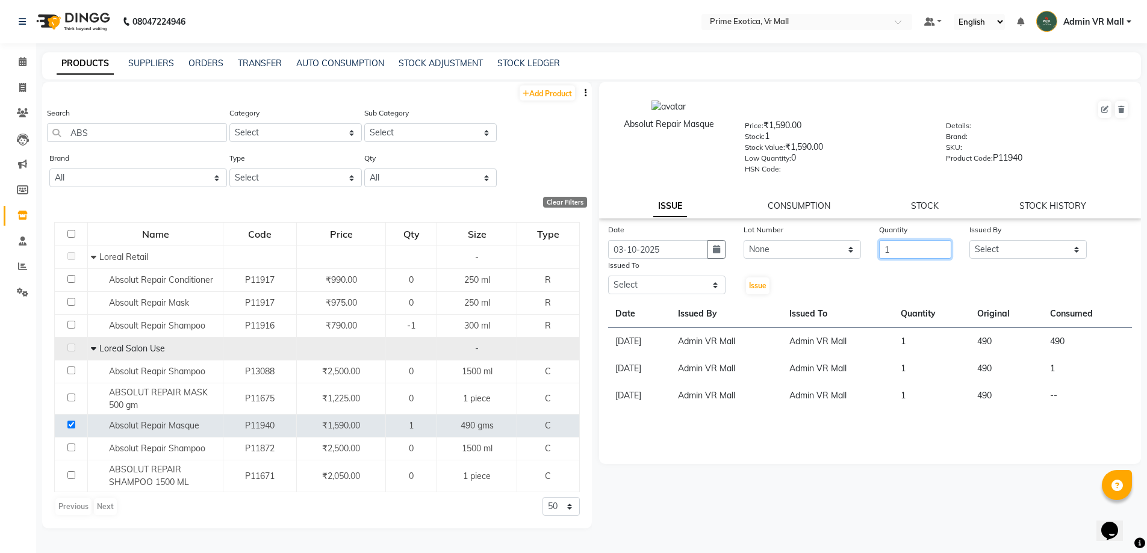
type input "1"
click at [1016, 251] on select "Select abhijeet Admin VR Mall AKSHAY RAJENDRRA MANKAR ANGELA S JOHN Archana Gou…" at bounding box center [1027, 249] width 117 height 19
select select "44152"
click at [969, 240] on select "Select abhijeet Admin VR Mall AKSHAY RAJENDRRA MANKAR ANGELA S JOHN Archana Gou…" at bounding box center [1027, 249] width 117 height 19
click at [657, 281] on select "Select abhijeet Admin VR Mall AKSHAY RAJENDRRA MANKAR ANGELA S JOHN Archana Gou…" at bounding box center [666, 285] width 117 height 19
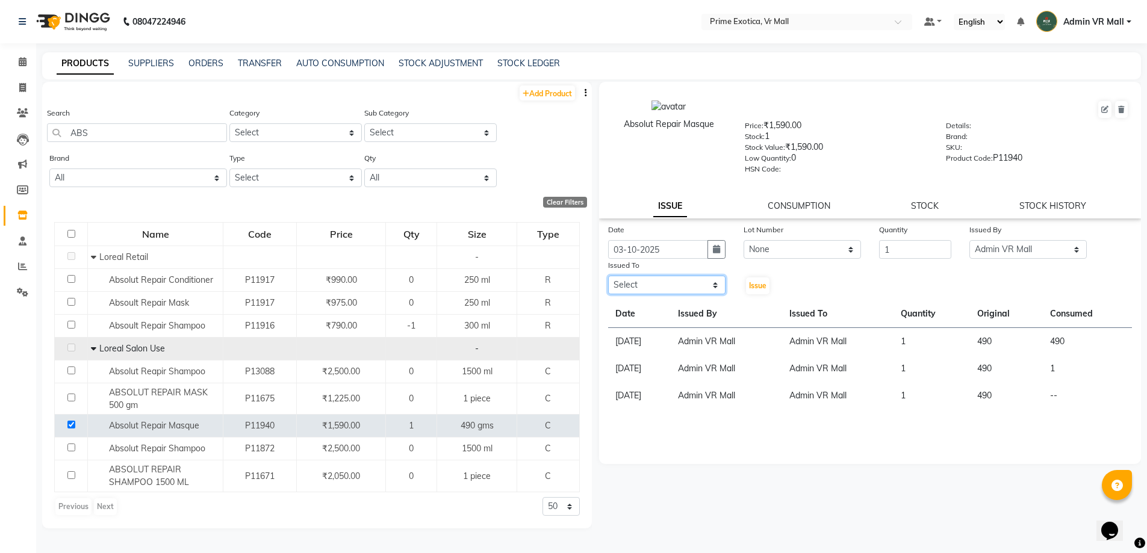
select select "44152"
click at [608, 276] on select "Select abhijeet Admin VR Mall AKSHAY RAJENDRRA MANKAR ANGELA S JOHN Archana Gou…" at bounding box center [666, 285] width 117 height 19
click at [757, 288] on span "Issue" at bounding box center [757, 285] width 17 height 9
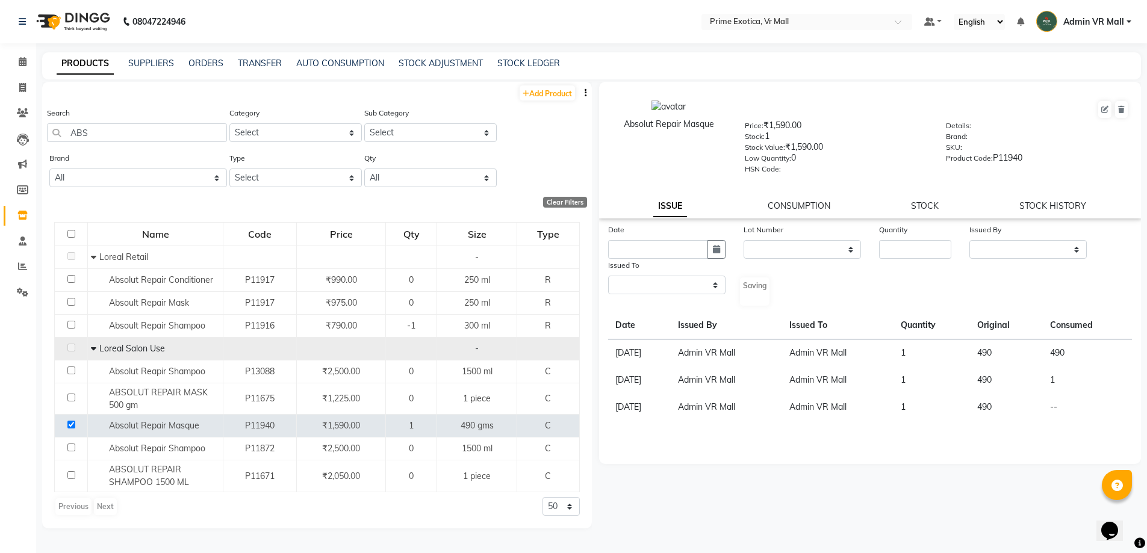
select select
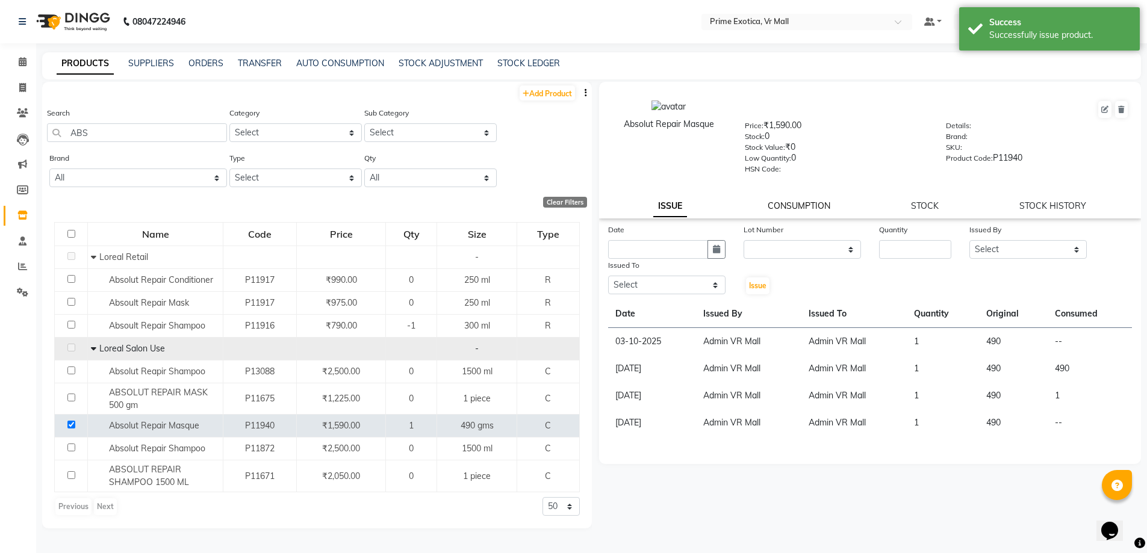
click at [795, 208] on link "CONSUMPTION" at bounding box center [799, 206] width 63 height 11
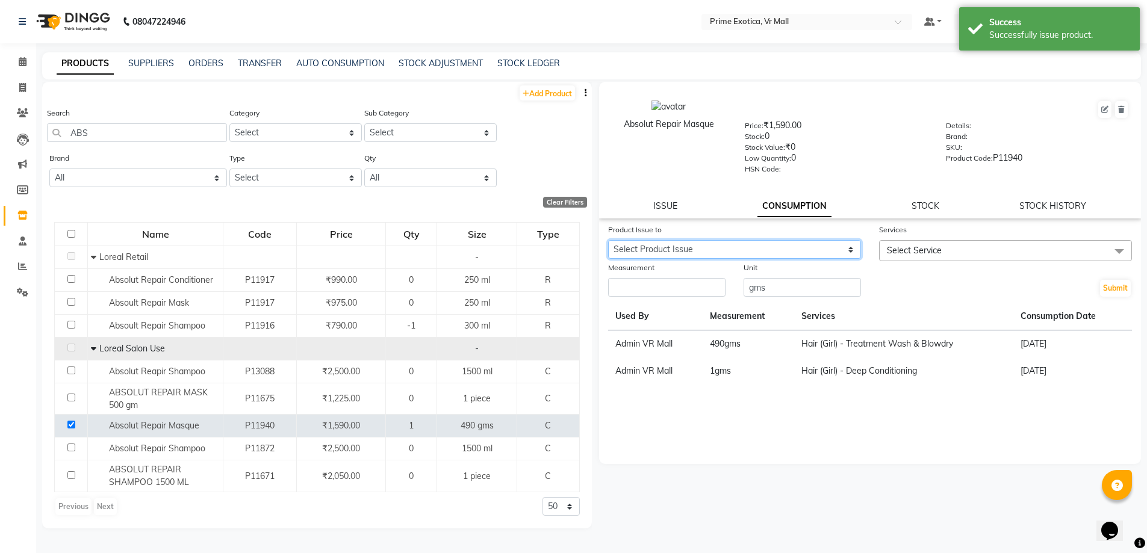
click at [791, 247] on select "Select Product Issue 2025-10-03, Issued to: Admin VR Mall, Balance: 490 2025-06…" at bounding box center [734, 249] width 253 height 19
select select "1281664"
click at [608, 240] on select "Select Product Issue 2025-10-03, Issued to: Admin VR Mall, Balance: 490 2025-06…" at bounding box center [734, 249] width 253 height 19
click at [944, 240] on div "Services" at bounding box center [1005, 231] width 253 height 17
click at [952, 250] on span "Select Service" at bounding box center [1005, 250] width 253 height 21
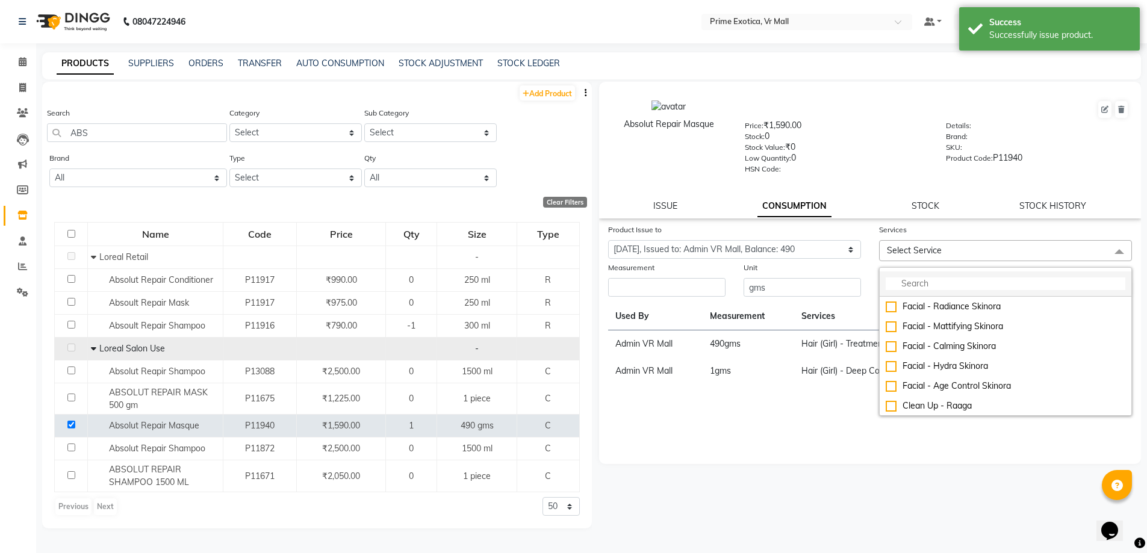
click at [962, 291] on li at bounding box center [1006, 284] width 252 height 25
click at [962, 281] on input "multiselect-search" at bounding box center [1006, 284] width 240 height 13
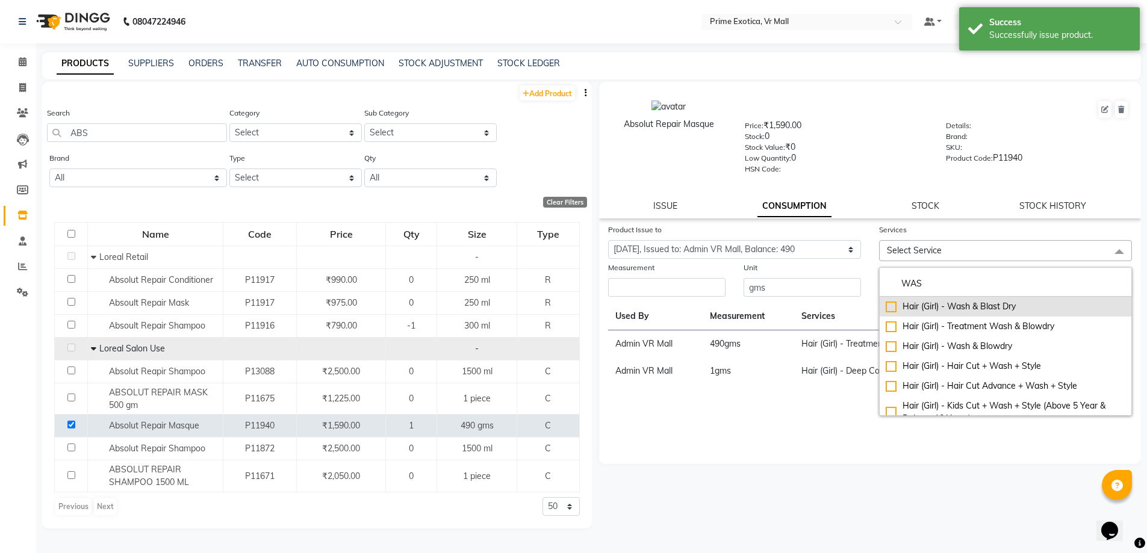
type input "WAS"
click at [897, 306] on div "Hair (Girl) - Wash & Blast Dry" at bounding box center [1006, 306] width 240 height 13
checkbox input "true"
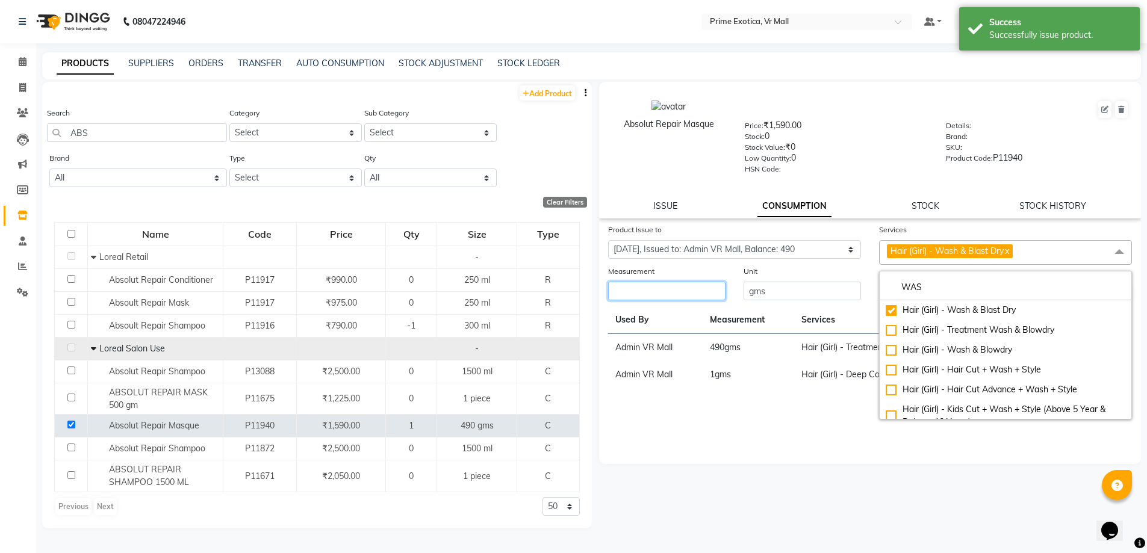
click at [614, 299] on input "number" at bounding box center [666, 291] width 117 height 19
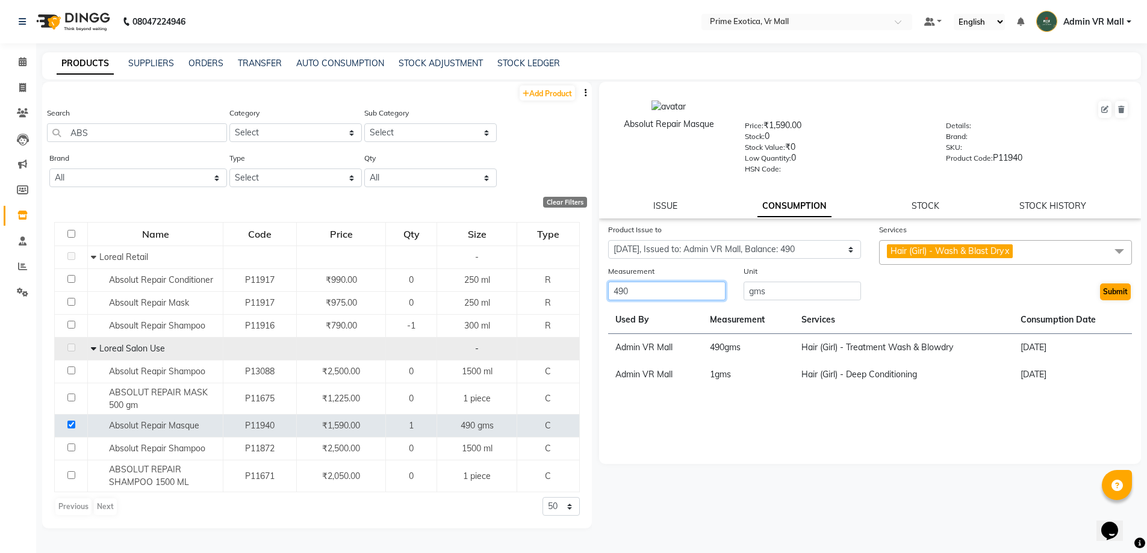
type input "490"
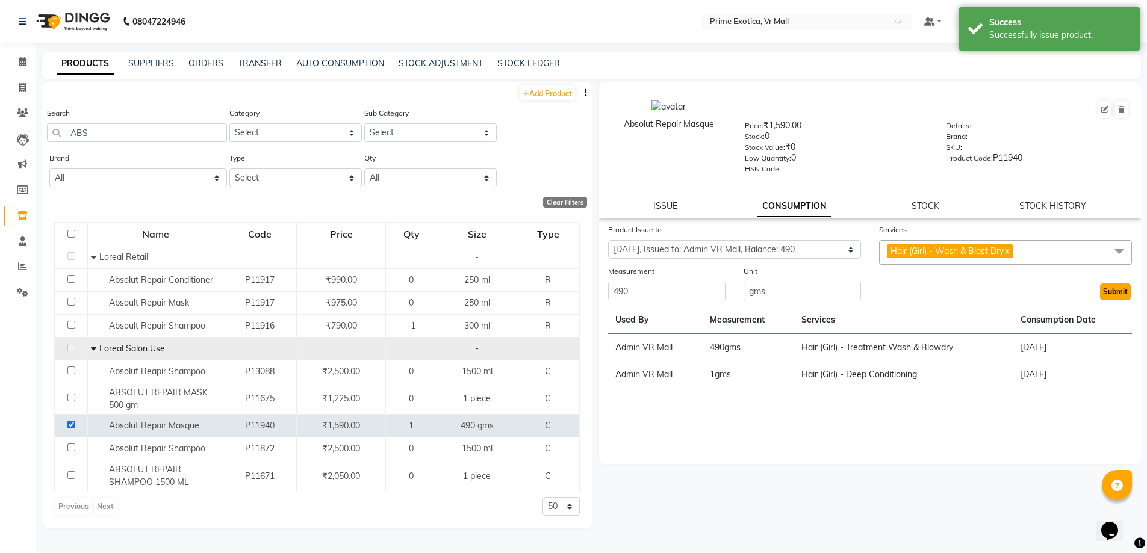
click at [1103, 284] on button "Submit" at bounding box center [1115, 292] width 31 height 17
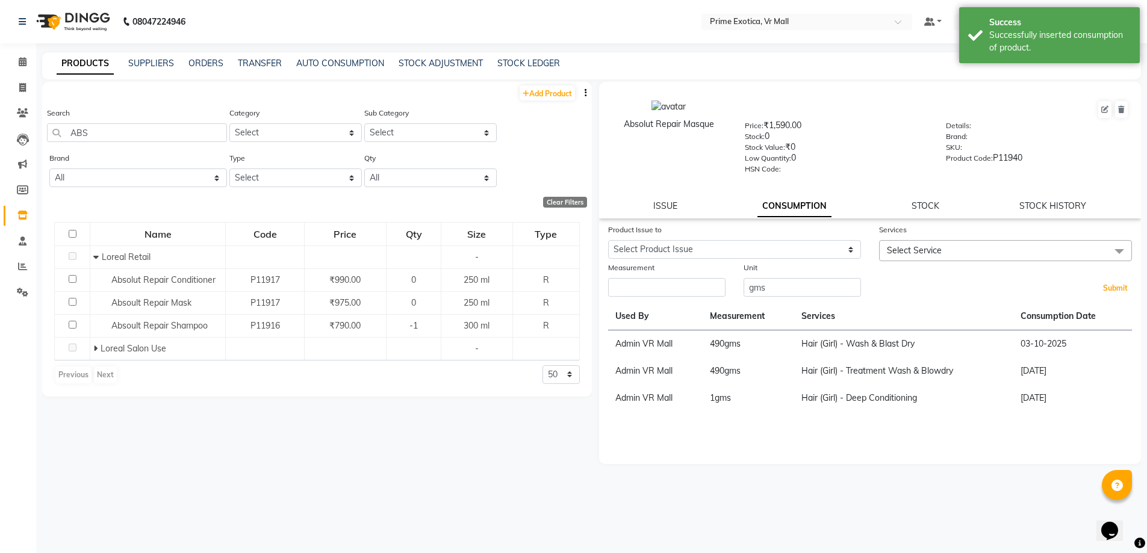
click at [1103, 284] on button "Submit" at bounding box center [1115, 288] width 31 height 17
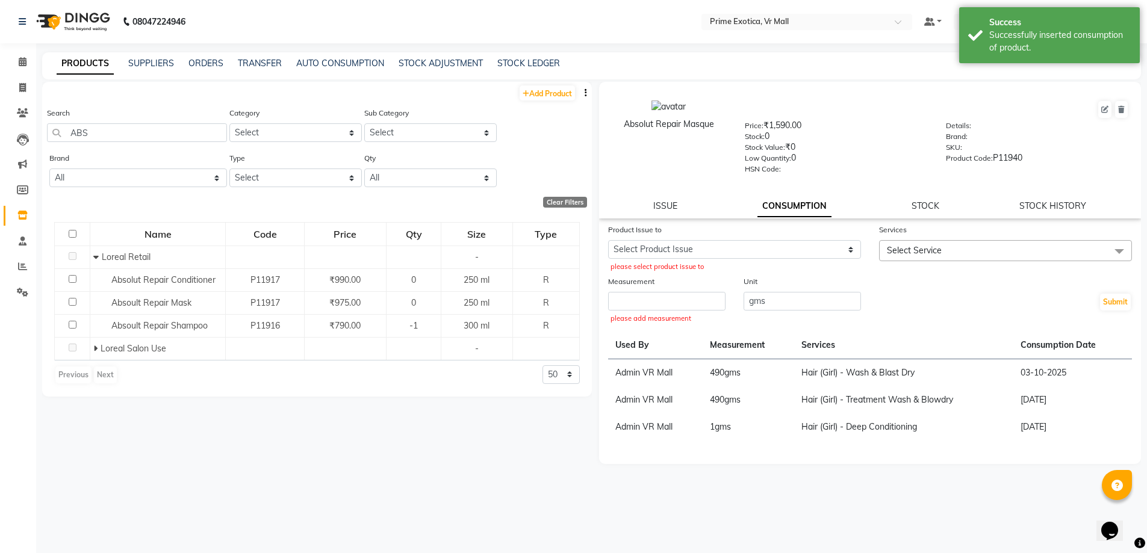
drag, startPoint x: 1103, startPoint y: 284, endPoint x: 1104, endPoint y: 277, distance: 7.3
click at [1104, 277] on div at bounding box center [1005, 281] width 253 height 13
drag, startPoint x: 664, startPoint y: 203, endPoint x: 671, endPoint y: 209, distance: 9.4
click at [664, 204] on link "ISSUE" at bounding box center [665, 206] width 24 height 11
select select
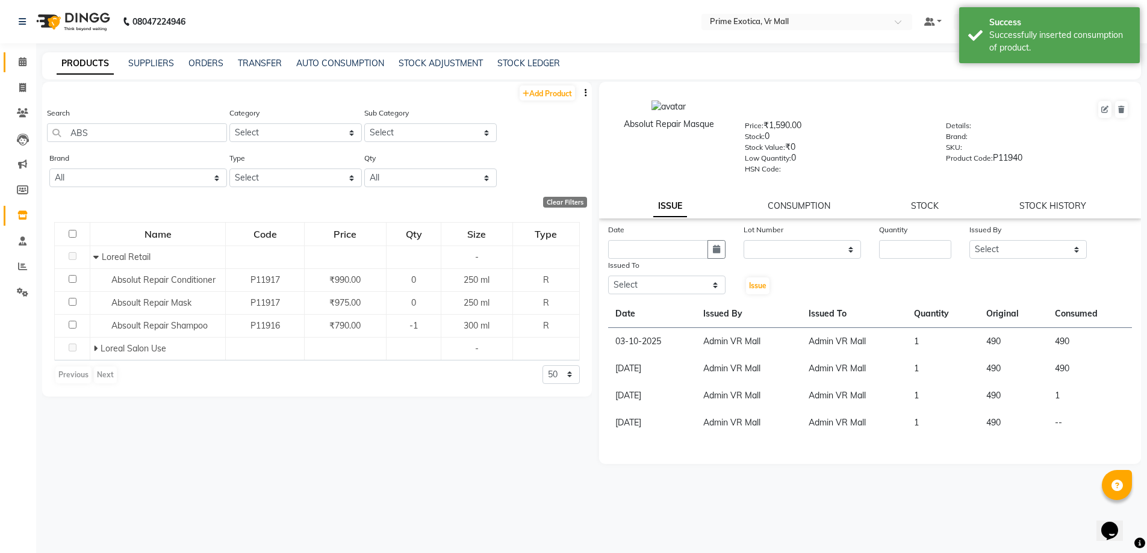
click at [13, 60] on span at bounding box center [22, 62] width 21 height 14
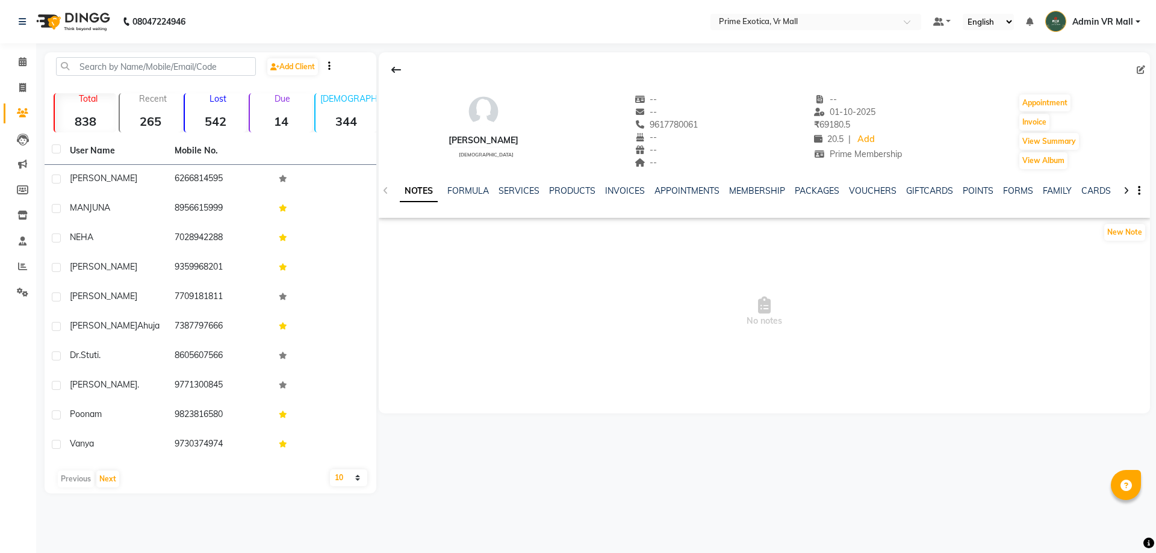
click at [524, 176] on div "NOTES FORMULA SERVICES PRODUCTS INVOICES APPOINTMENTS MEMBERSHIP PACKAGES VOUCH…" at bounding box center [764, 191] width 771 height 42
click at [532, 193] on link "SERVICES" at bounding box center [519, 190] width 41 height 11
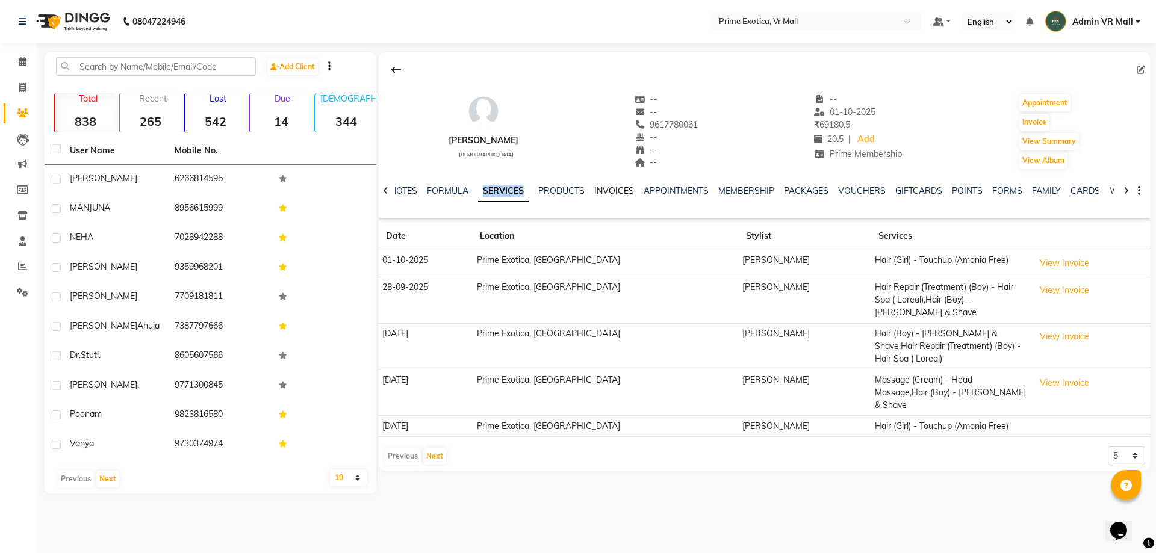
click at [625, 190] on link "INVOICES" at bounding box center [614, 190] width 40 height 11
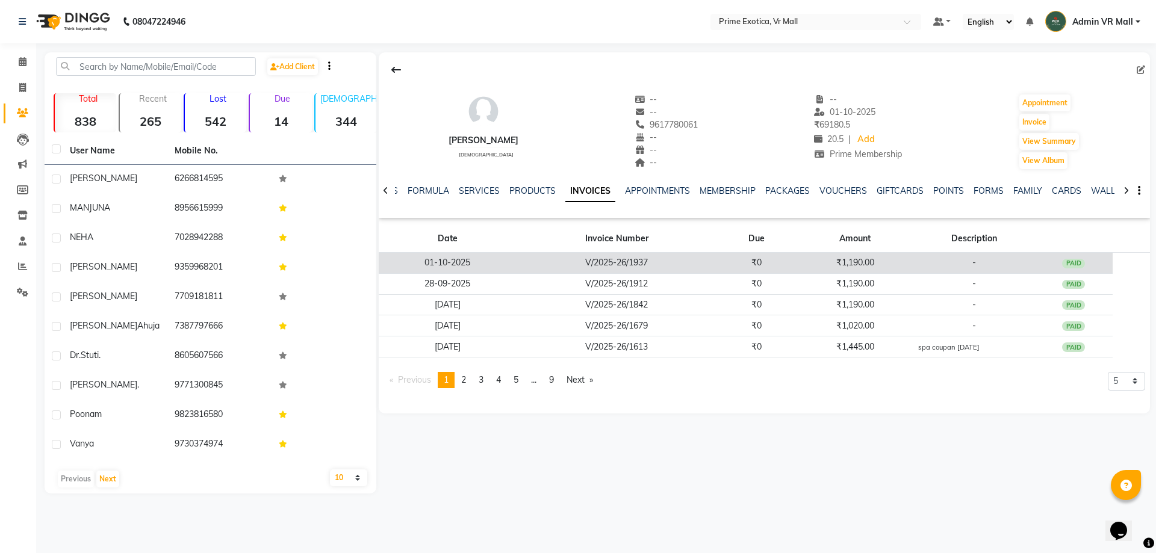
click at [1041, 262] on td "PAID" at bounding box center [1074, 263] width 78 height 21
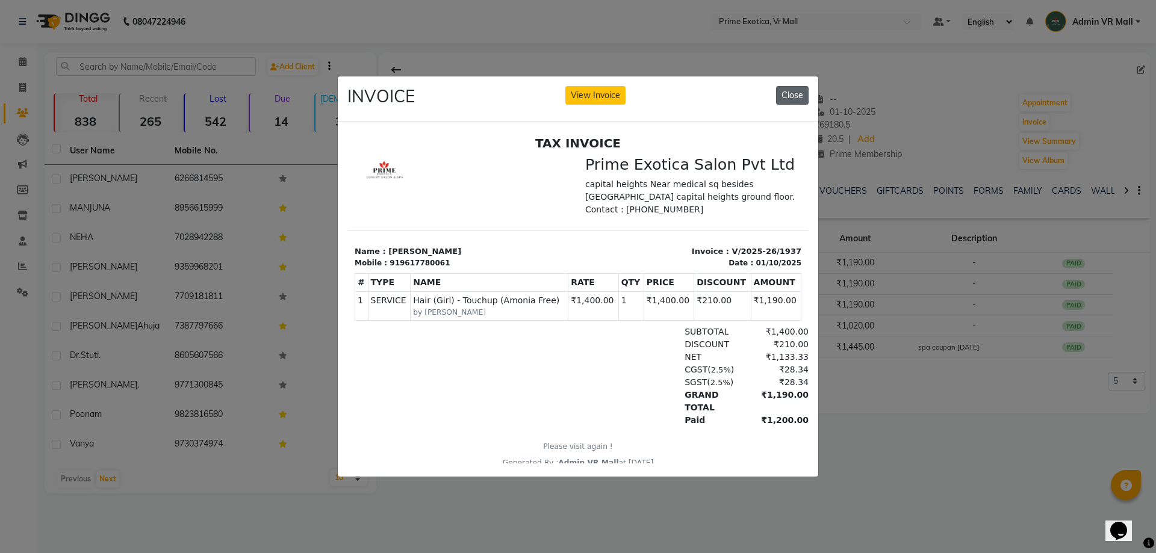
drag, startPoint x: 808, startPoint y: 84, endPoint x: 446, endPoint y: 1, distance: 370.6
click at [808, 86] on button "Close" at bounding box center [792, 95] width 33 height 19
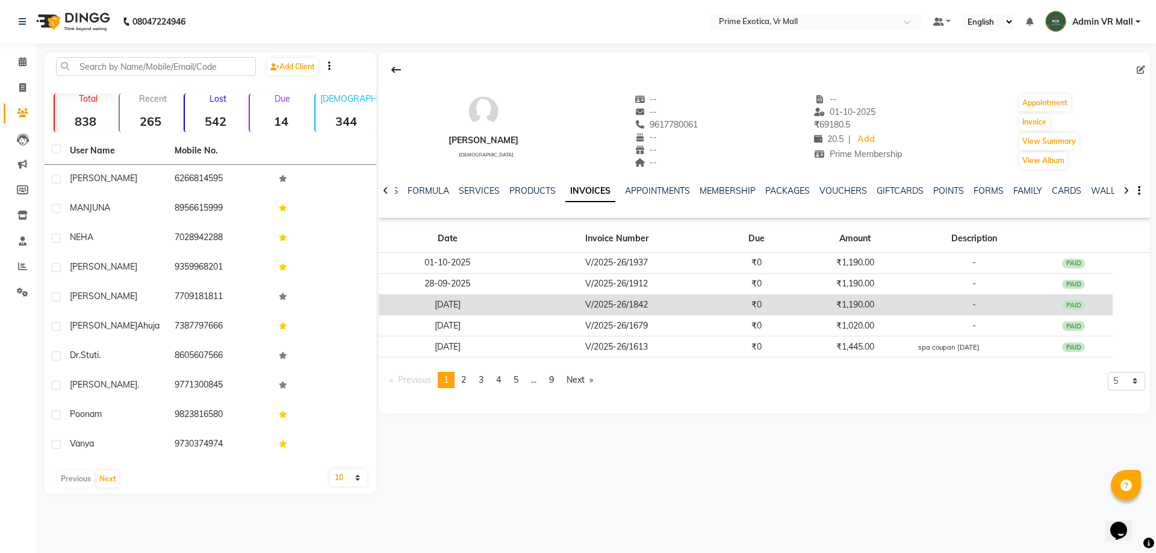
click at [853, 296] on td "₹1,190.00" at bounding box center [855, 304] width 118 height 21
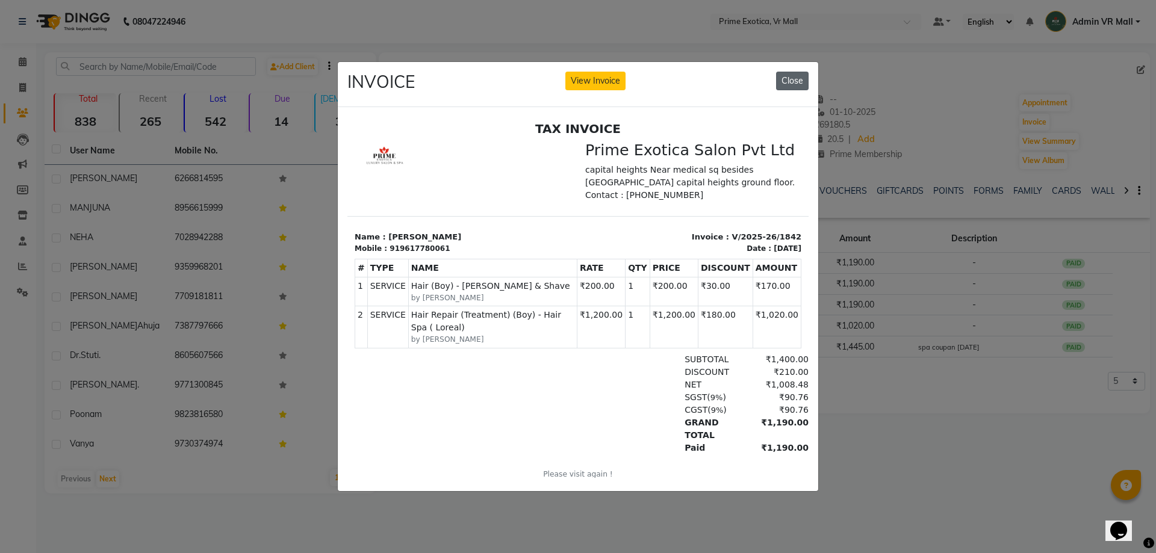
click at [803, 75] on button "Close" at bounding box center [792, 81] width 33 height 19
